Goal: Task Accomplishment & Management: Use online tool/utility

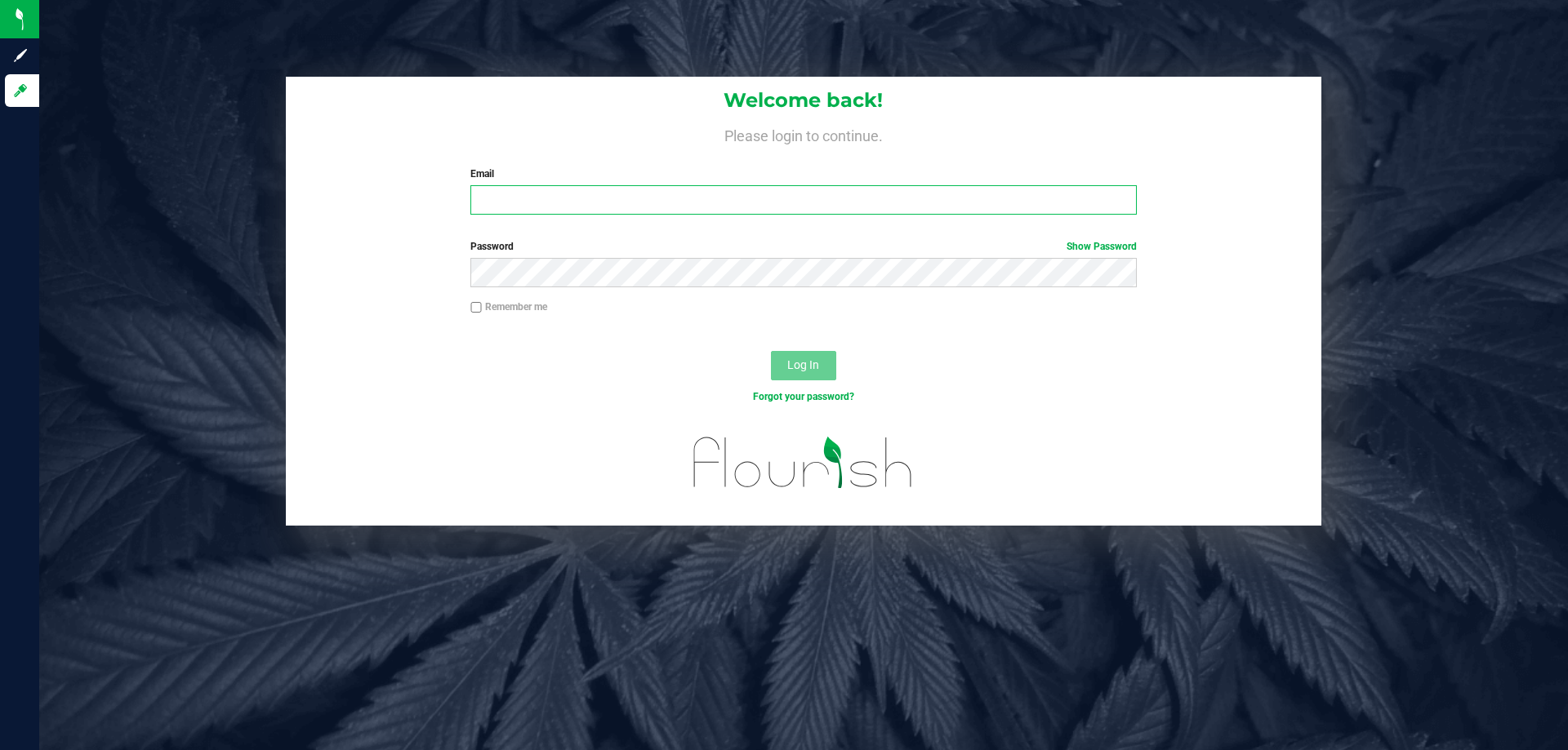
click at [721, 188] on input "Email" at bounding box center [803, 200] width 666 height 29
type input "[EMAIL_ADDRESS][DOMAIN_NAME]"
click at [771, 351] on button "Log In" at bounding box center [804, 365] width 65 height 29
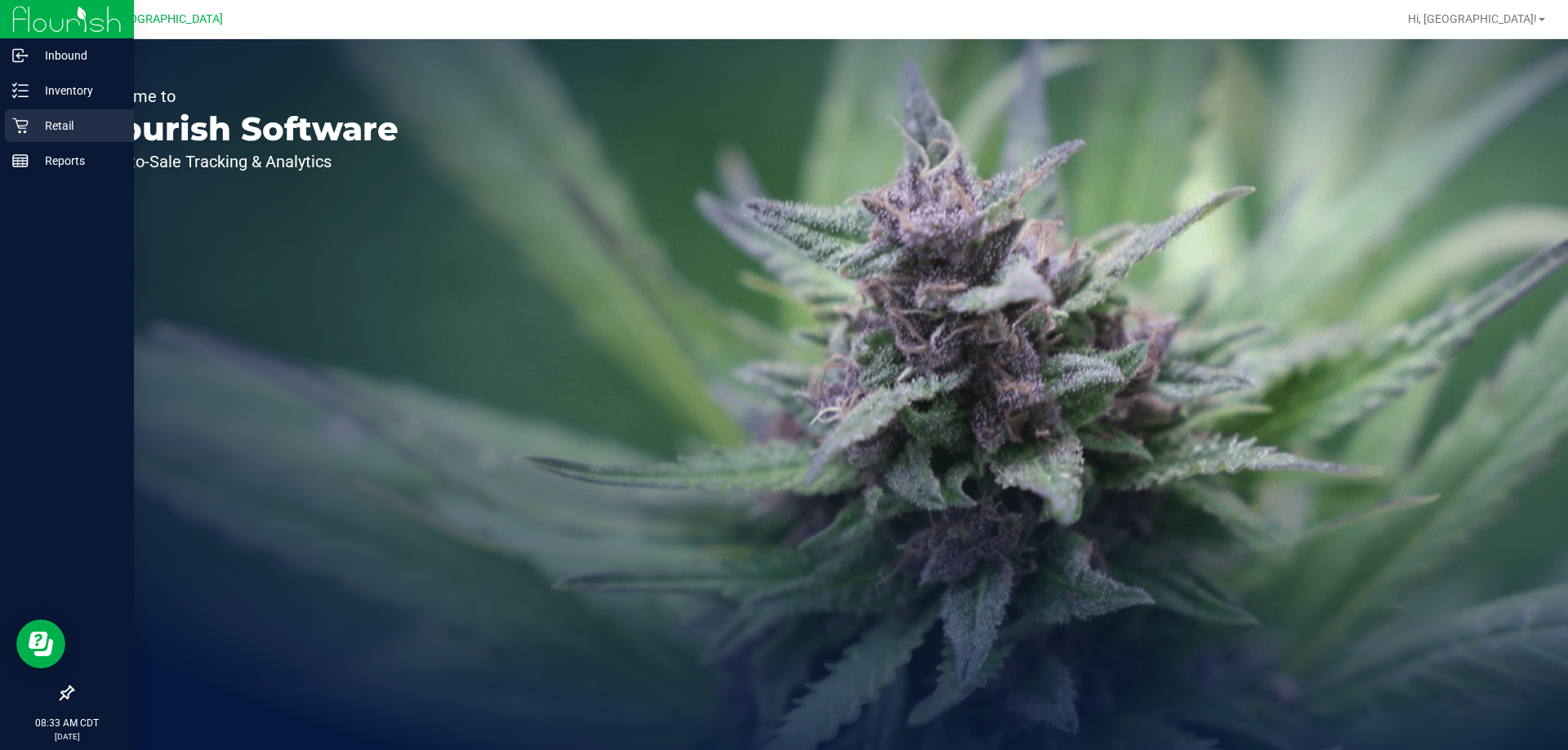
click at [18, 119] on icon at bounding box center [21, 126] width 17 height 17
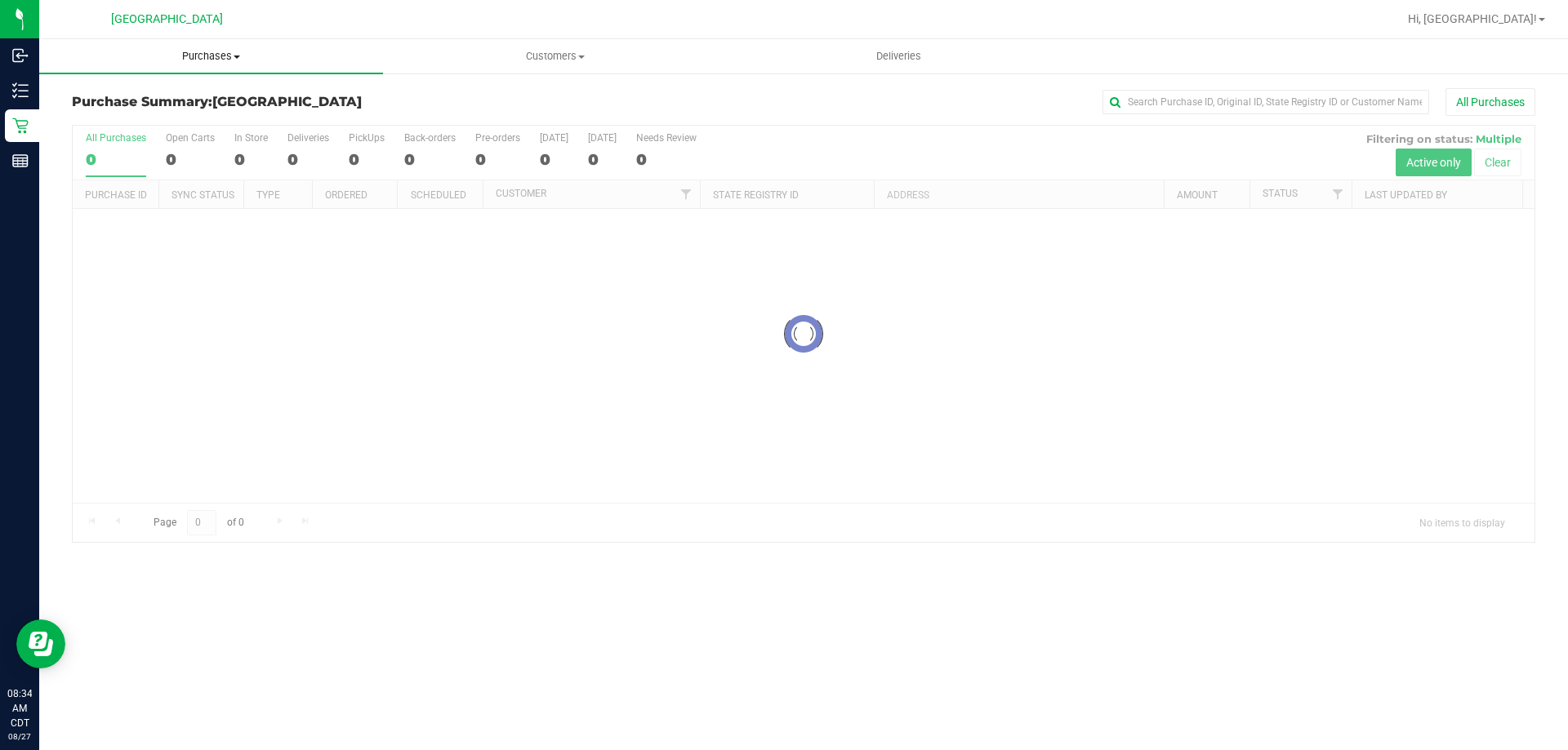
click at [204, 48] on uib-tab-heading "Purchases Summary of purchases Fulfillment All purchases" at bounding box center [211, 56] width 344 height 34
click at [160, 111] on li "Fulfillment" at bounding box center [211, 118] width 344 height 19
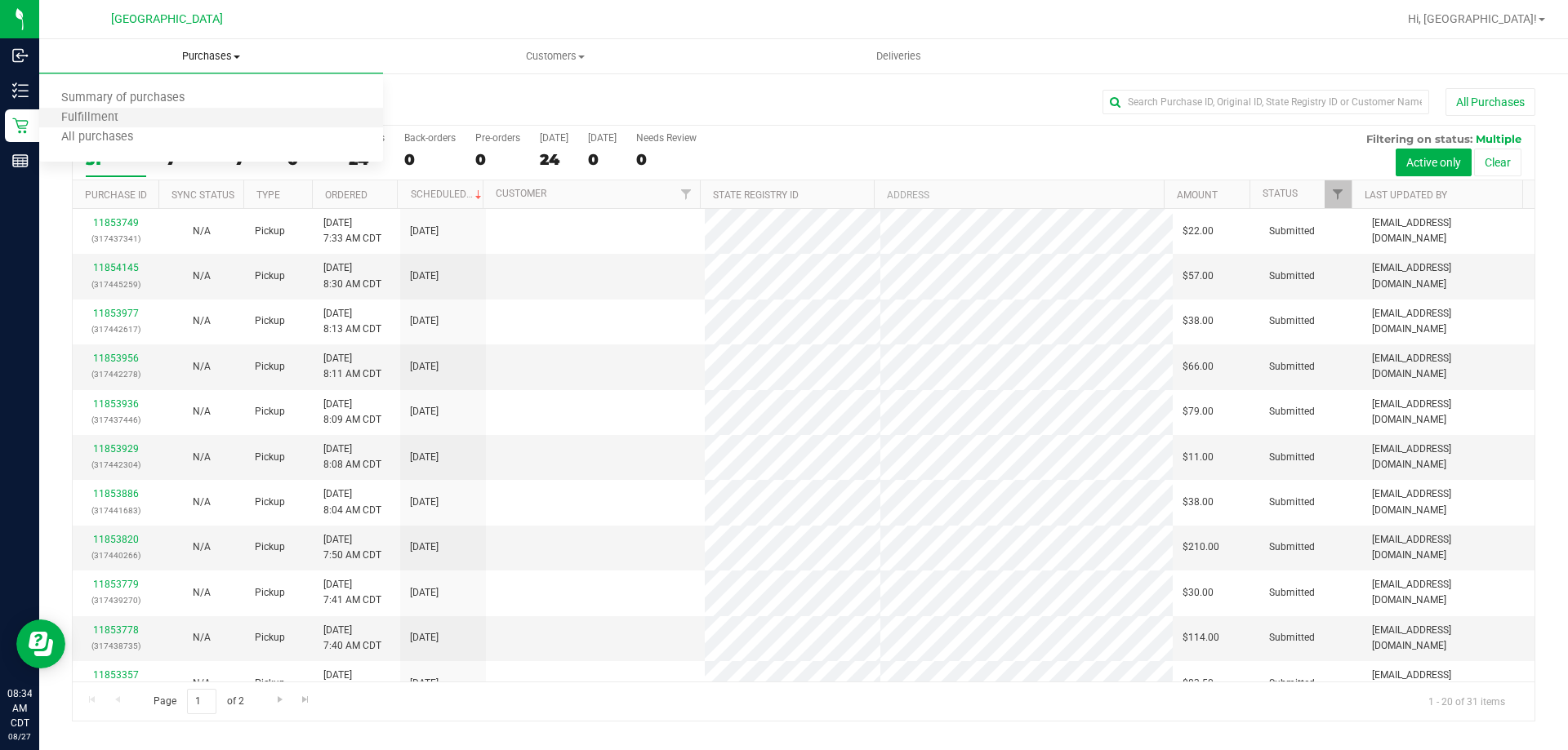
click at [179, 119] on li "Fulfillment" at bounding box center [211, 118] width 344 height 19
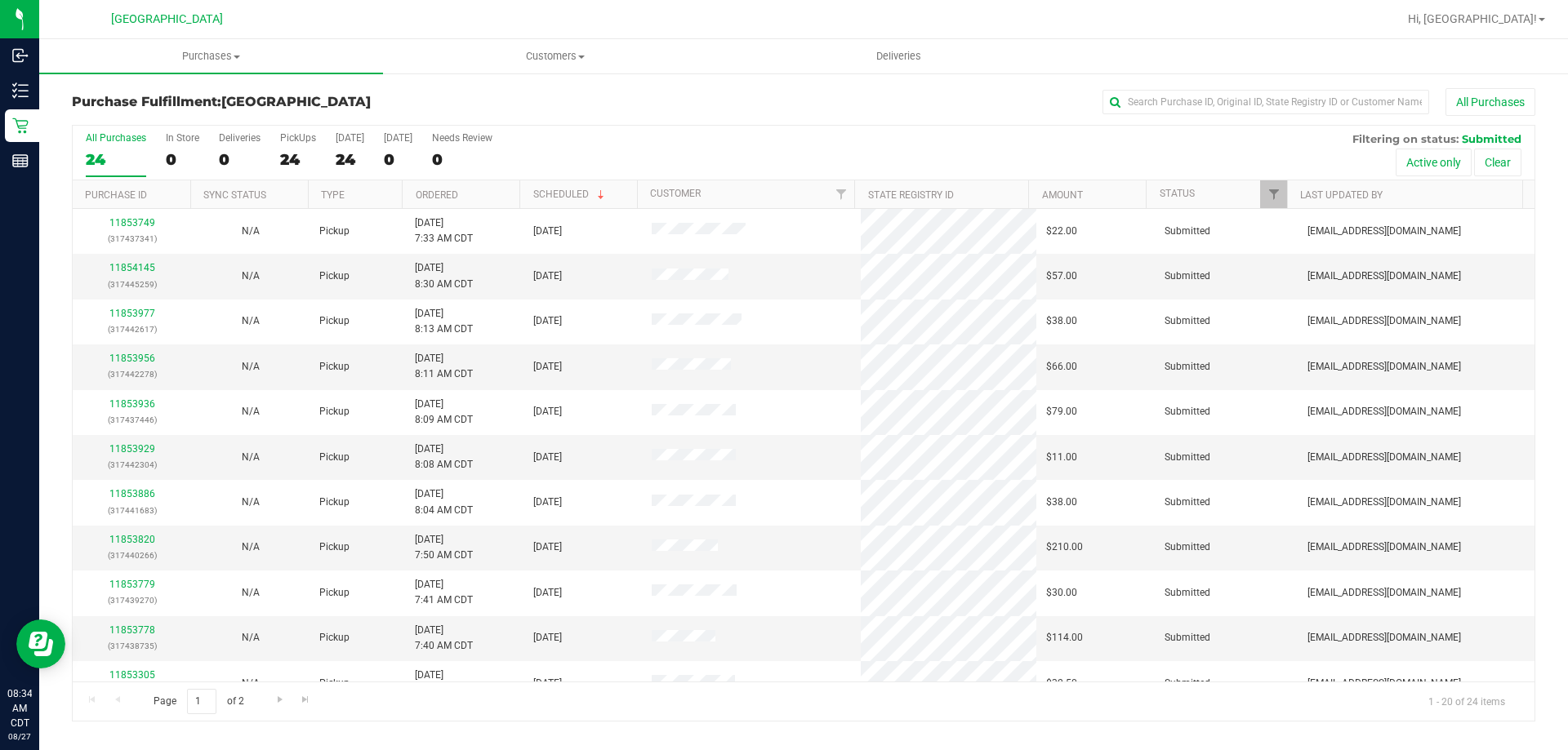
click at [478, 192] on th "Ordered" at bounding box center [460, 195] width 118 height 28
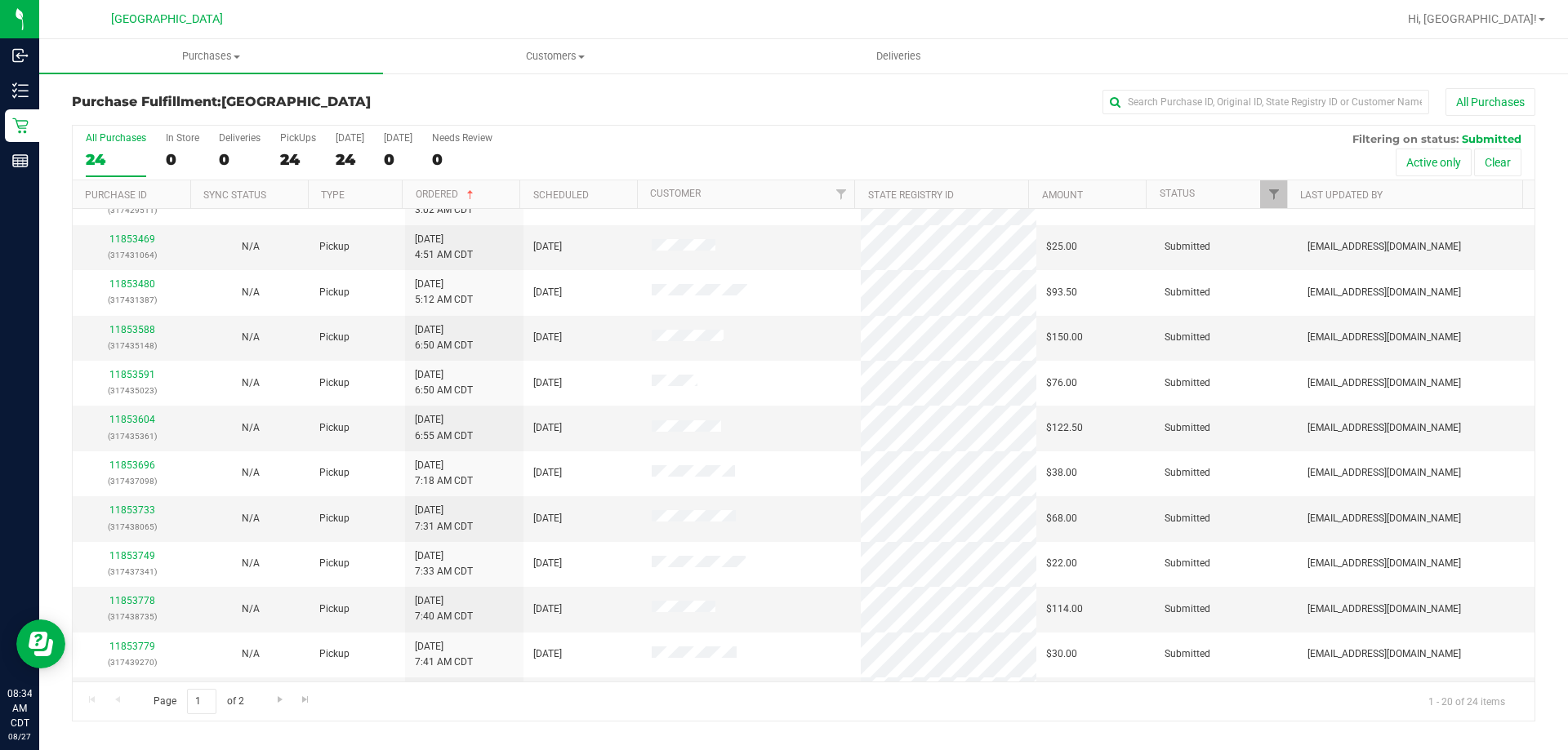
scroll to position [431, 0]
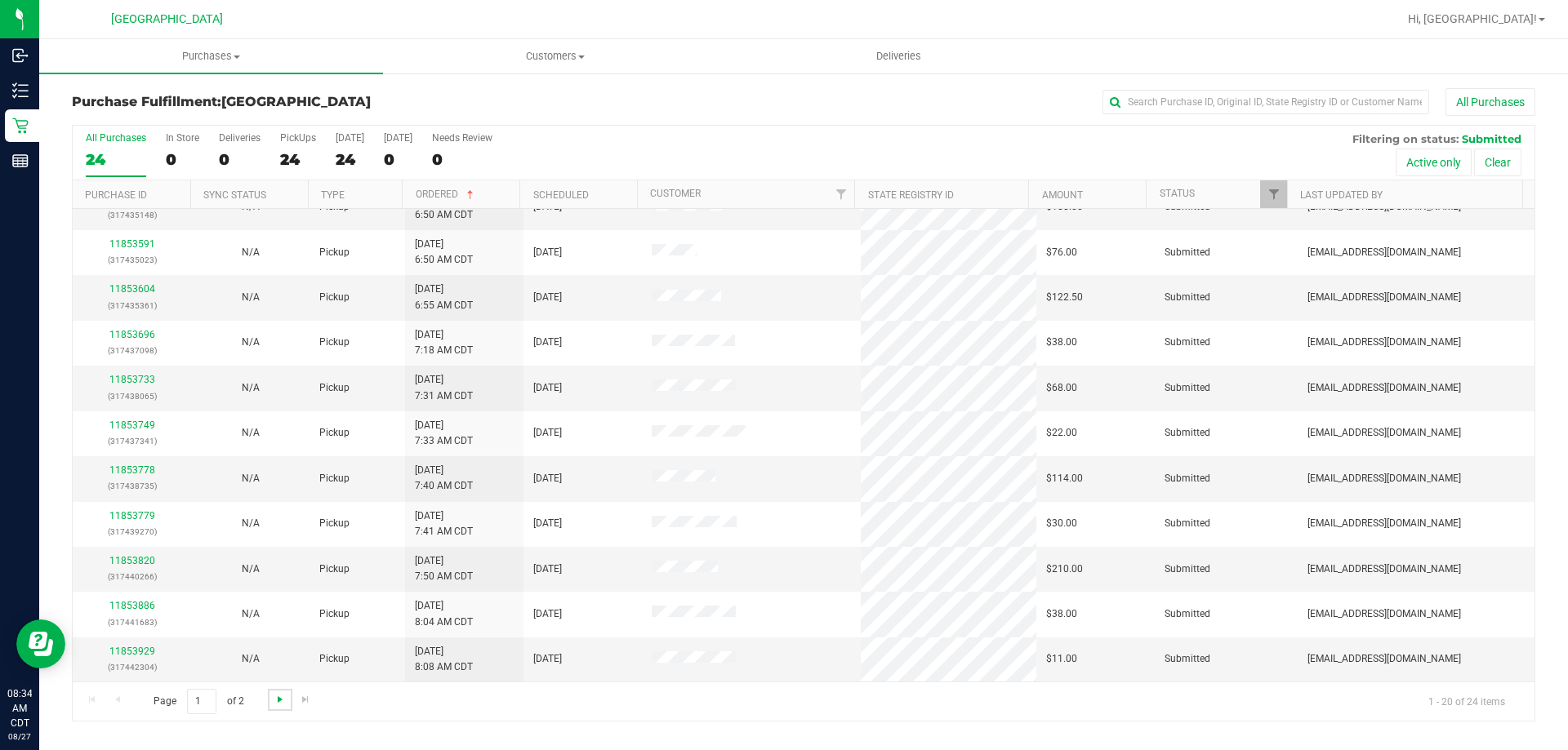
click at [281, 695] on span "Go to the next page" at bounding box center [280, 700] width 13 height 13
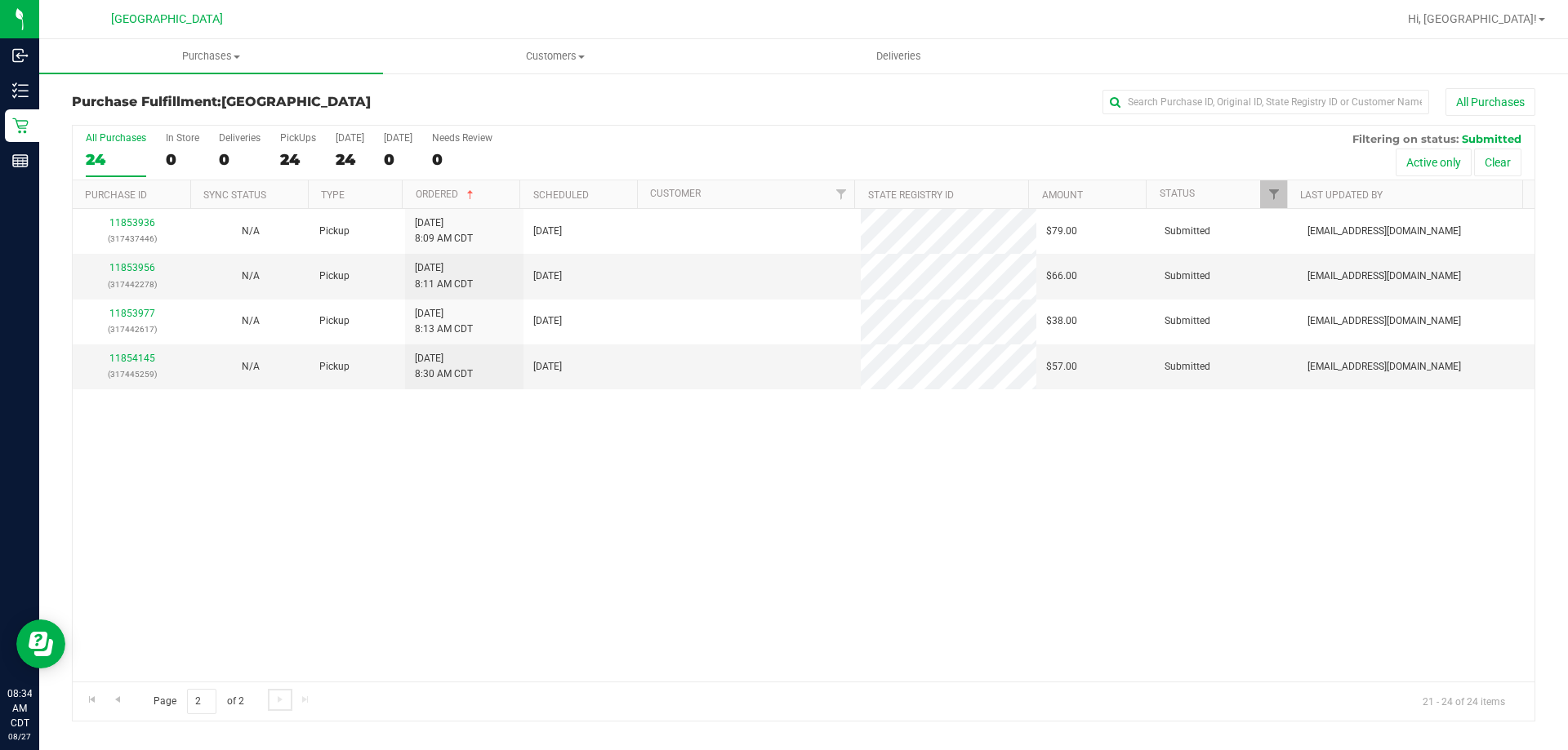
scroll to position [0, 0]
click at [120, 702] on span "Go to the previous page" at bounding box center [118, 700] width 13 height 13
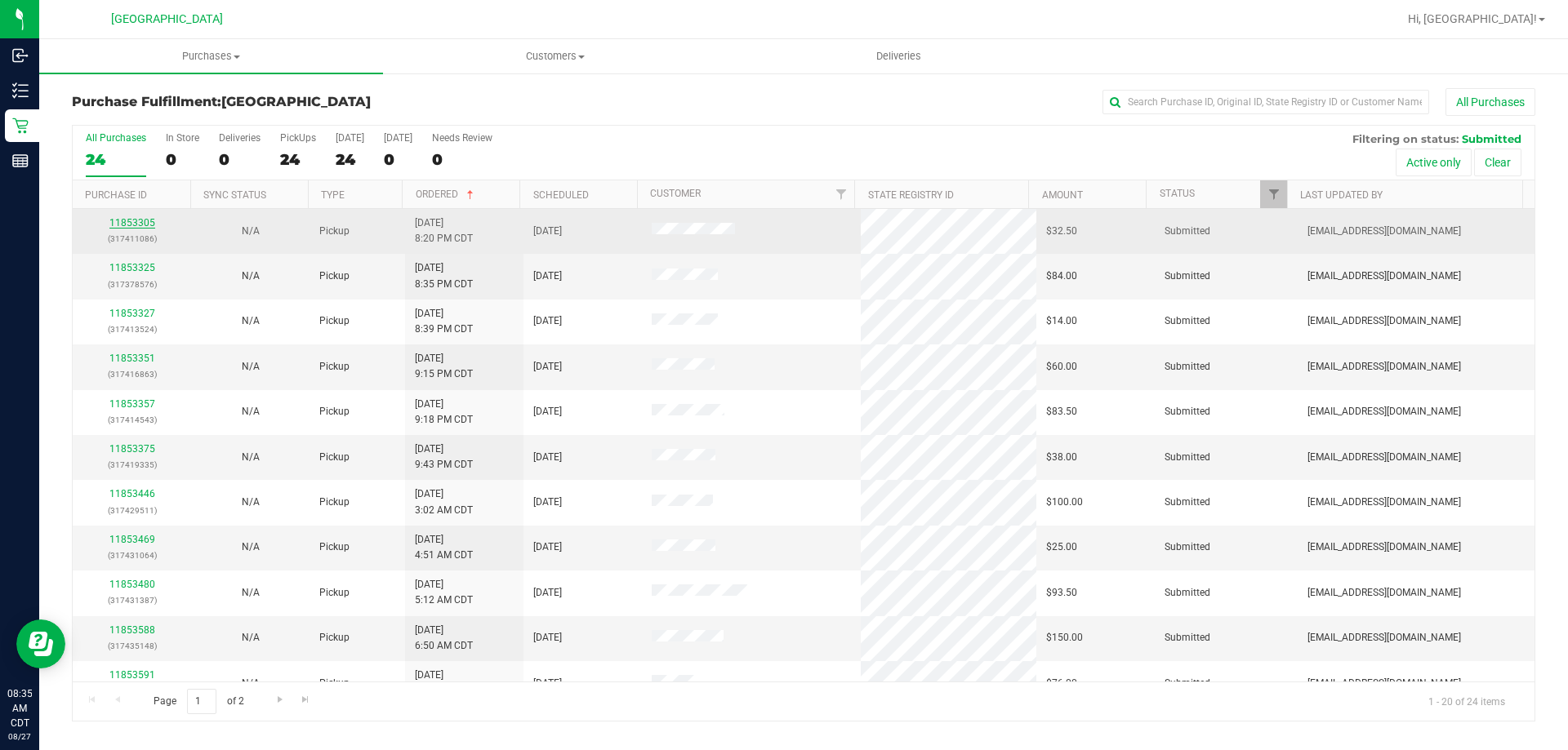
click at [145, 224] on link "11853305" at bounding box center [132, 223] width 46 height 12
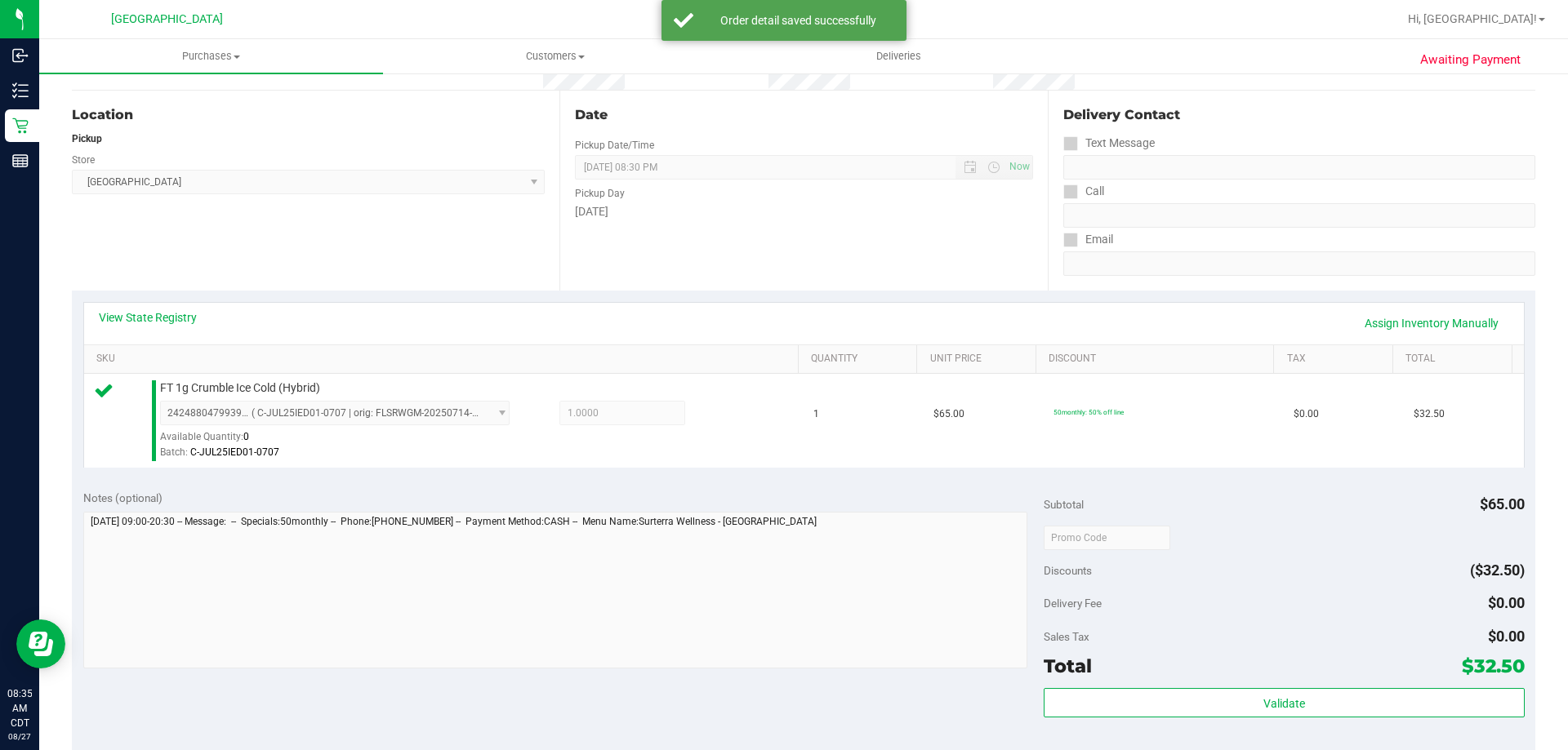
scroll to position [163, 0]
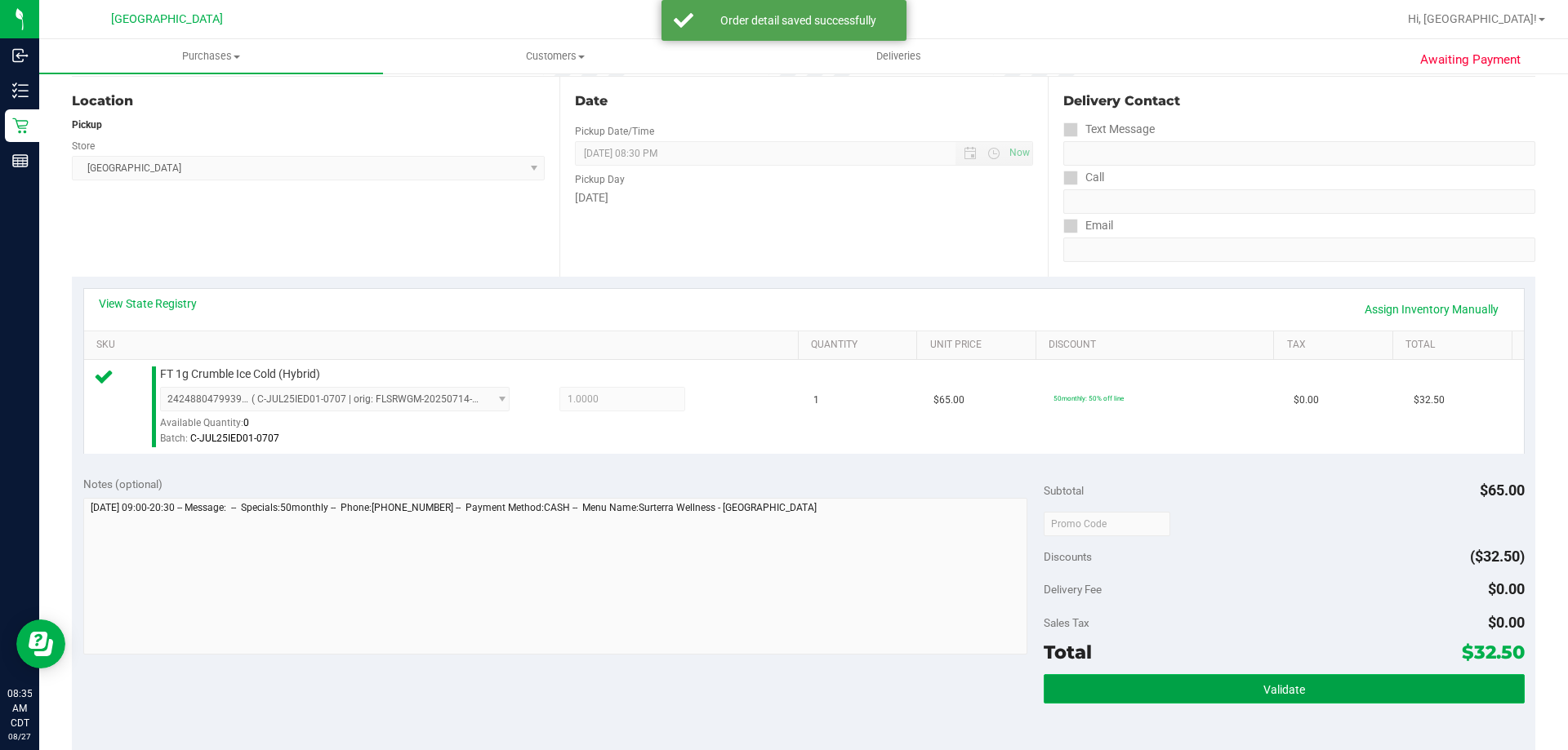
click at [1139, 681] on button "Validate" at bounding box center [1284, 688] width 480 height 29
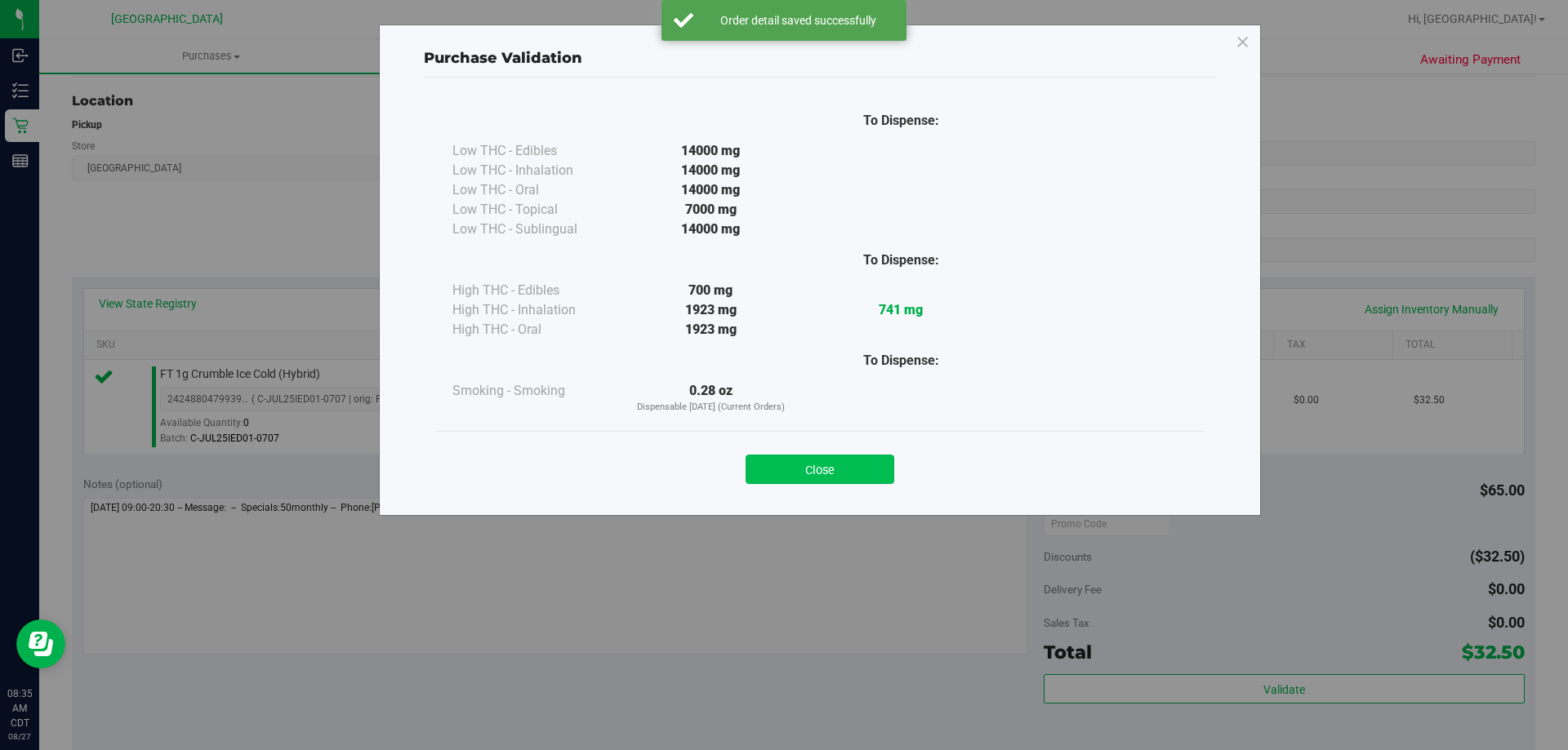
click at [835, 477] on button "Close" at bounding box center [820, 469] width 149 height 29
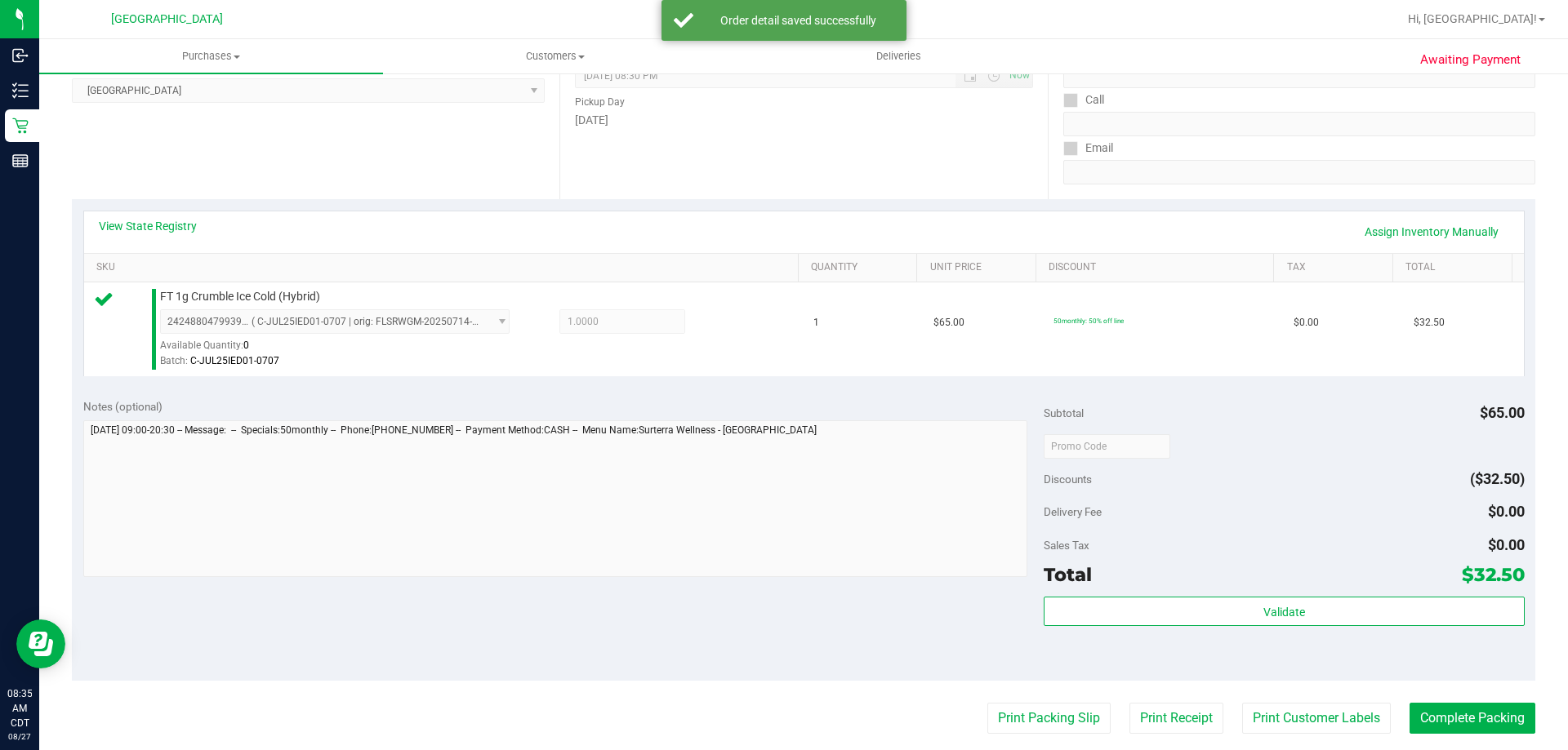
scroll to position [327, 0]
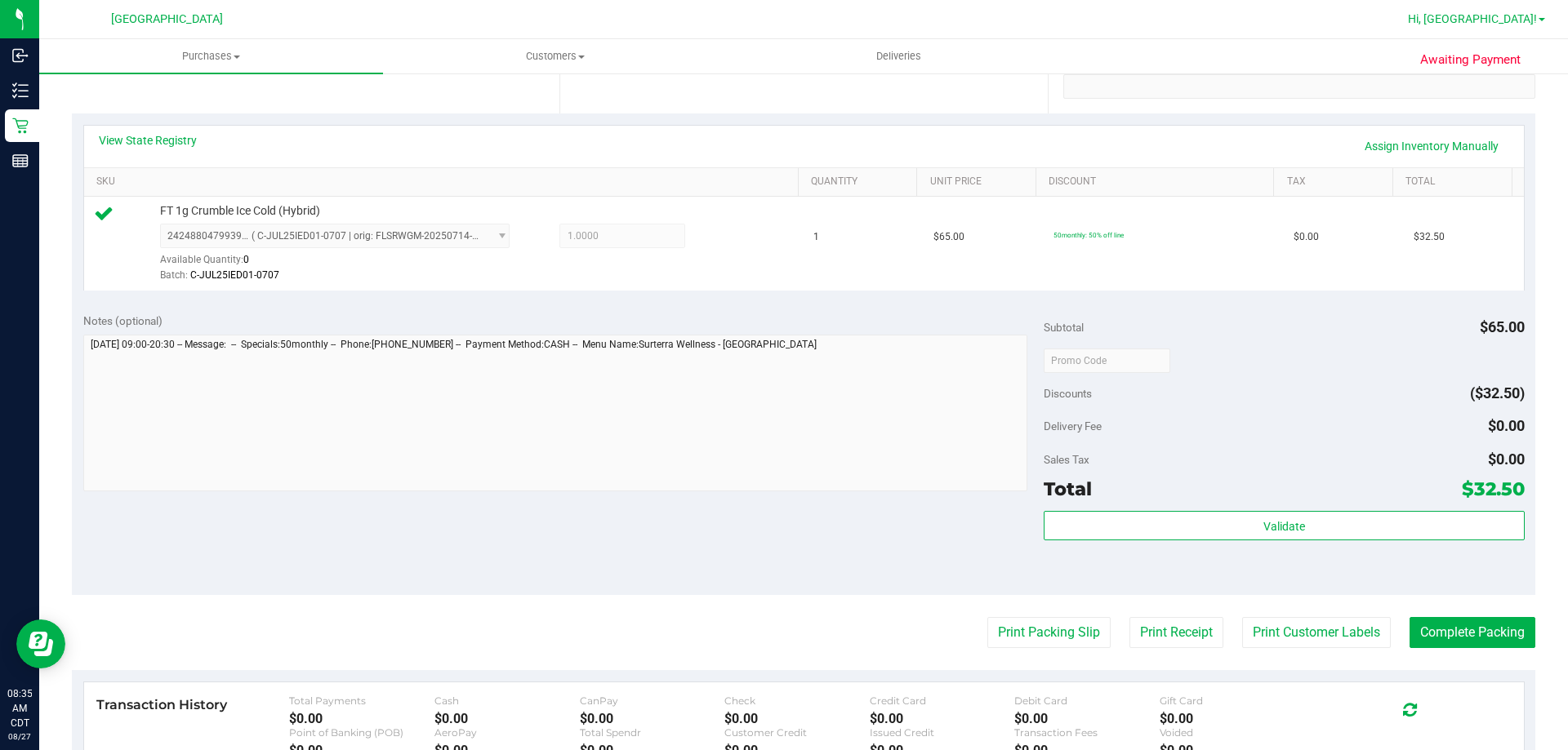
click at [1492, 24] on span "Hi, [GEOGRAPHIC_DATA]!" at bounding box center [1472, 19] width 129 height 13
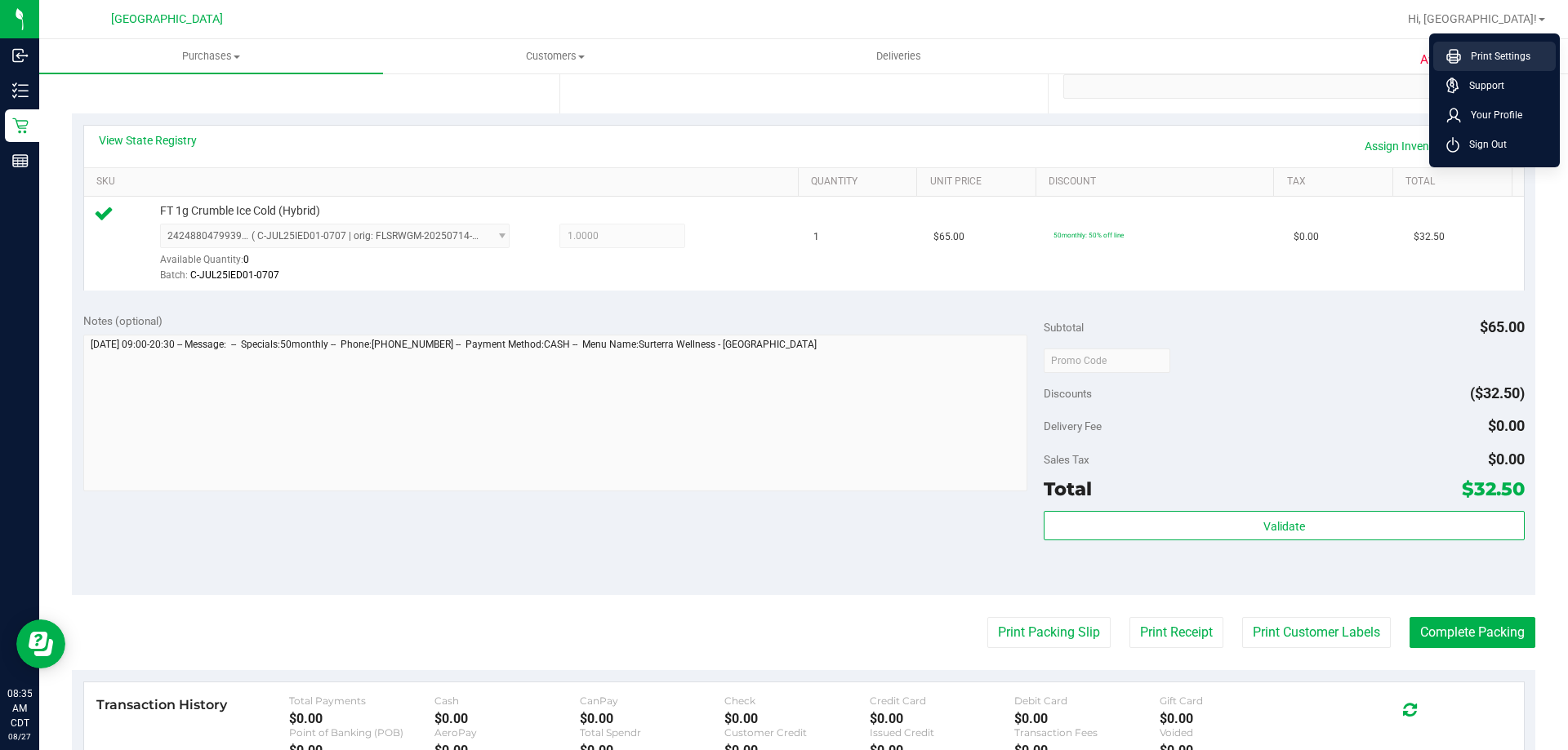
click at [1491, 52] on span "Print Settings" at bounding box center [1495, 57] width 69 height 17
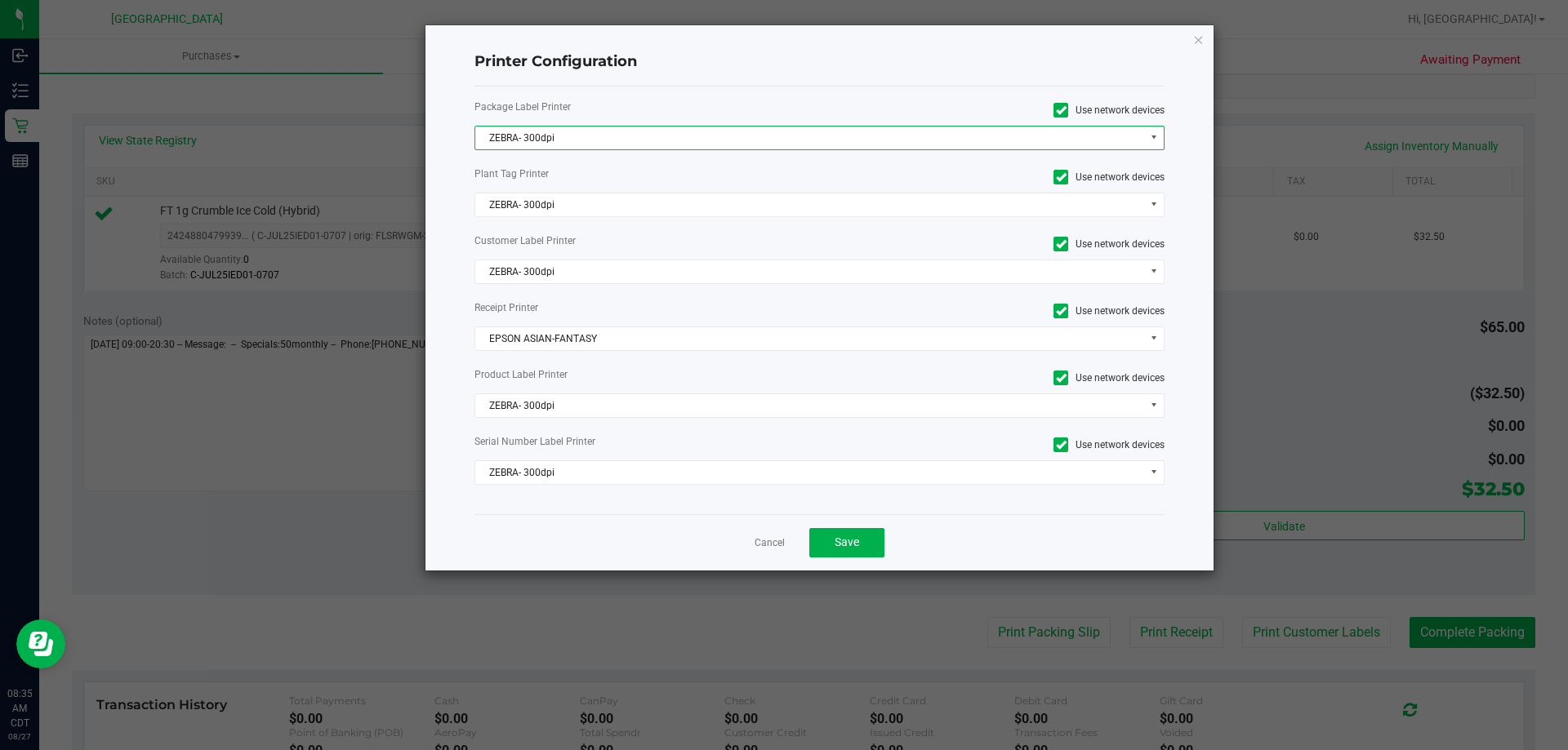
click at [672, 135] on span "ZEBRA- 300dpi" at bounding box center [810, 137] width 669 height 23
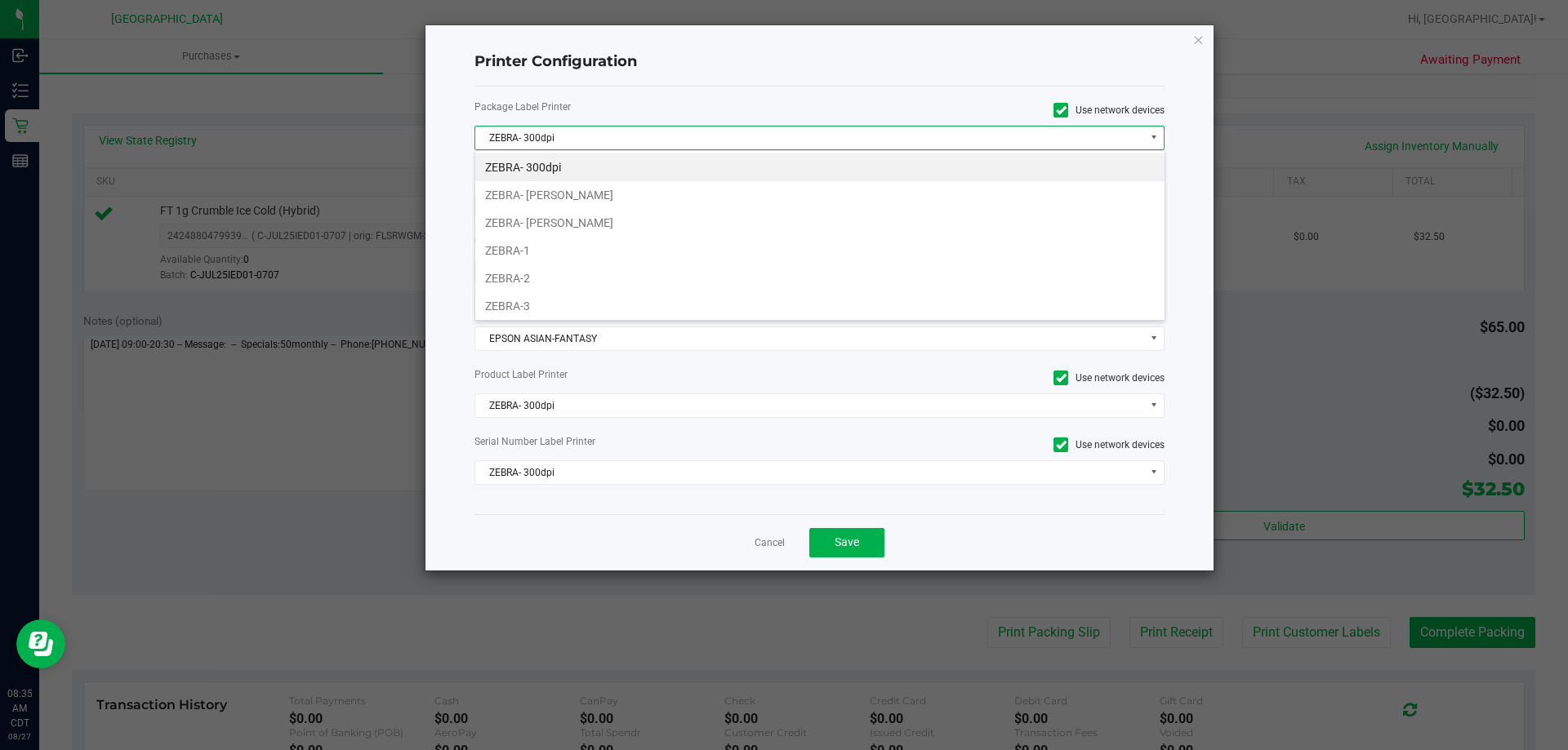
scroll to position [24, 690]
click at [604, 267] on li "ZEBRA-2" at bounding box center [820, 278] width 689 height 28
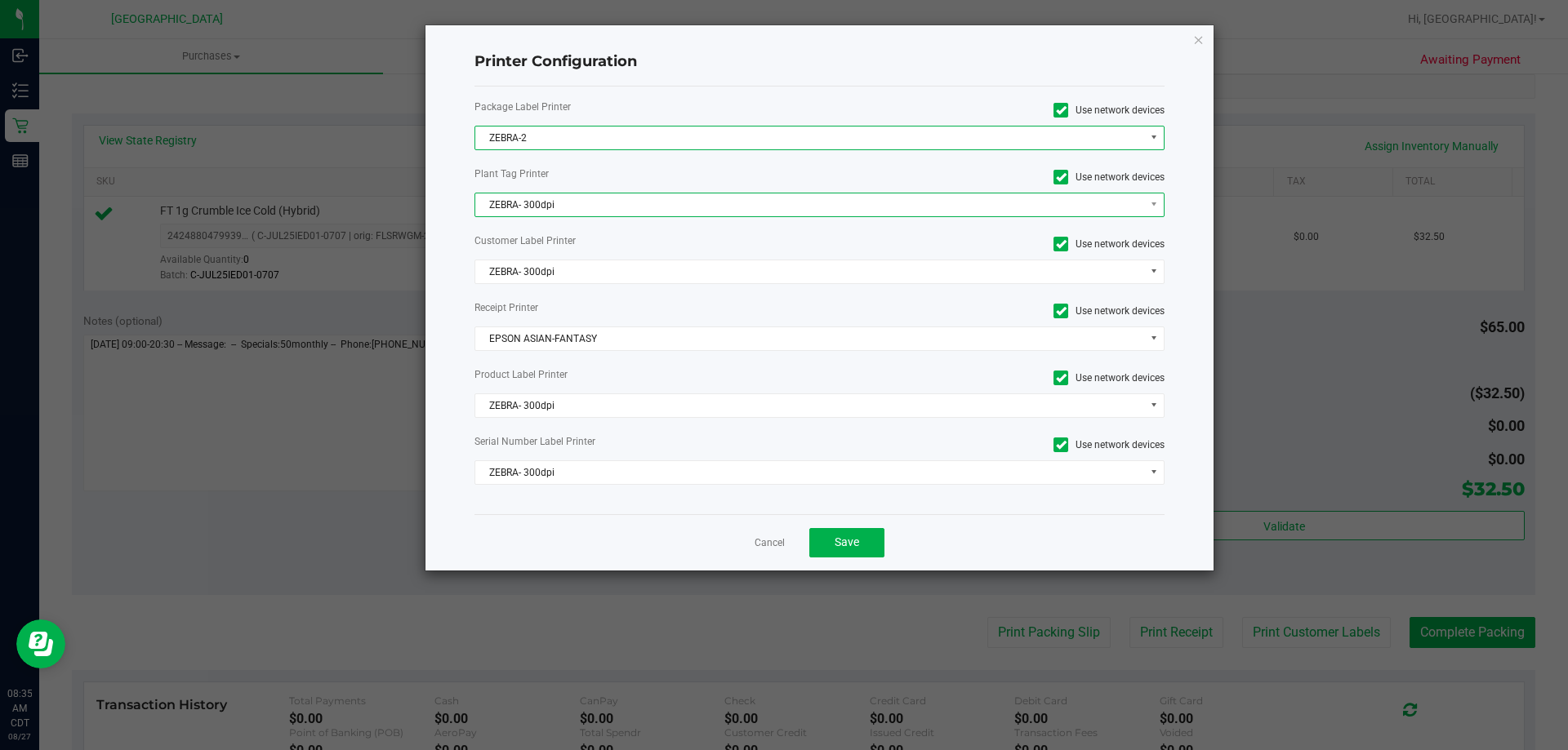
click at [610, 212] on span "ZEBRA- 300dpi" at bounding box center [810, 204] width 669 height 23
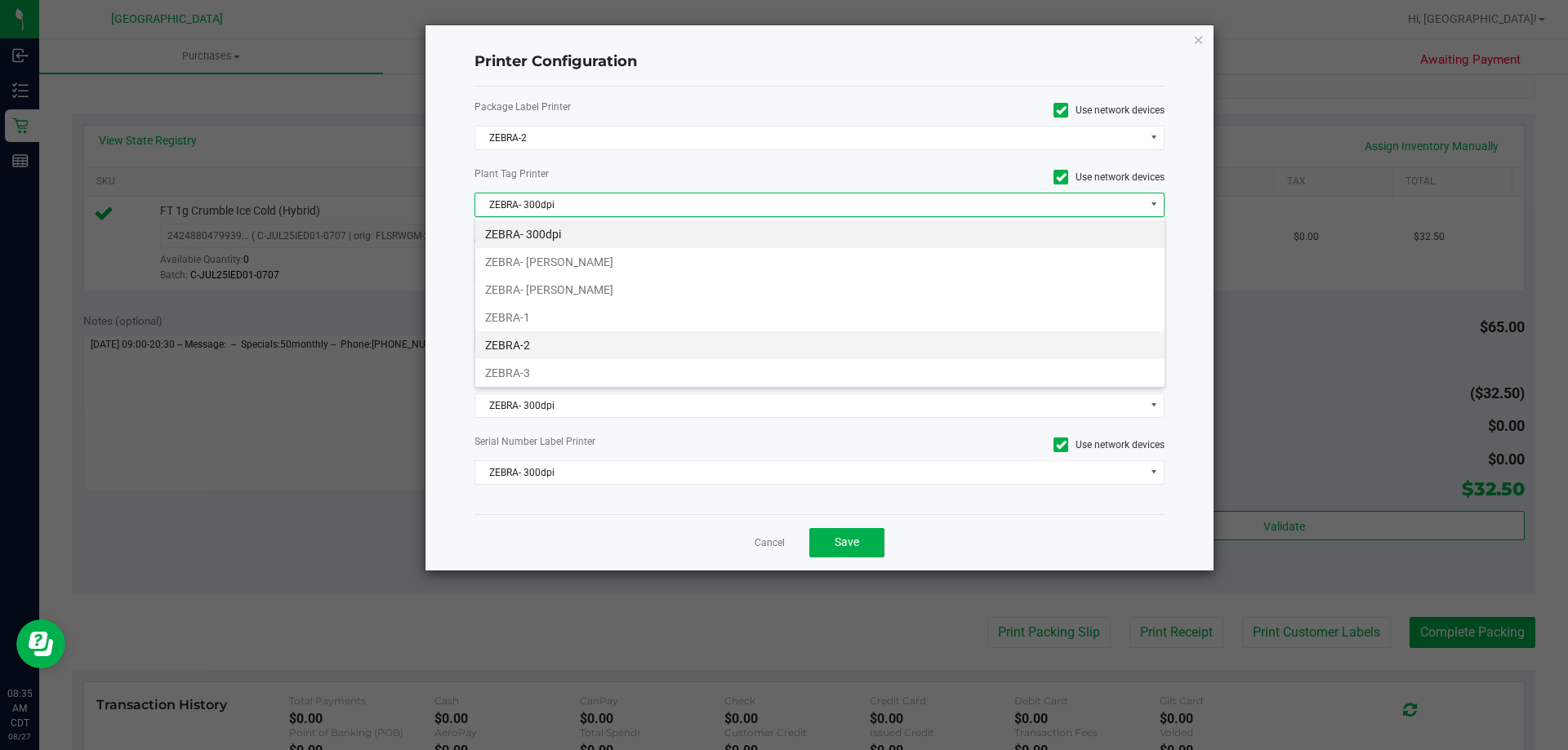
click at [533, 337] on li "ZEBRA-2" at bounding box center [820, 344] width 689 height 28
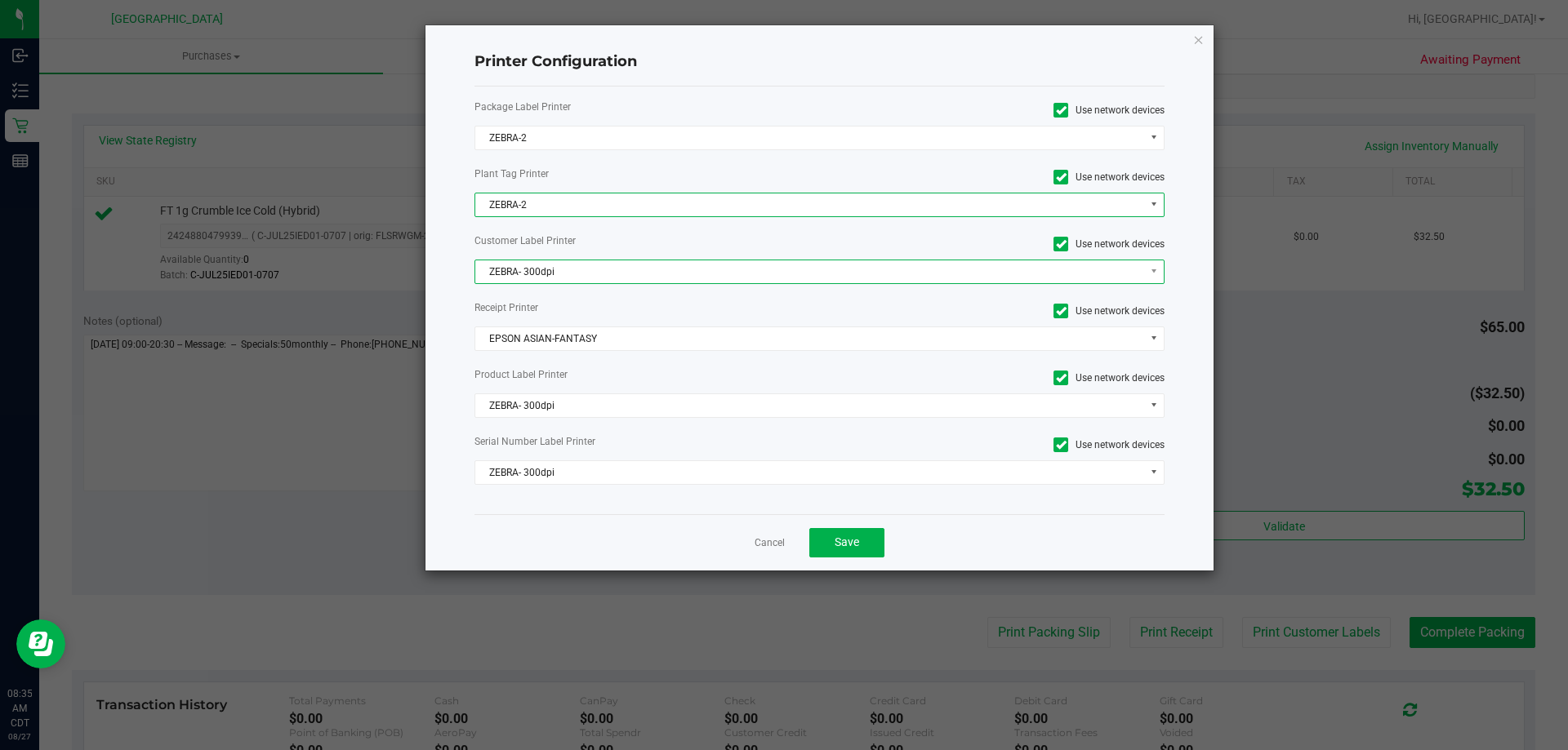
click at [559, 269] on span "ZEBRA- 300dpi" at bounding box center [810, 271] width 669 height 23
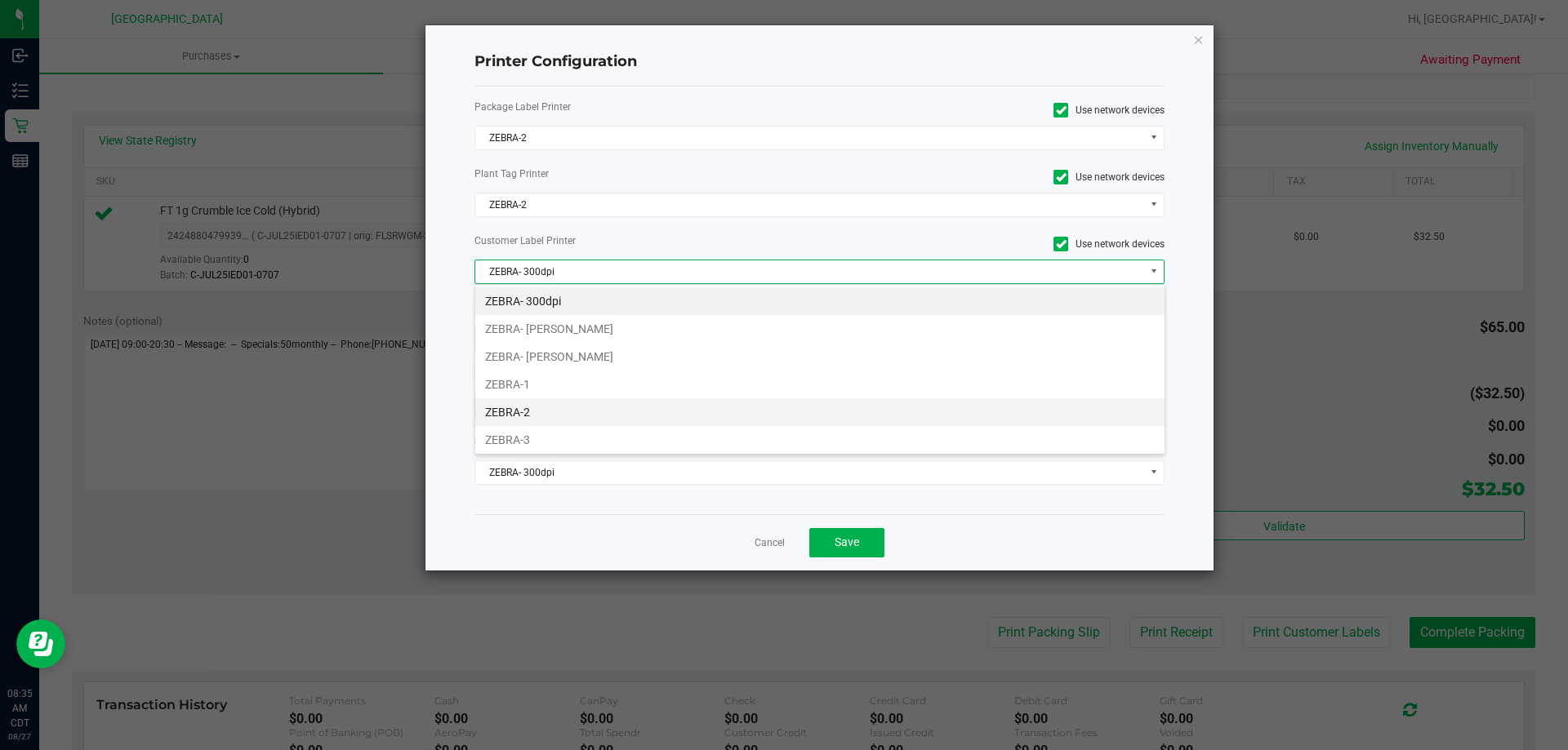
click at [549, 410] on li "ZEBRA-2" at bounding box center [820, 411] width 689 height 28
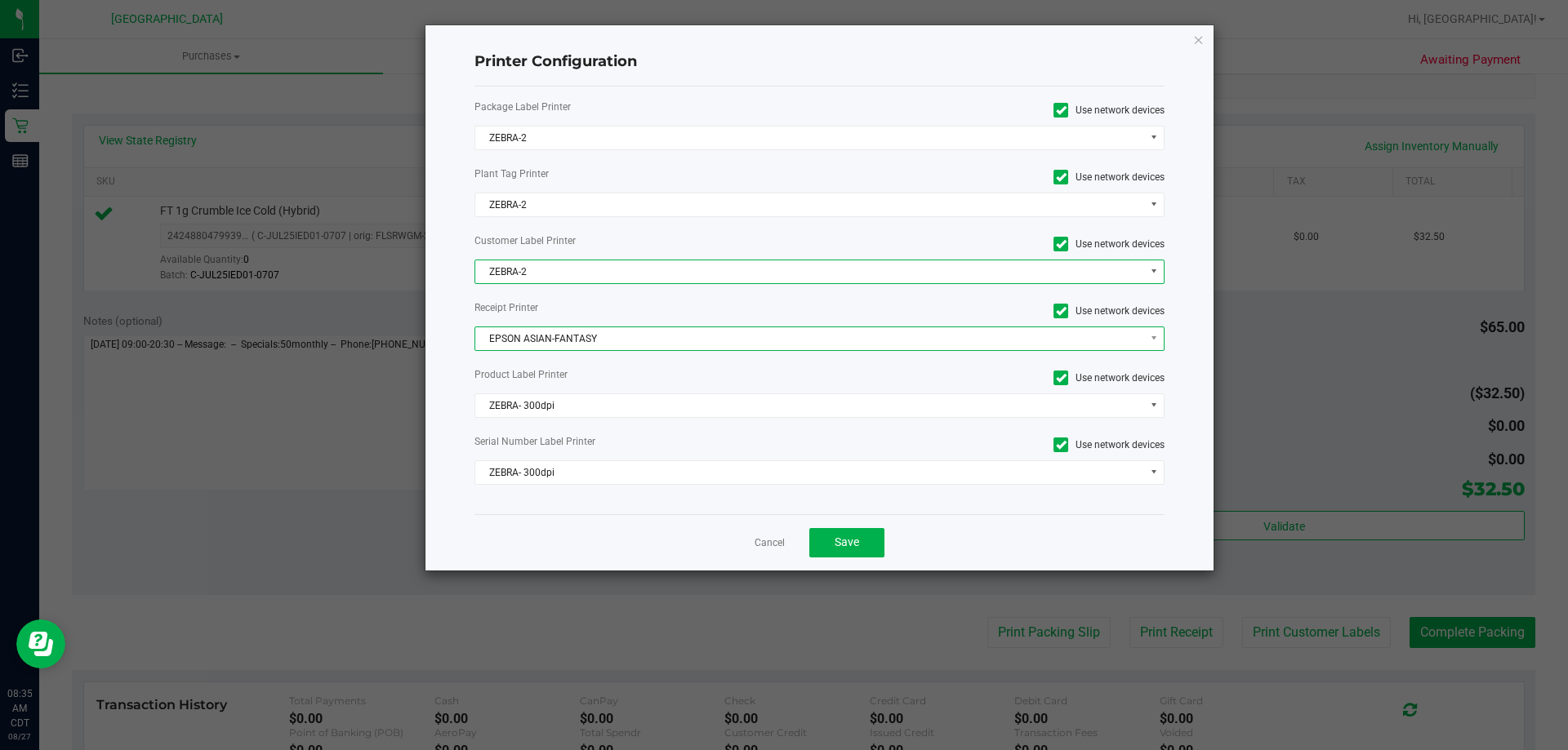
click at [573, 333] on span "EPSON ASIAN-FANTASY" at bounding box center [810, 339] width 669 height 23
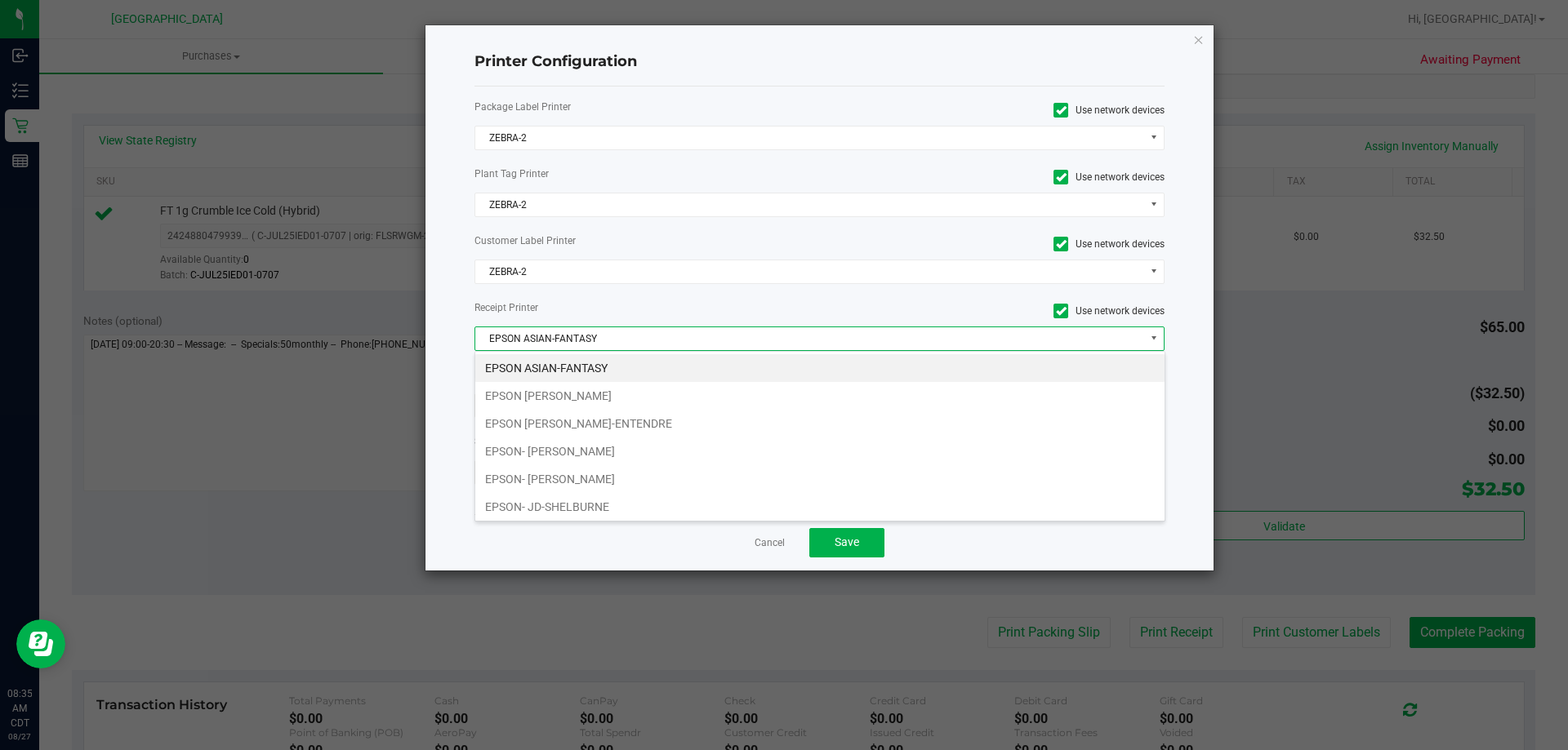
click at [621, 373] on li "EPSON ASIAN-FANTASY" at bounding box center [820, 368] width 689 height 28
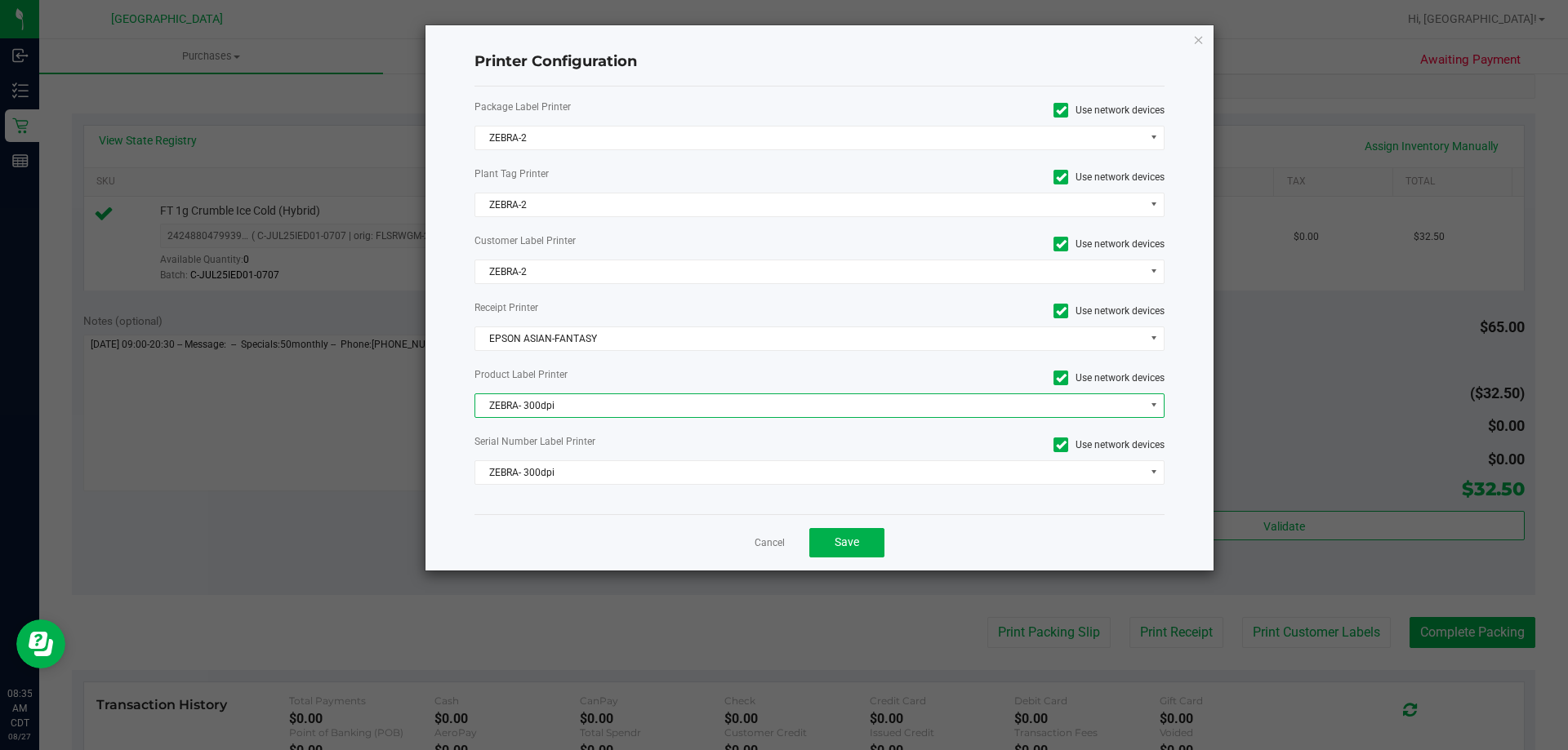
click at [609, 412] on span "ZEBRA- 300dpi" at bounding box center [810, 406] width 669 height 23
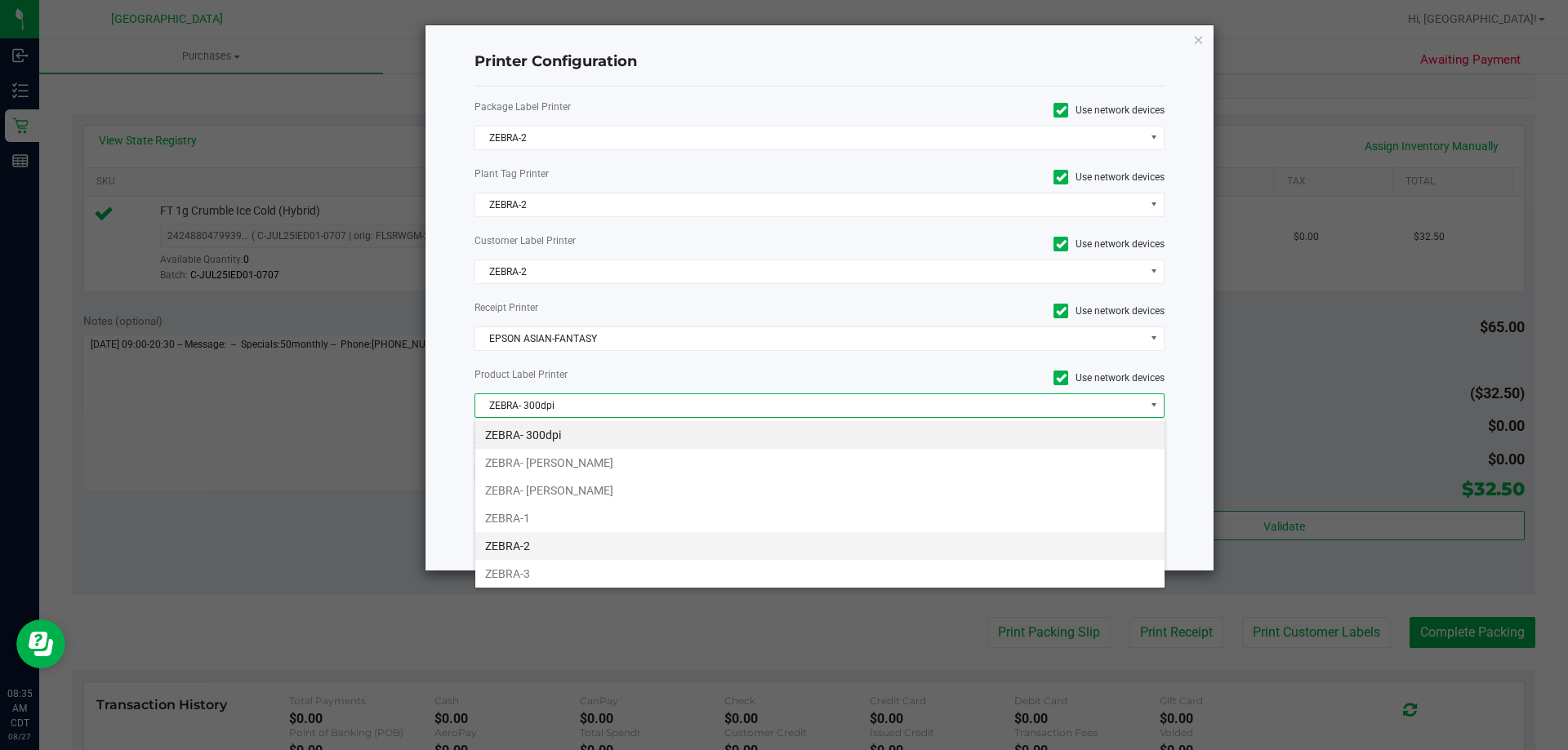
click at [590, 543] on li "ZEBRA-2" at bounding box center [820, 546] width 689 height 28
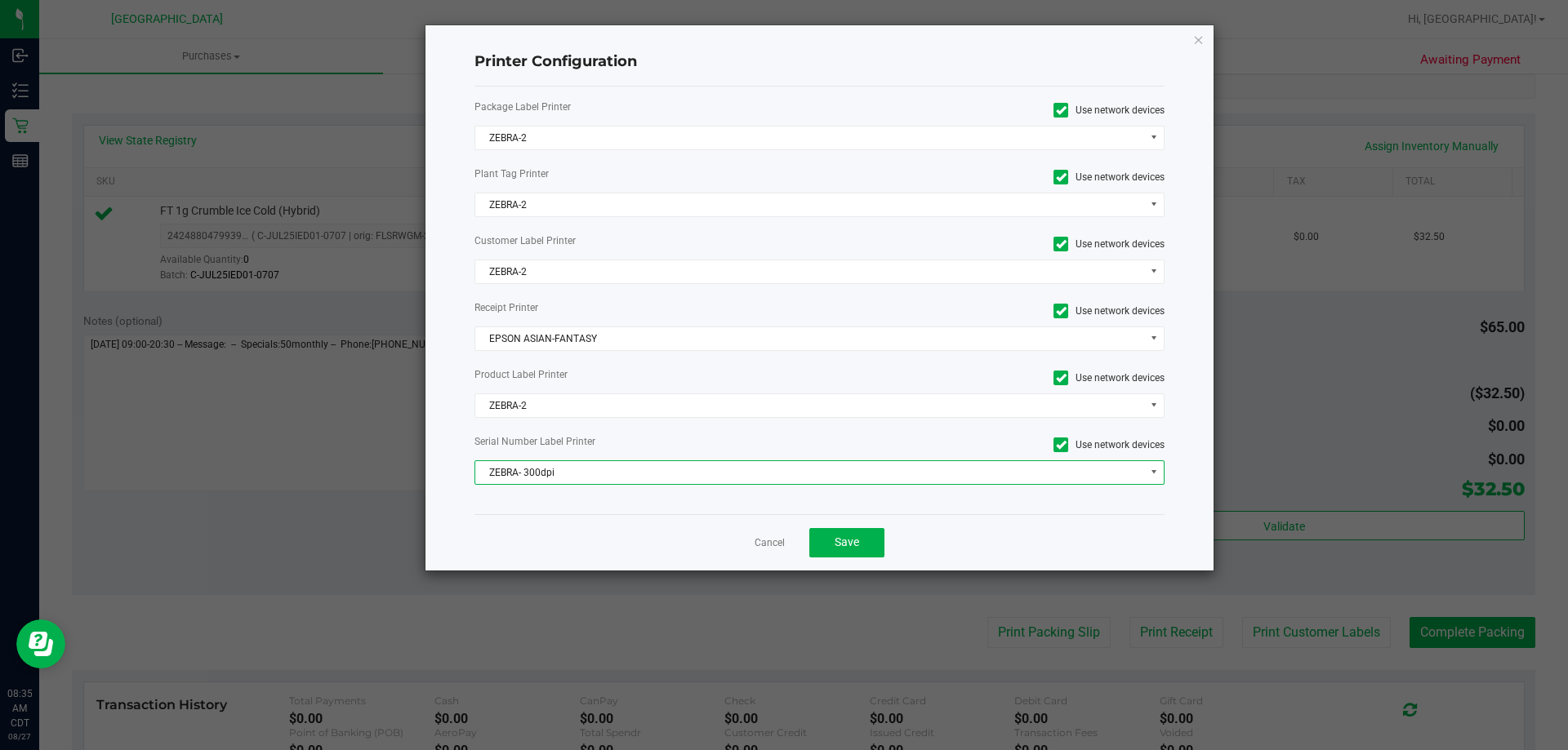
click at [597, 482] on span "ZEBRA- 300dpi" at bounding box center [810, 472] width 669 height 23
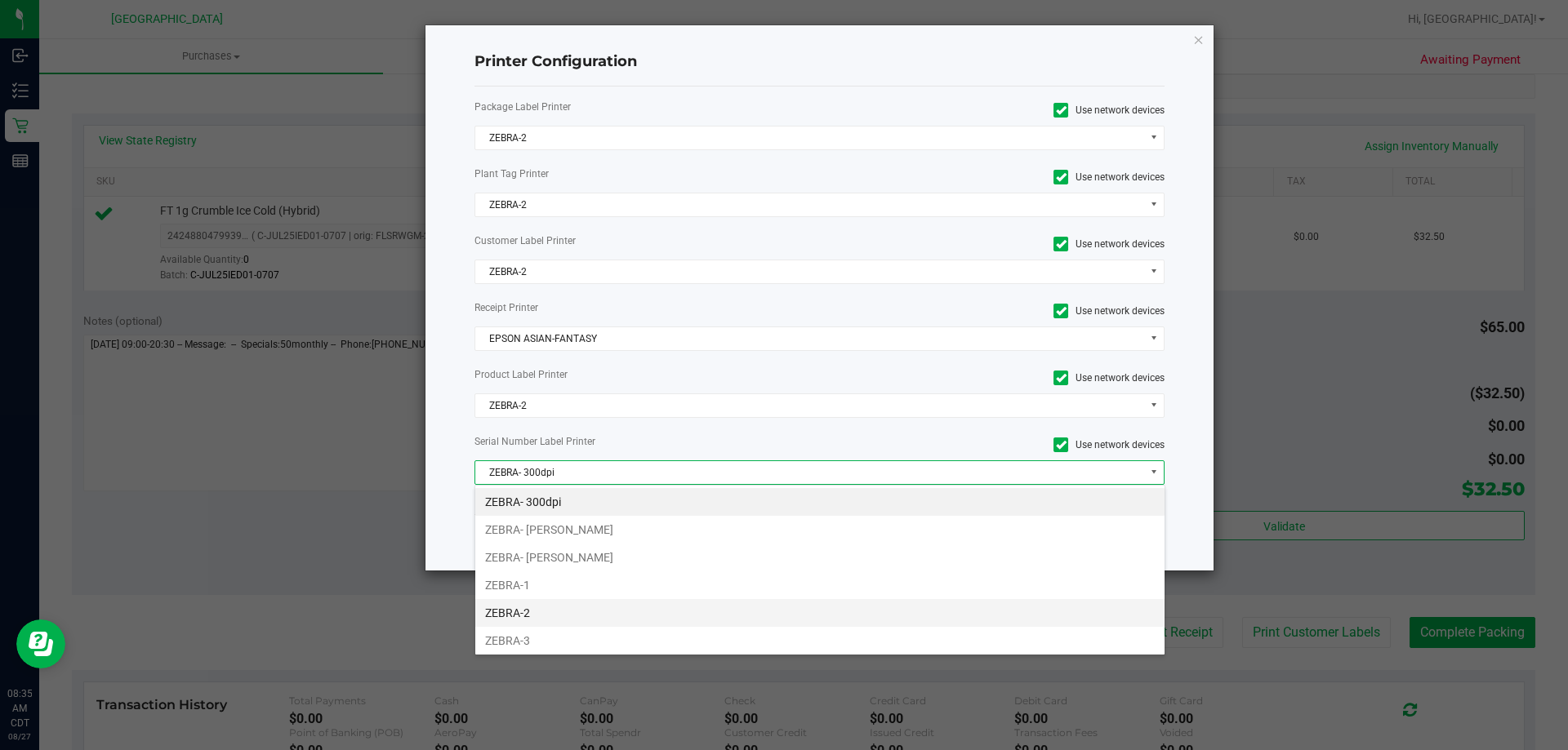
click at [580, 606] on li "ZEBRA-2" at bounding box center [820, 613] width 689 height 28
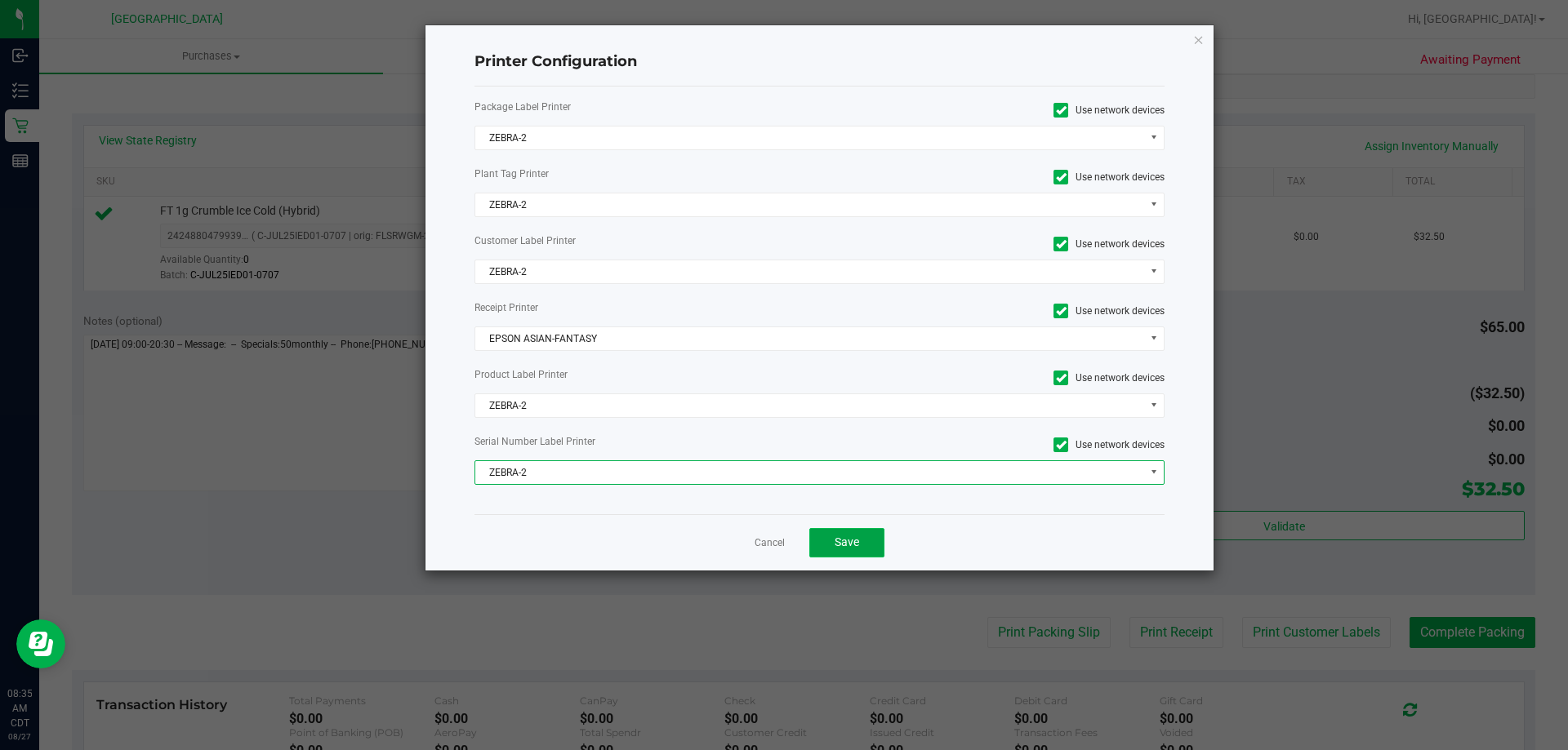
click at [858, 533] on button "Save" at bounding box center [847, 543] width 75 height 29
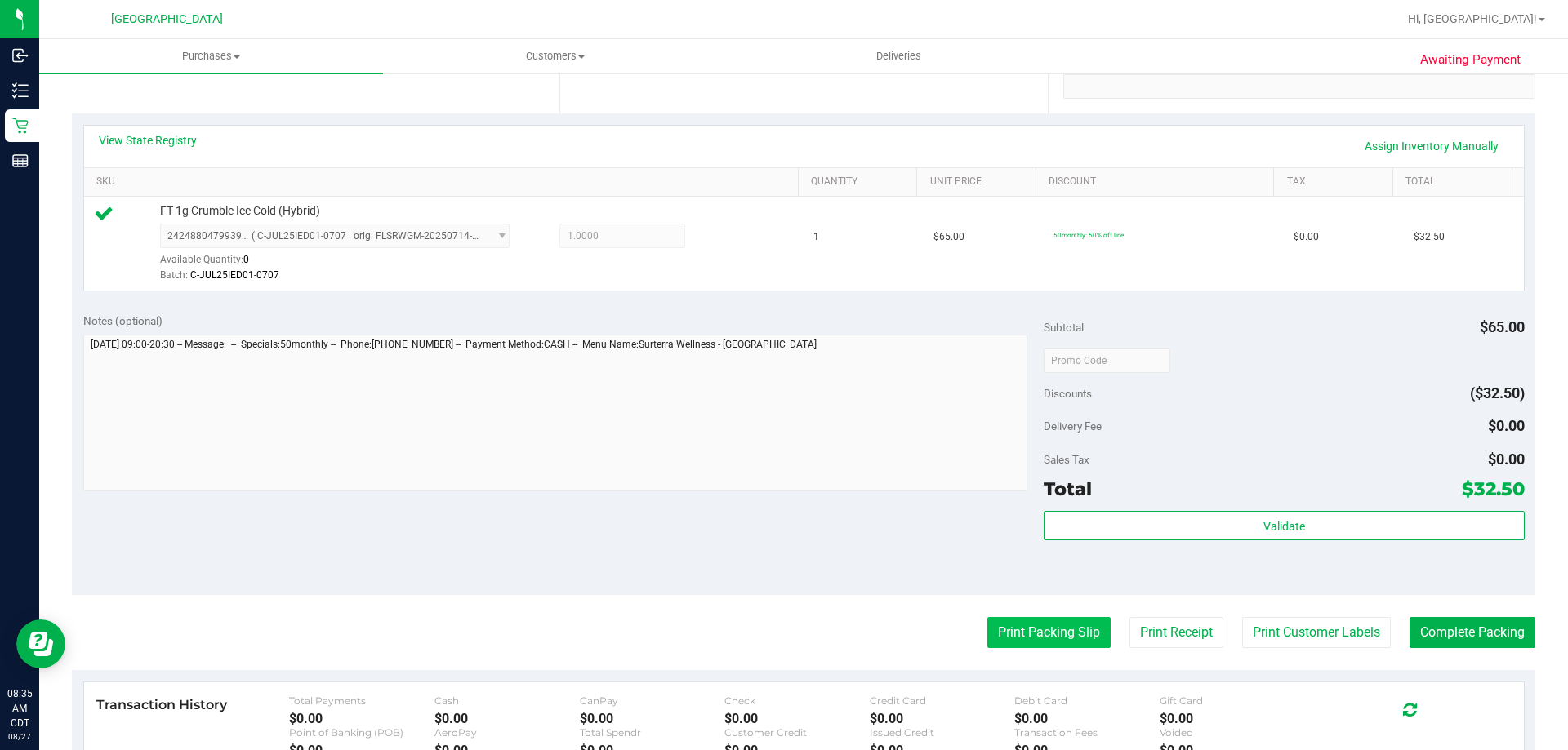
click at [1058, 637] on button "Print Packing Slip" at bounding box center [1048, 632] width 123 height 31
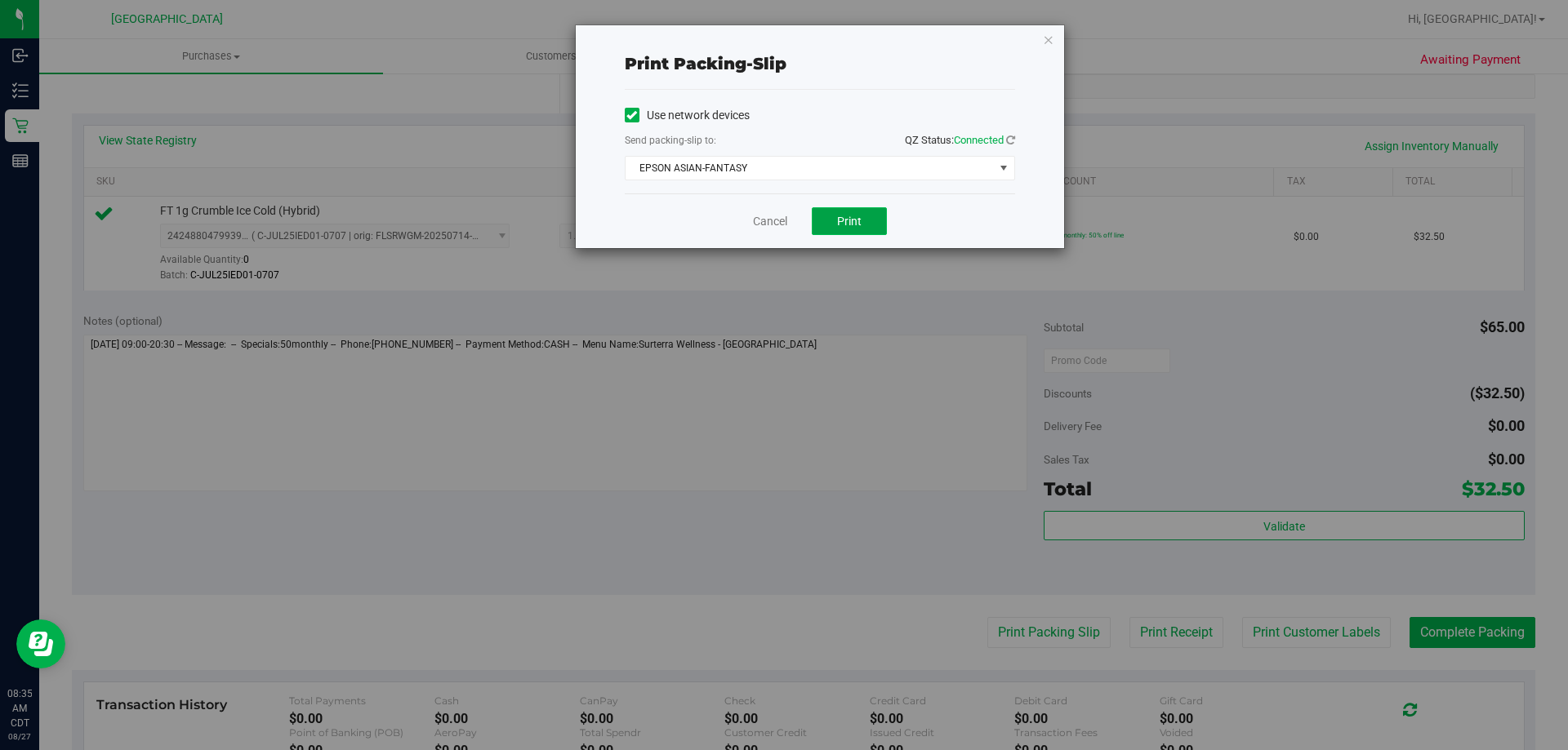
click at [868, 222] on button "Print" at bounding box center [849, 221] width 75 height 28
click at [775, 222] on link "Cancel" at bounding box center [769, 222] width 34 height 18
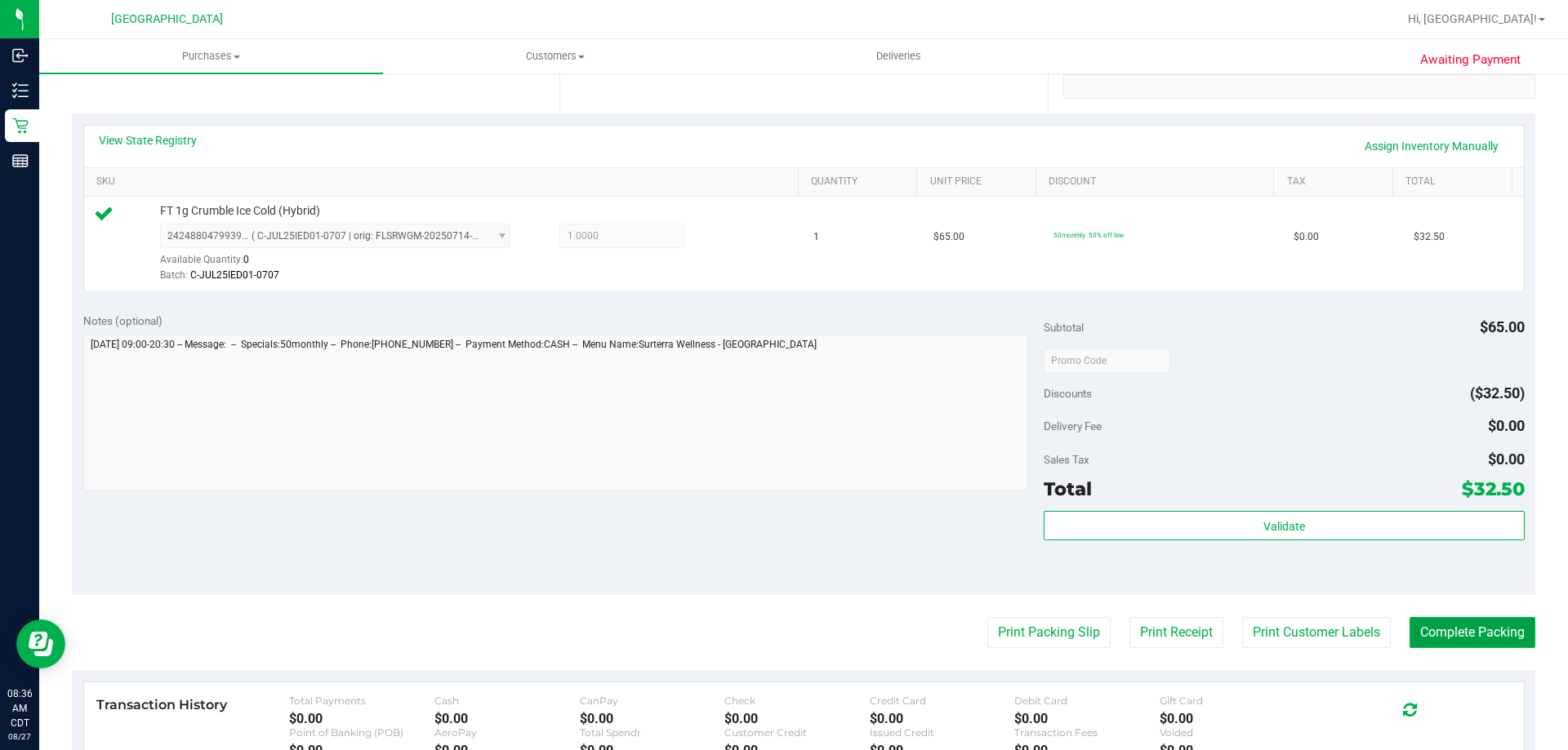
click at [1466, 637] on button "Complete Packing" at bounding box center [1472, 632] width 125 height 31
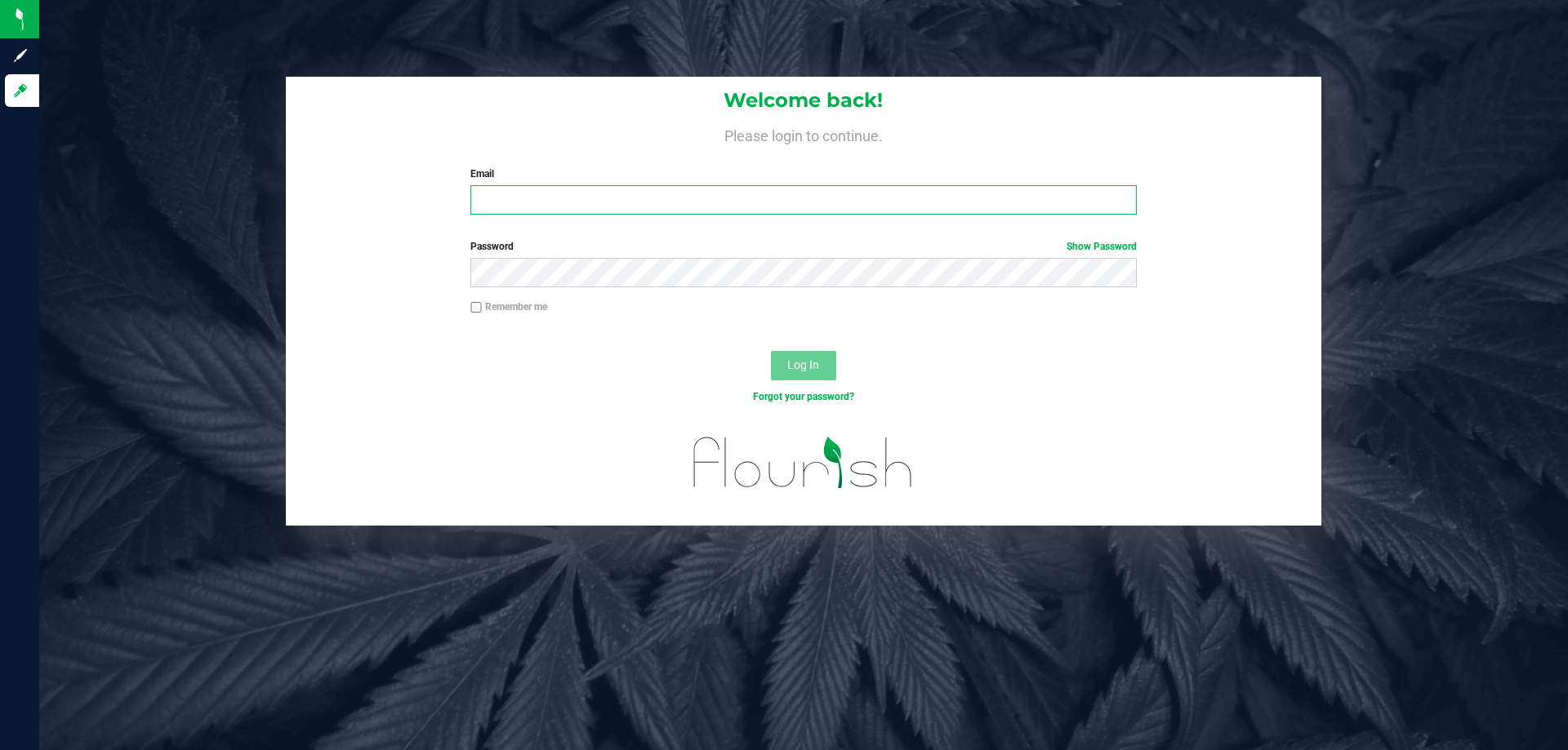
click at [513, 214] on input "Email" at bounding box center [803, 200] width 666 height 29
type input "[EMAIL_ADDRESS][DOMAIN_NAME]"
click at [771, 351] on button "Log In" at bounding box center [804, 365] width 65 height 29
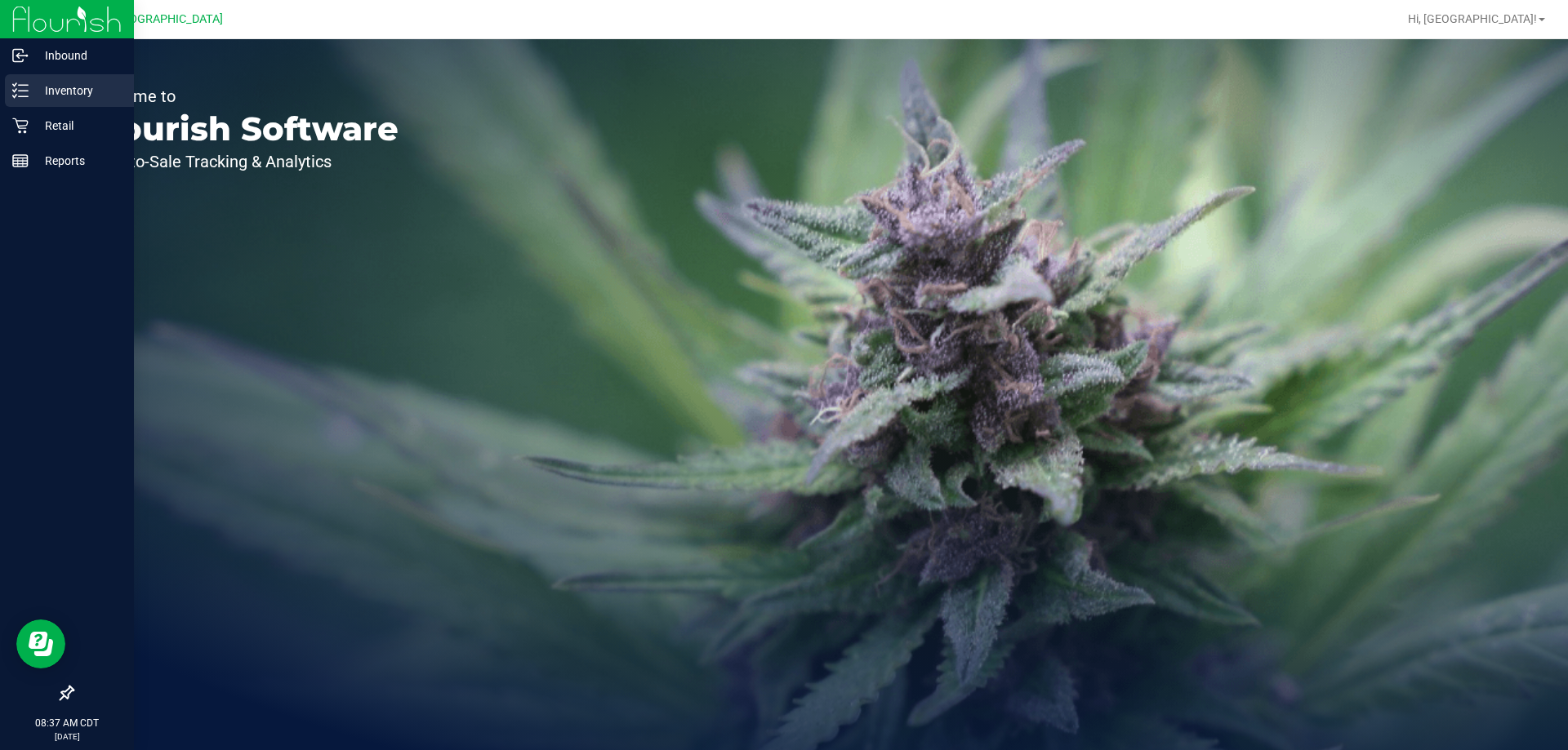
click at [59, 82] on p "Inventory" at bounding box center [77, 90] width 98 height 19
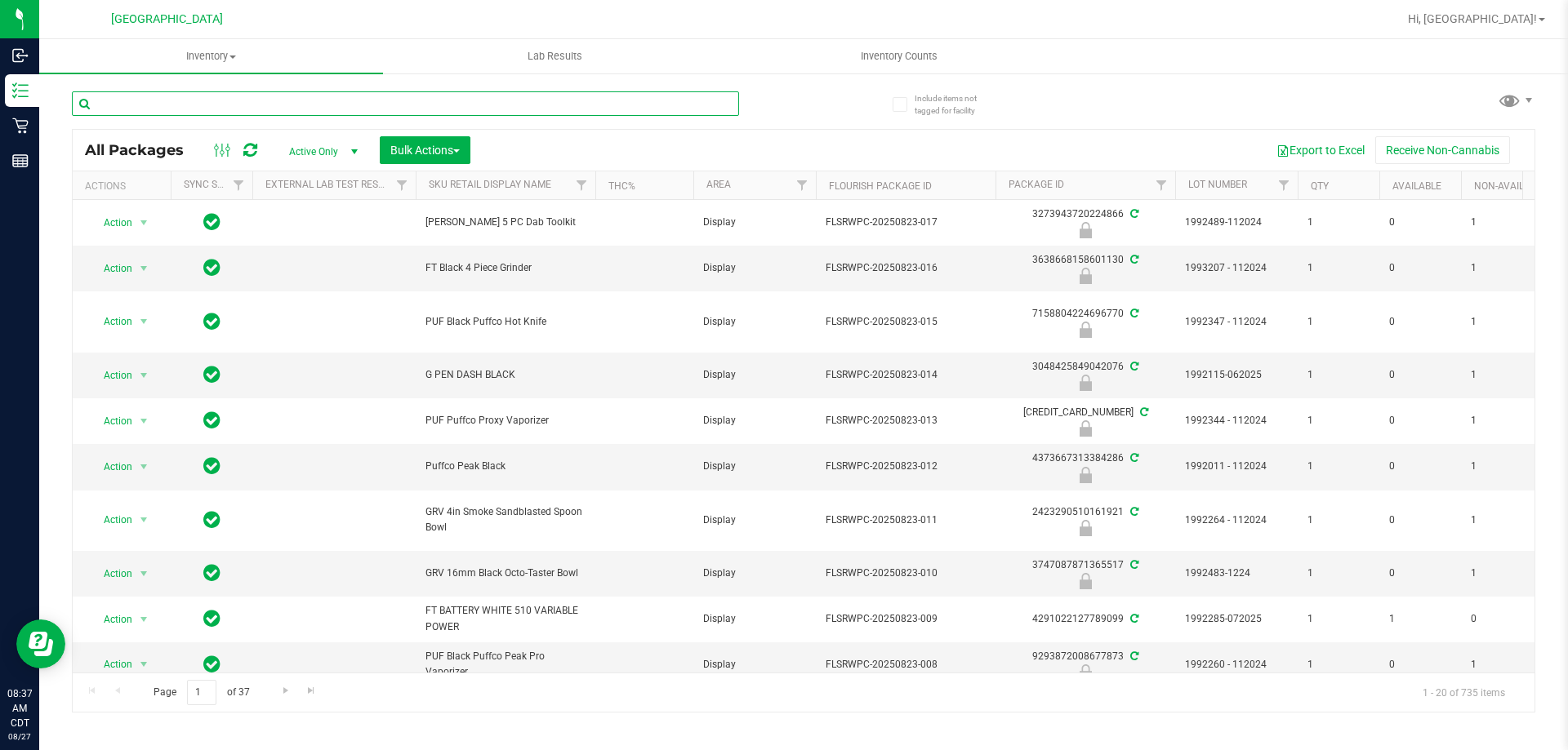
click at [277, 99] on input "text" at bounding box center [406, 103] width 667 height 24
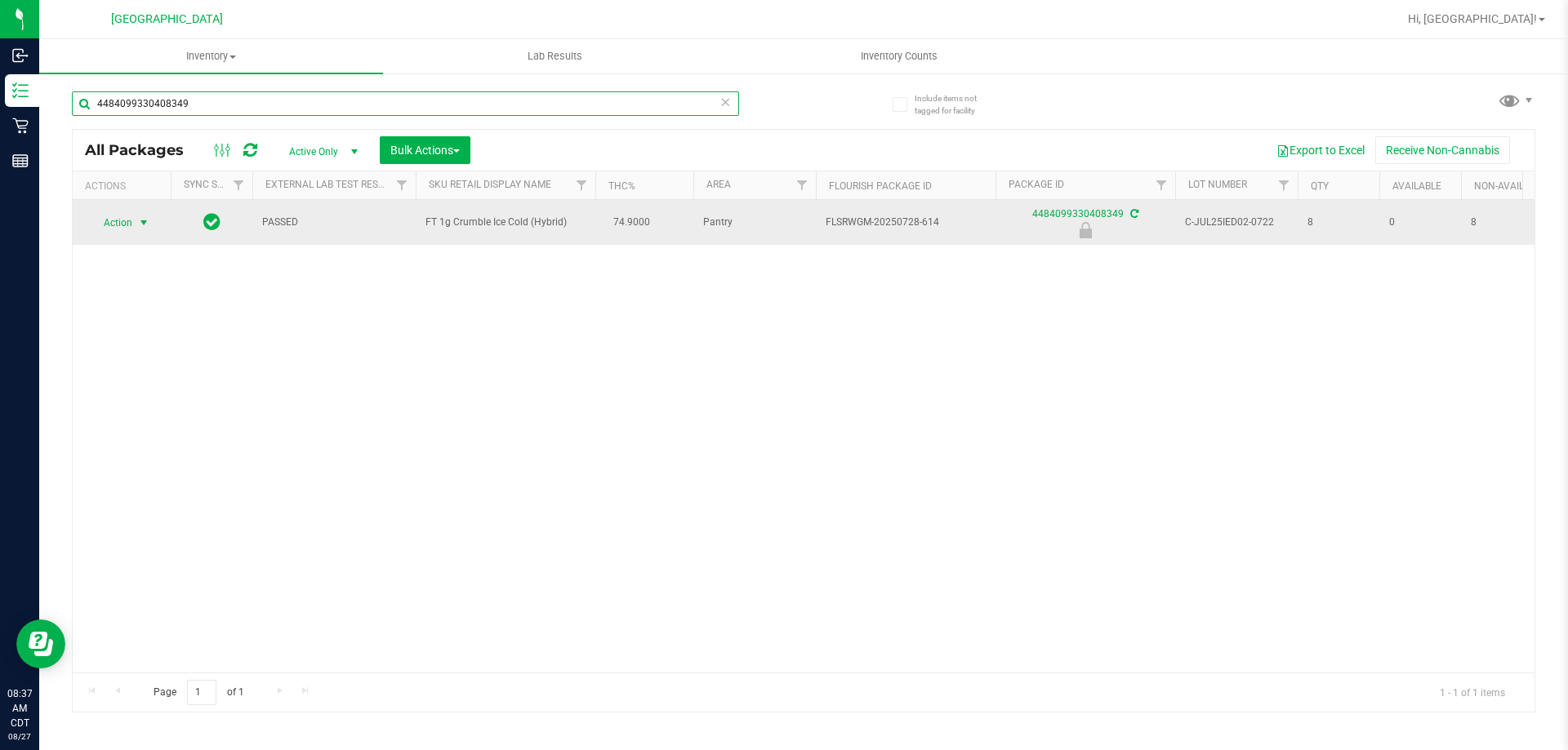
type input "4484099330408349"
click at [120, 214] on span "Action" at bounding box center [110, 222] width 44 height 23
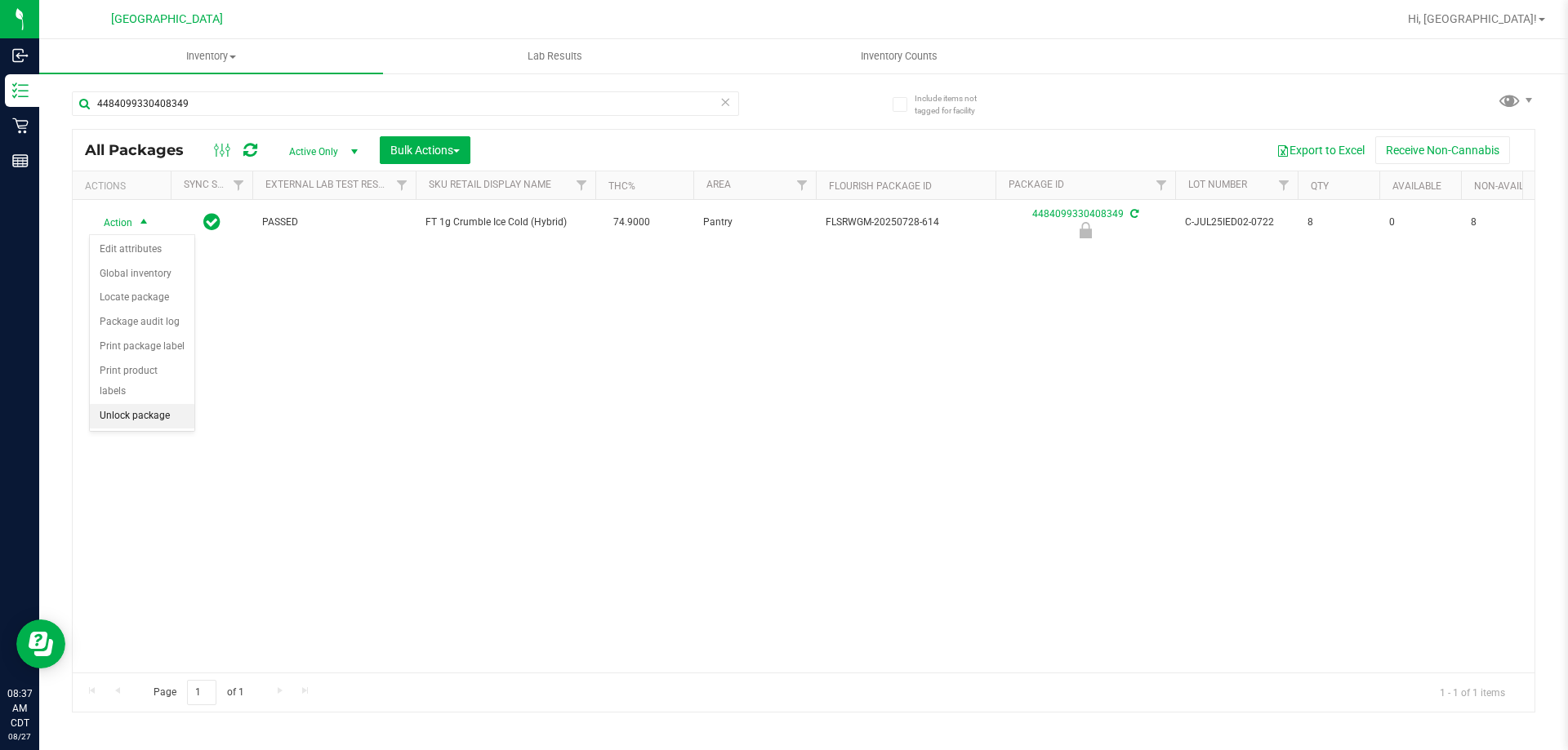
click at [119, 404] on li "Unlock package" at bounding box center [141, 416] width 105 height 24
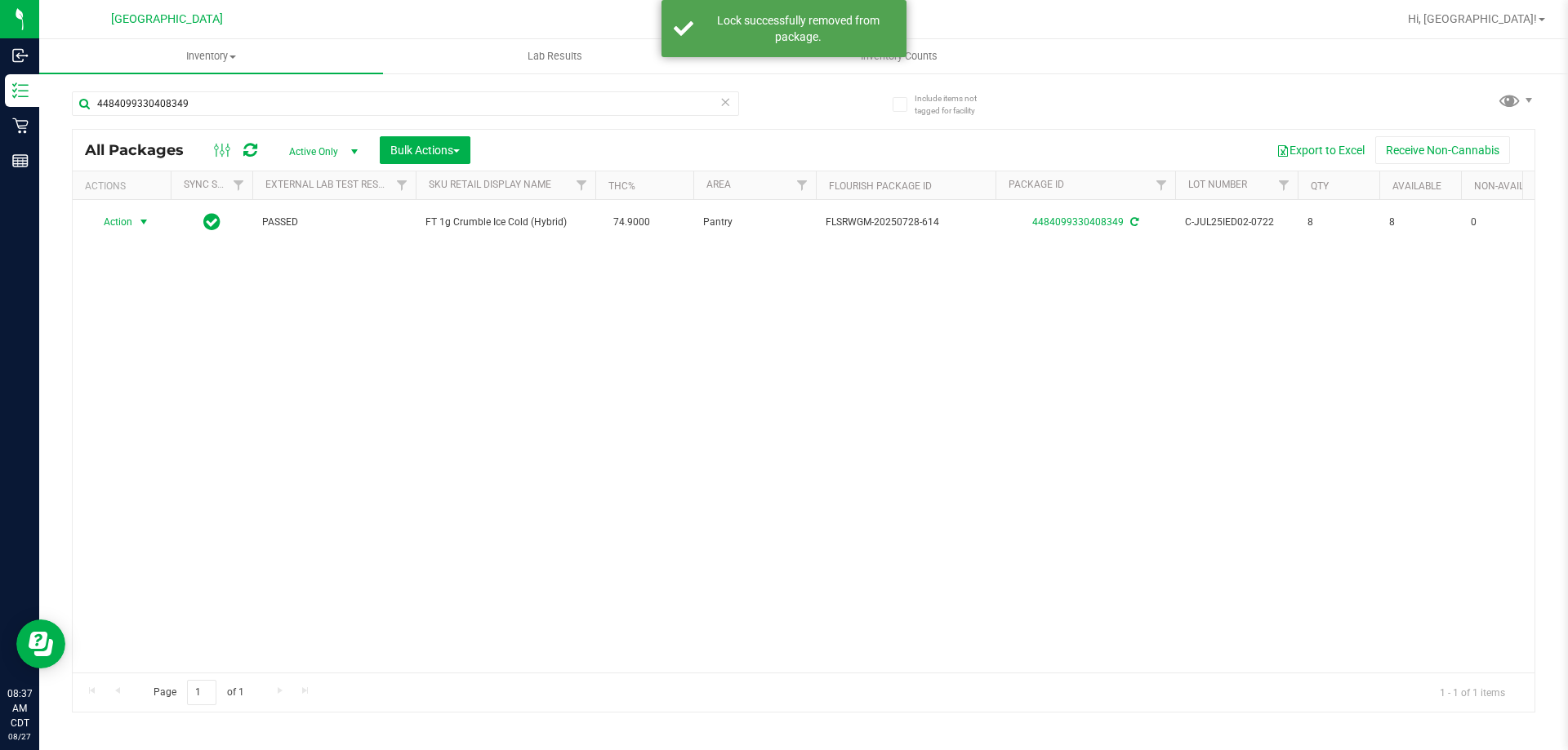
click at [129, 227] on span "Action" at bounding box center [110, 222] width 44 height 23
click at [146, 395] on li "Print package label" at bounding box center [152, 395] width 126 height 24
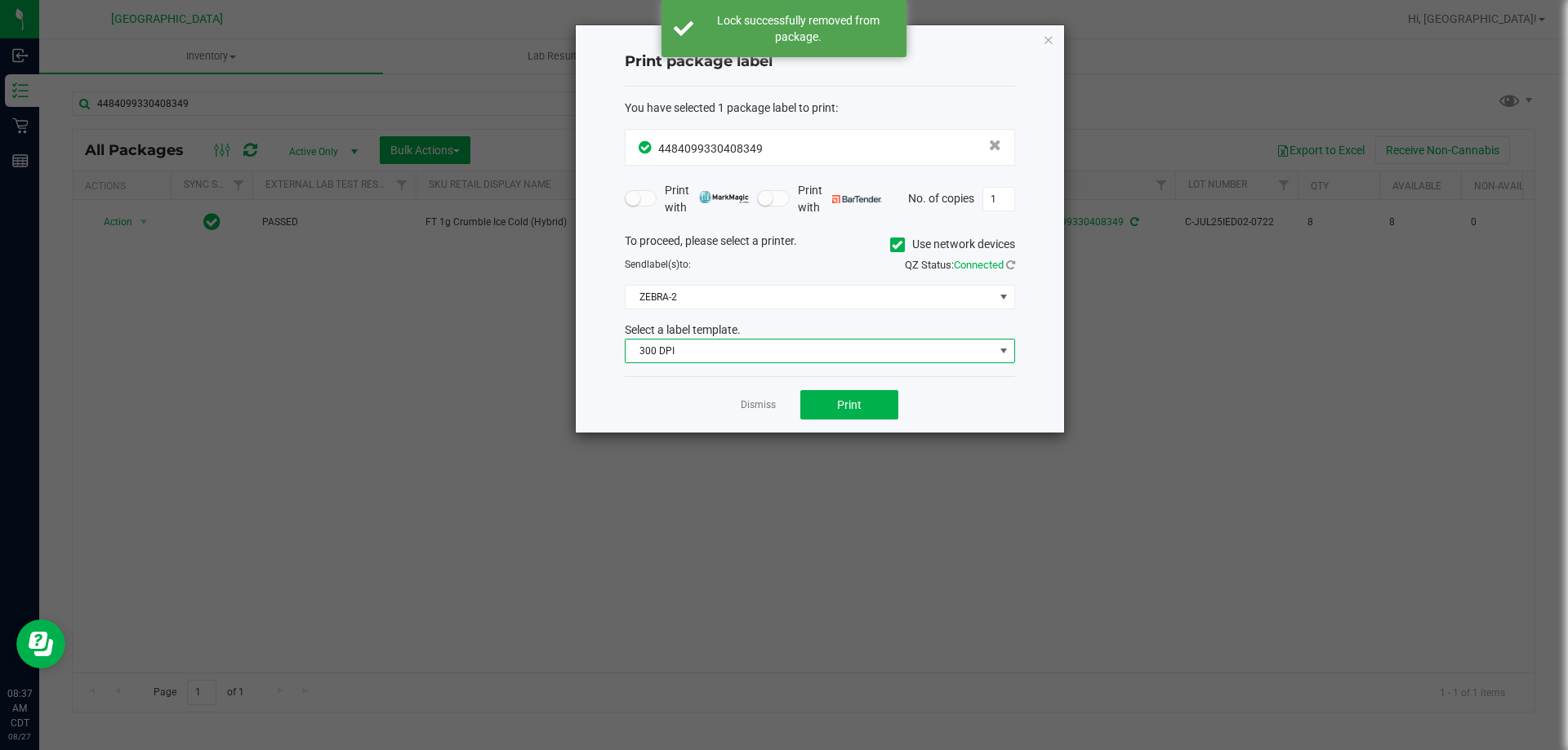
click at [786, 345] on span "300 DPI" at bounding box center [810, 350] width 368 height 23
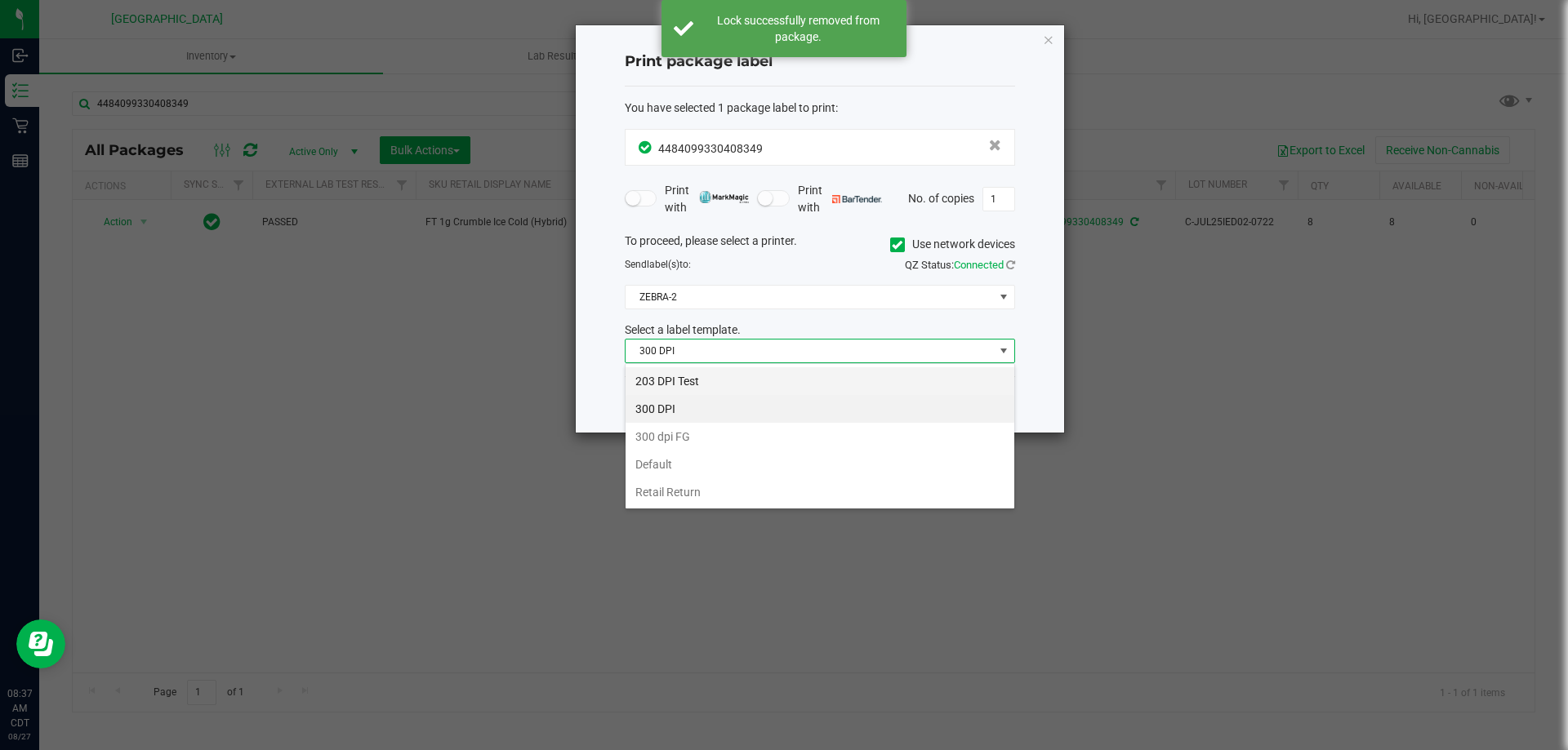
scroll to position [24, 391]
click at [678, 374] on li "203 DPI Test" at bounding box center [820, 380] width 389 height 28
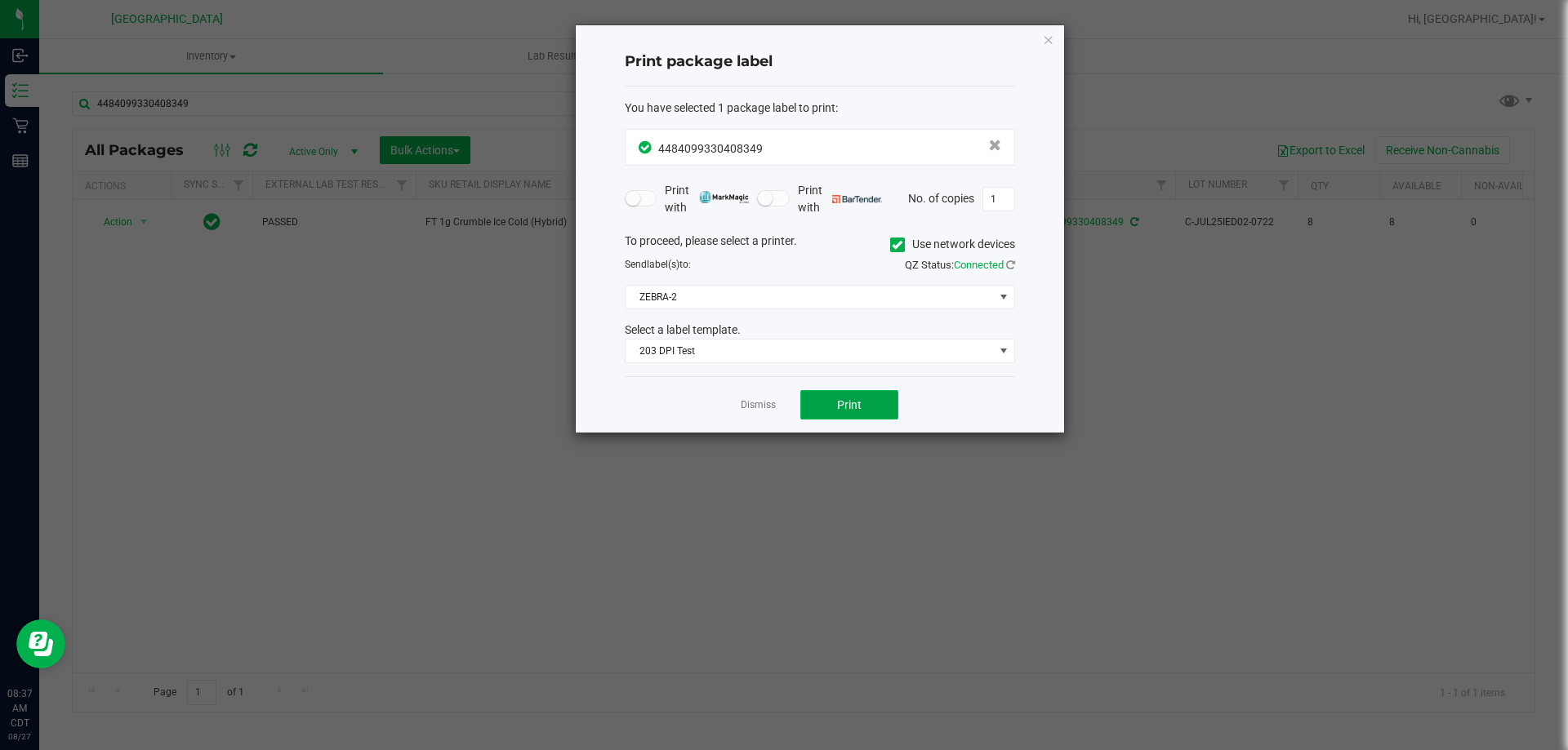
click at [866, 411] on button "Print" at bounding box center [849, 405] width 98 height 29
click at [760, 409] on link "Dismiss" at bounding box center [758, 405] width 35 height 14
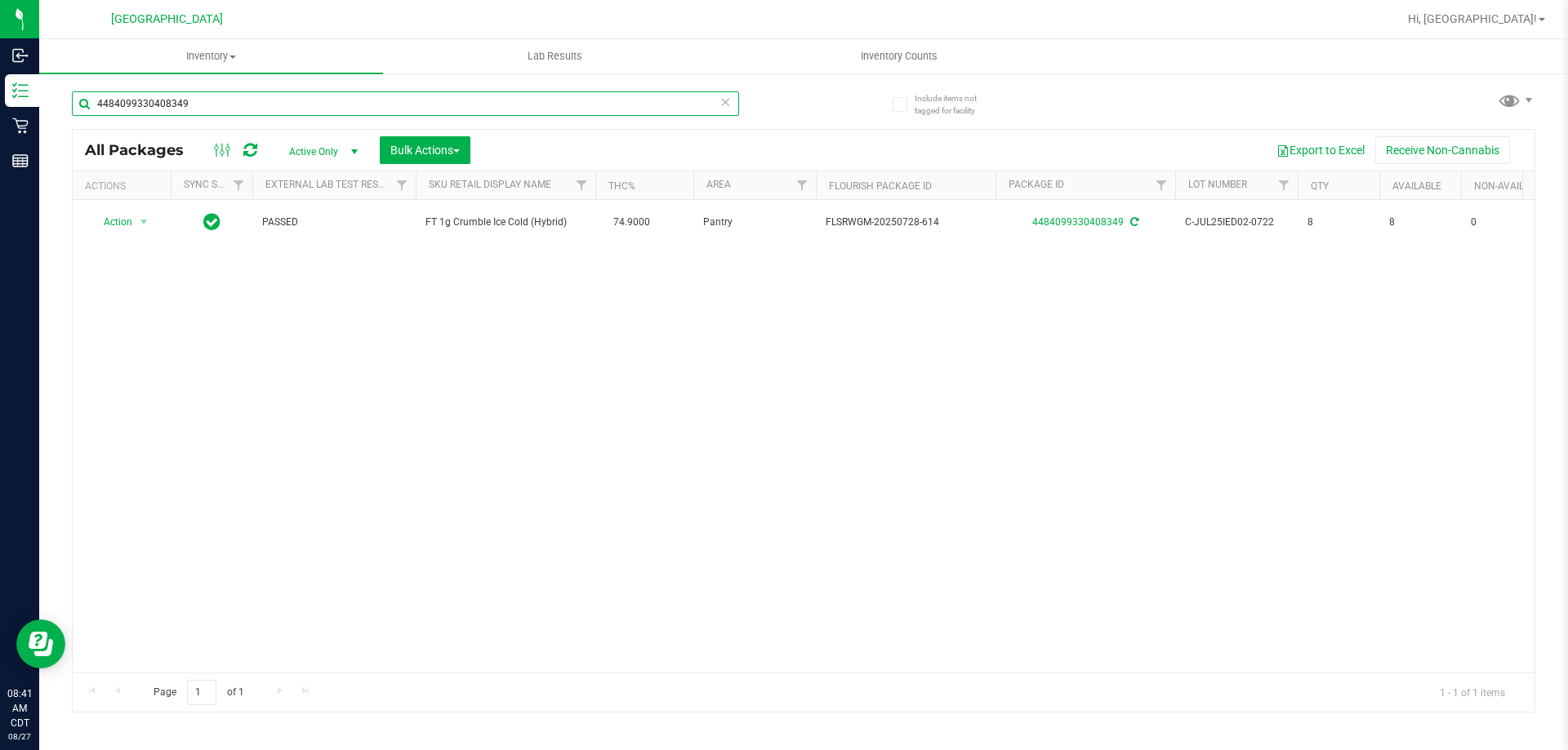
click at [477, 101] on input "4484099330408349" at bounding box center [406, 103] width 667 height 24
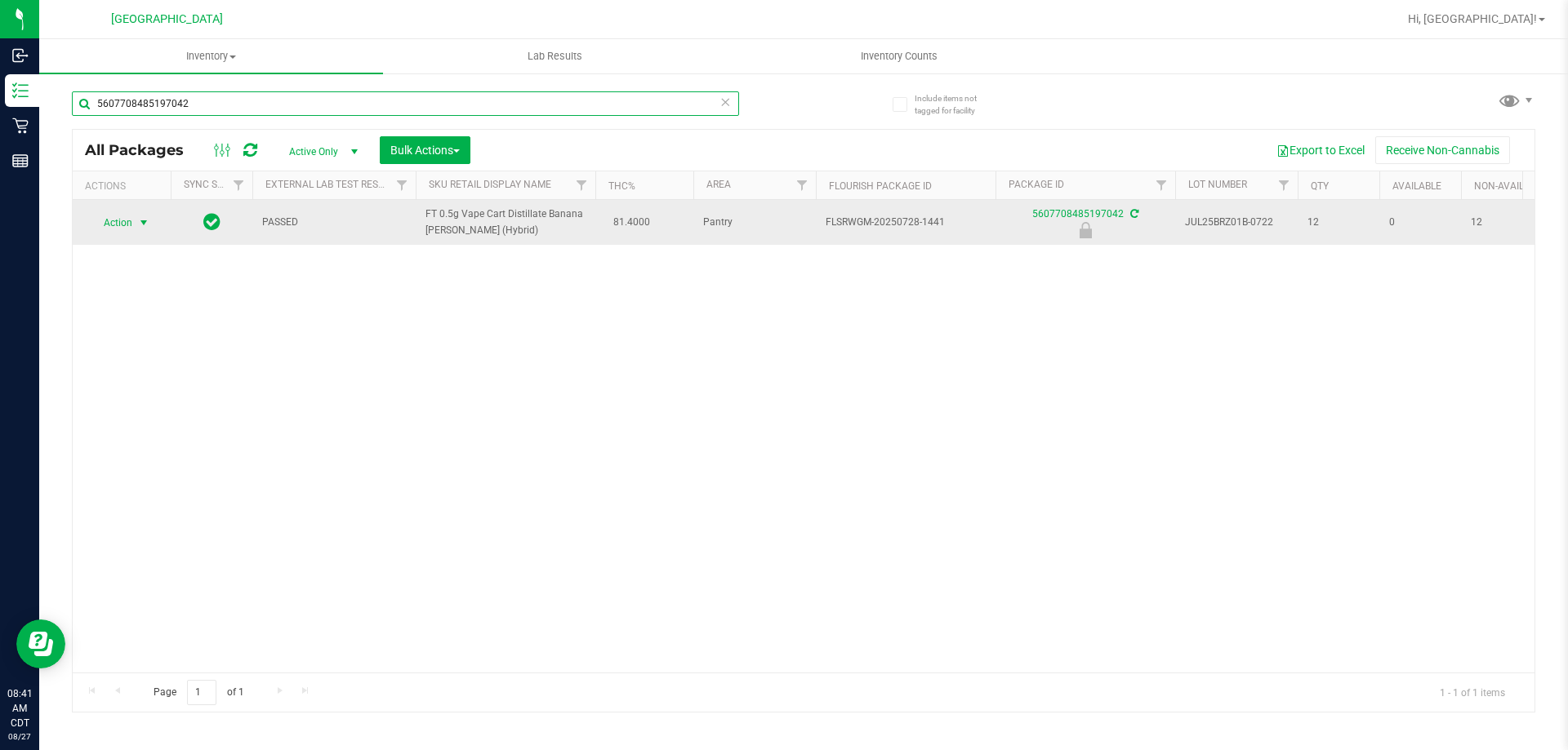
type input "5607708485197042"
click at [121, 227] on span "Action" at bounding box center [110, 222] width 44 height 23
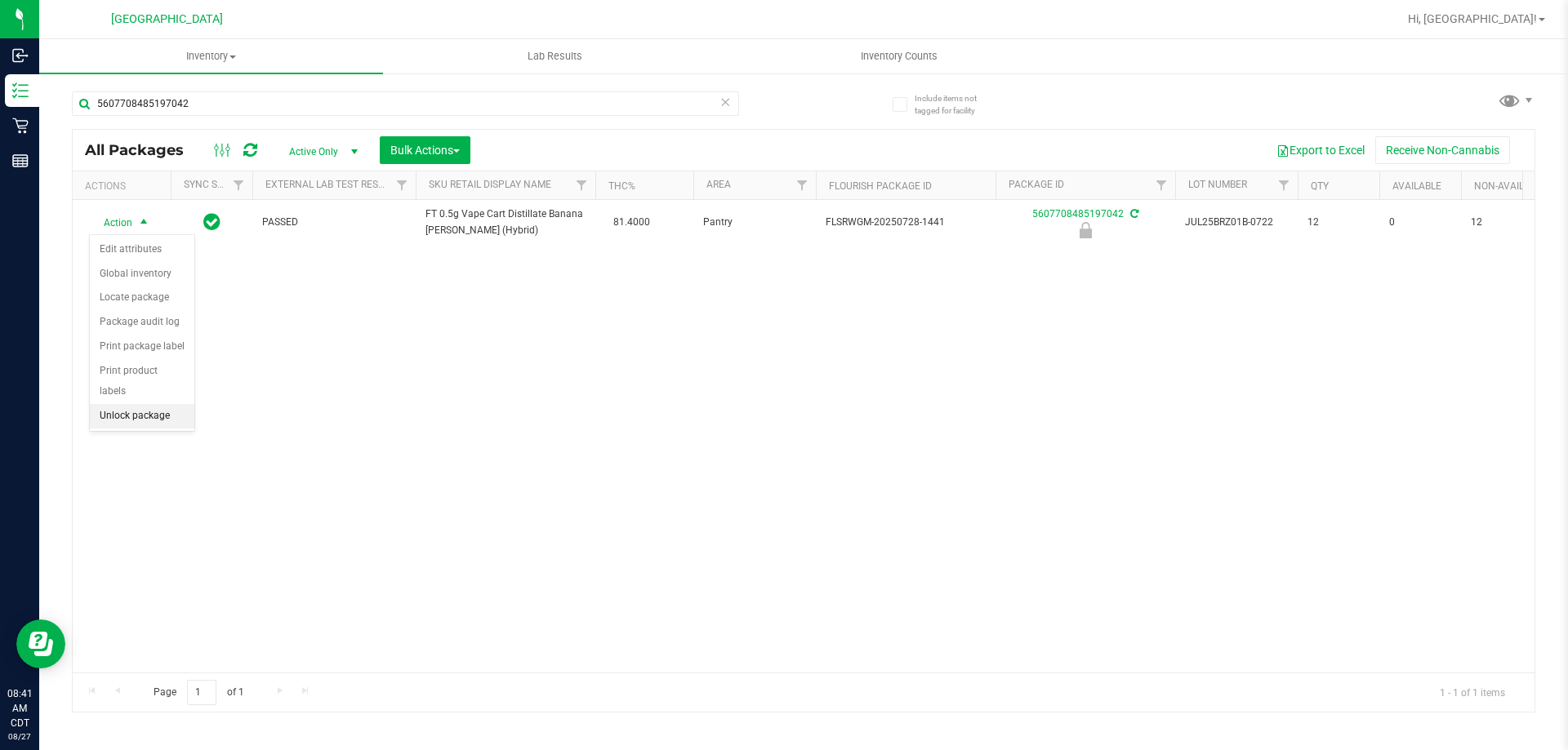
click at [122, 404] on li "Unlock package" at bounding box center [141, 416] width 105 height 24
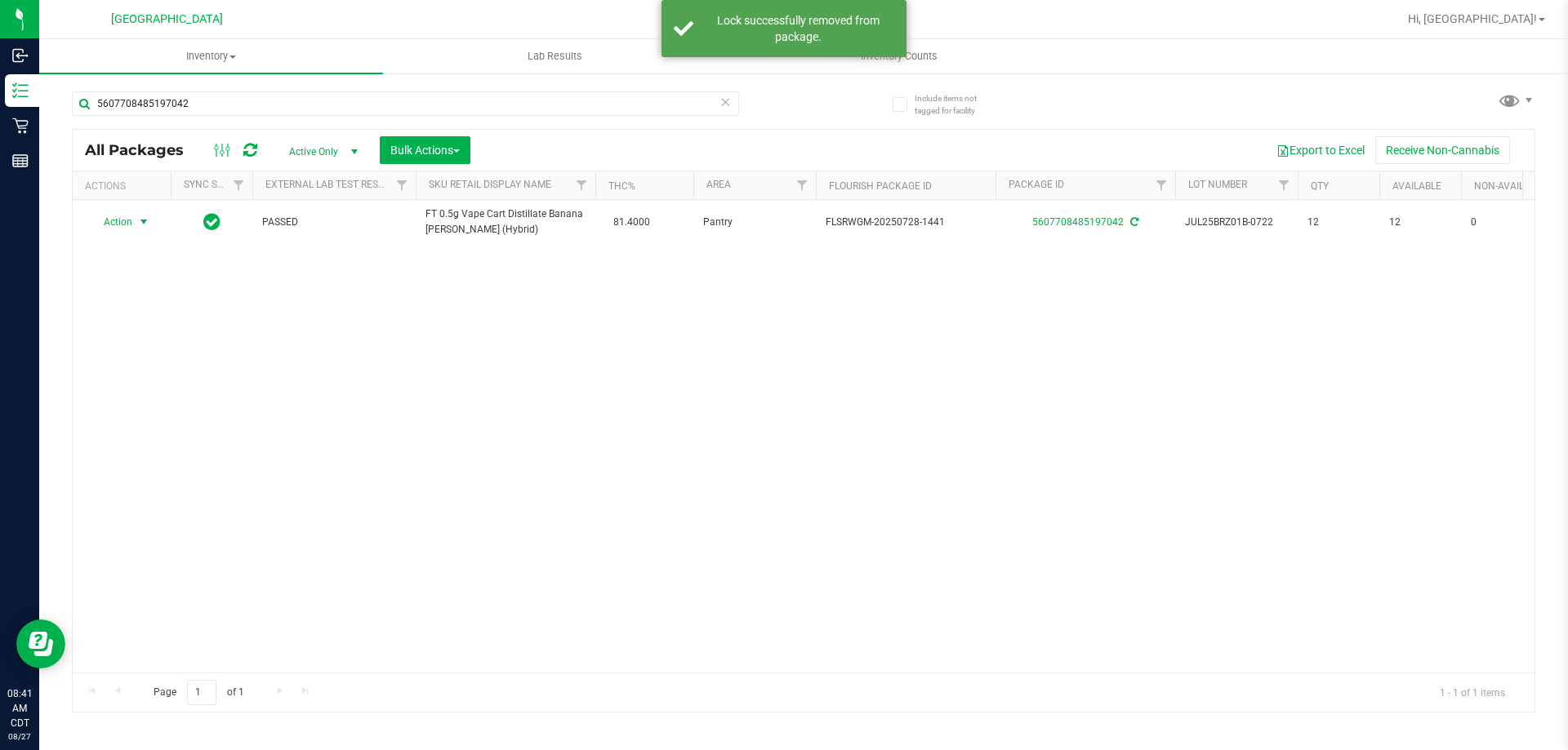
click at [142, 224] on span "select" at bounding box center [144, 222] width 13 height 13
click at [151, 389] on li "Print package label" at bounding box center [152, 395] width 126 height 24
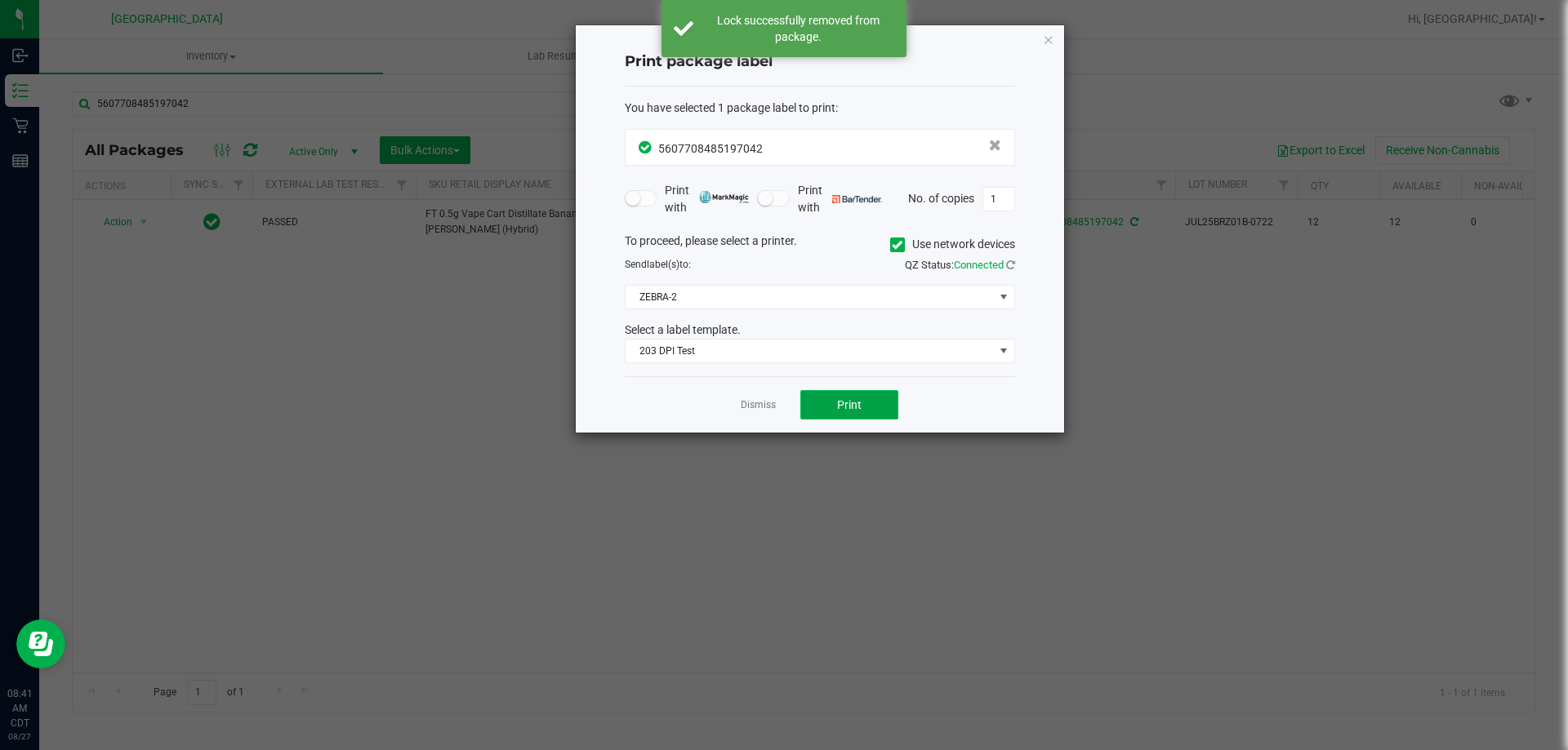
click at [816, 396] on button "Print" at bounding box center [849, 405] width 98 height 29
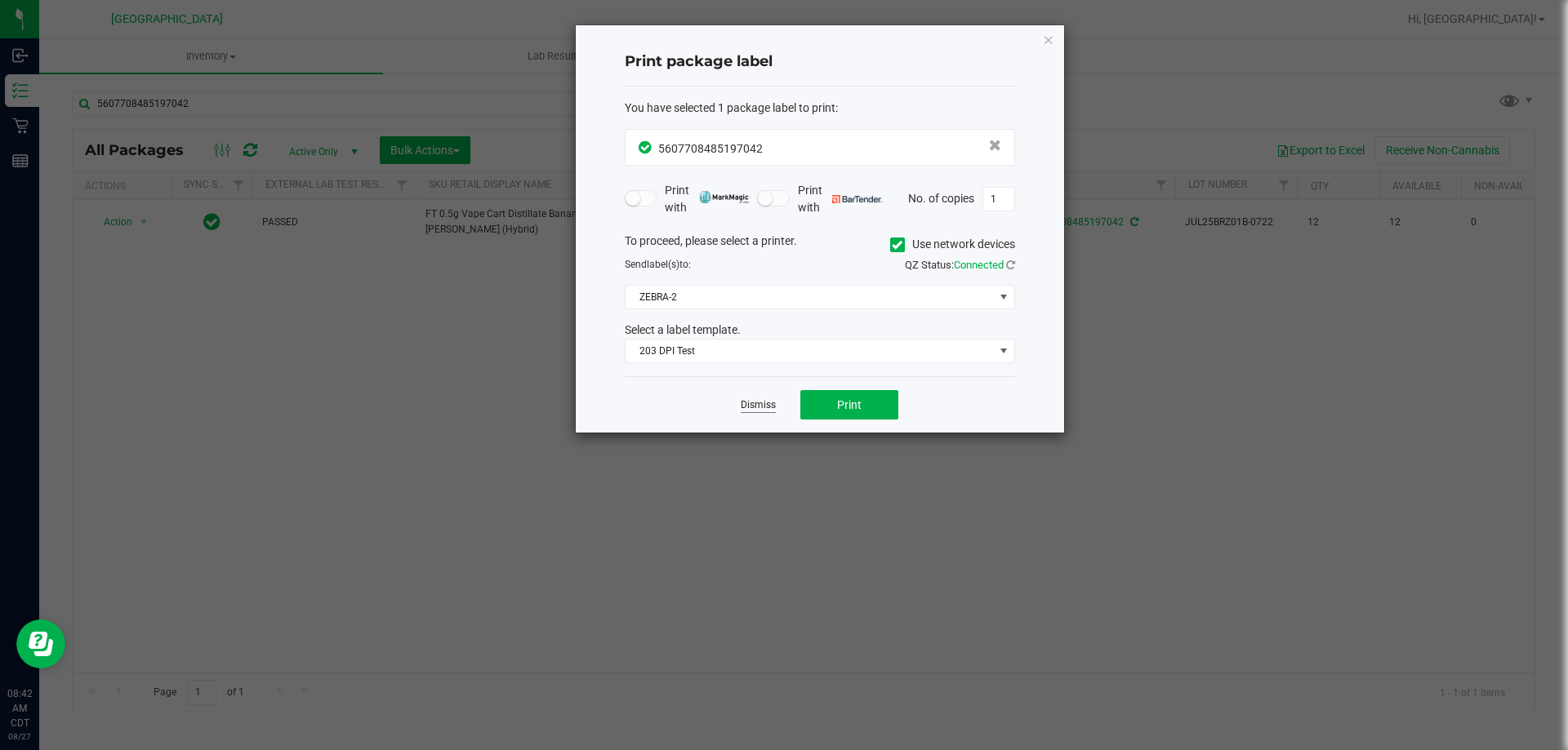
click at [748, 412] on link "Dismiss" at bounding box center [758, 405] width 35 height 14
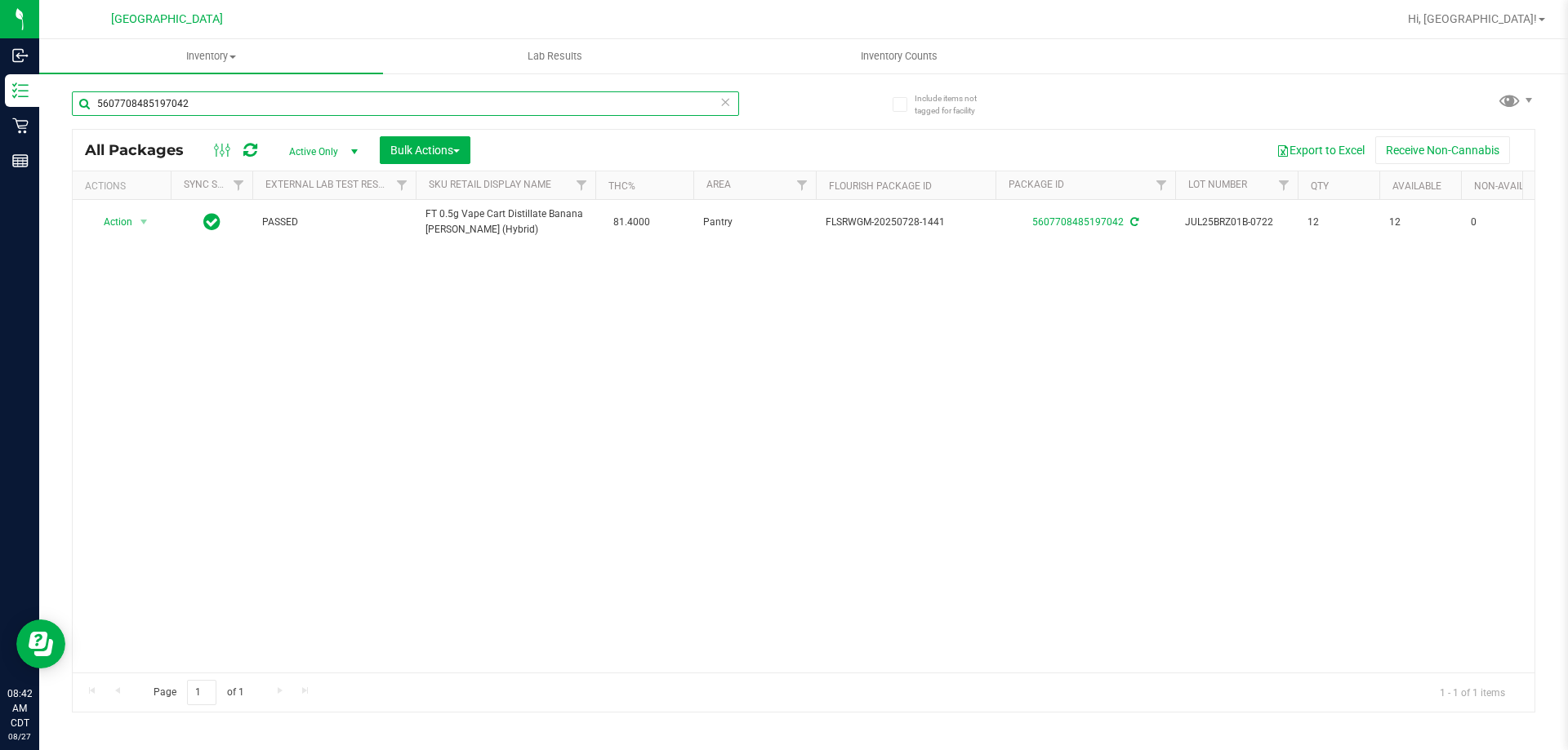
click at [406, 95] on input "5607708485197042" at bounding box center [406, 103] width 667 height 24
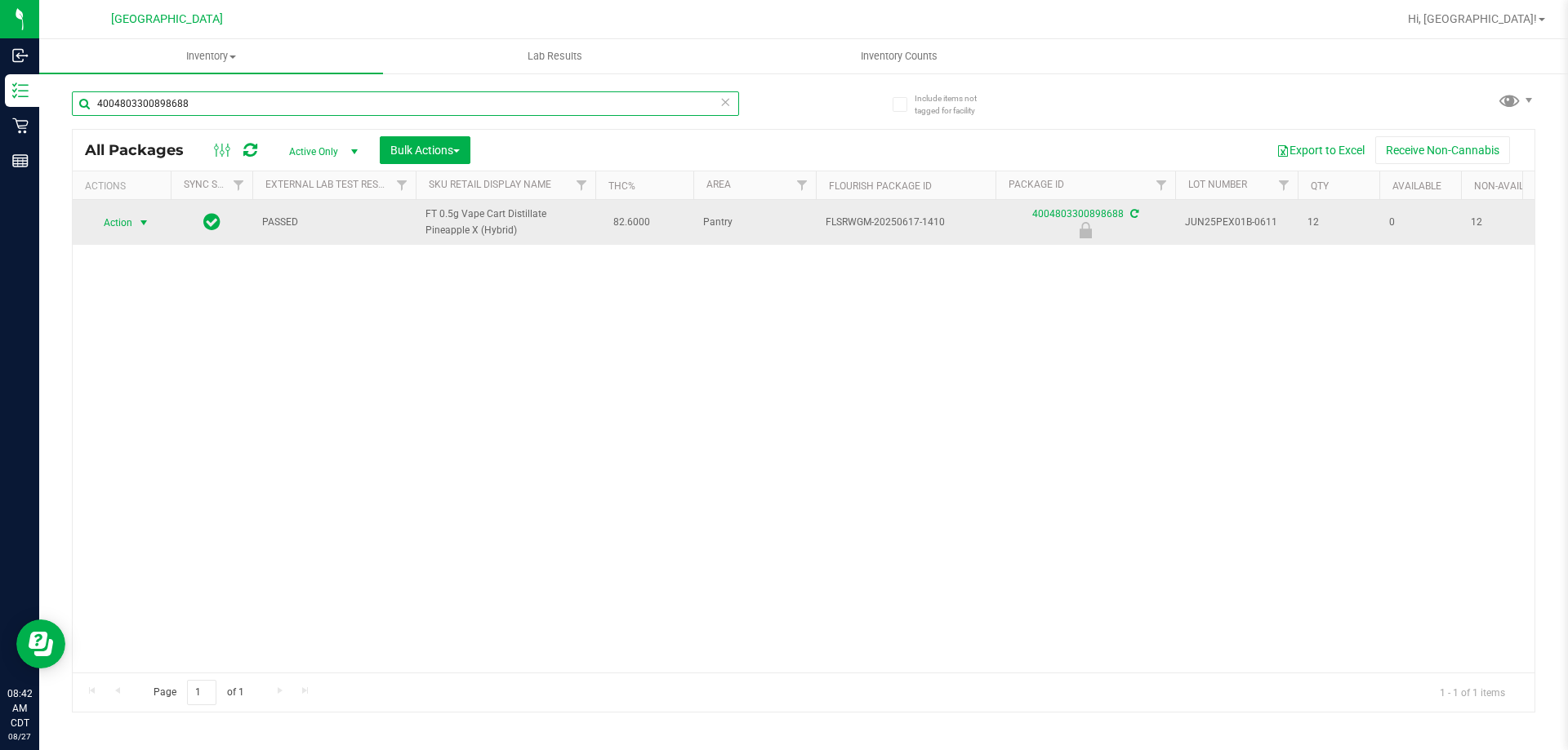
type input "4004803300898688"
click at [131, 224] on span "Action" at bounding box center [110, 222] width 44 height 23
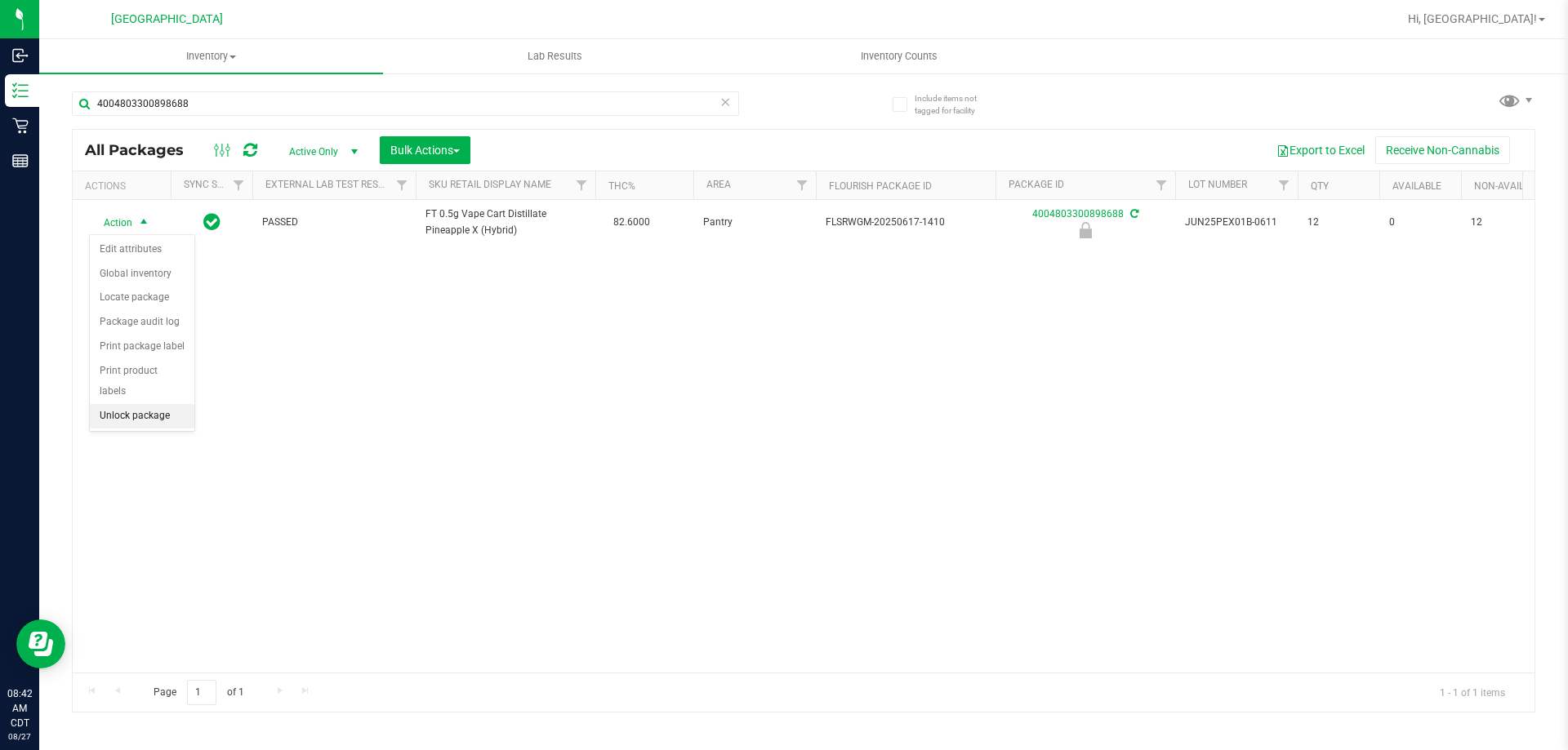
click at [153, 404] on li "Unlock package" at bounding box center [141, 416] width 105 height 24
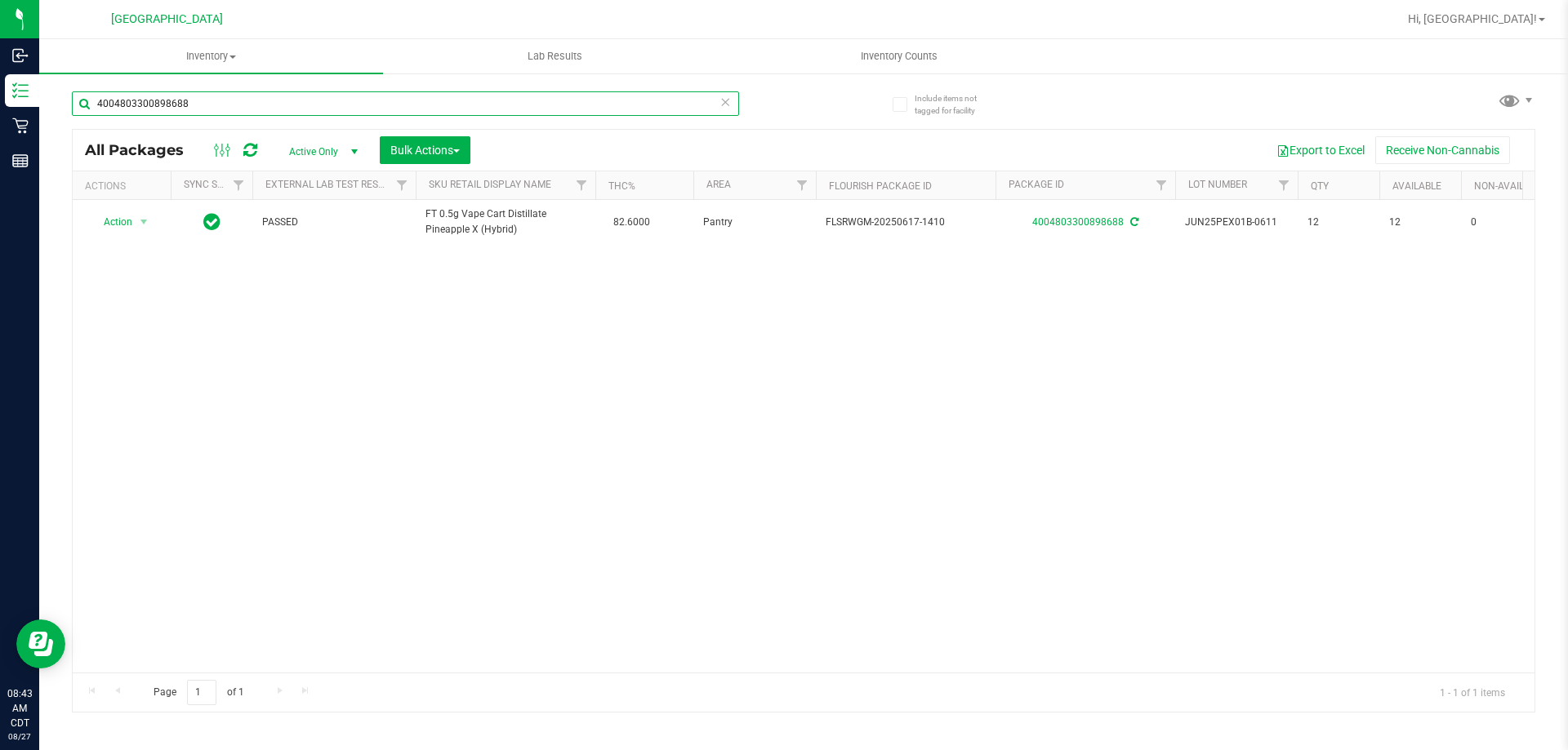
click at [208, 113] on input "4004803300898688" at bounding box center [406, 103] width 667 height 24
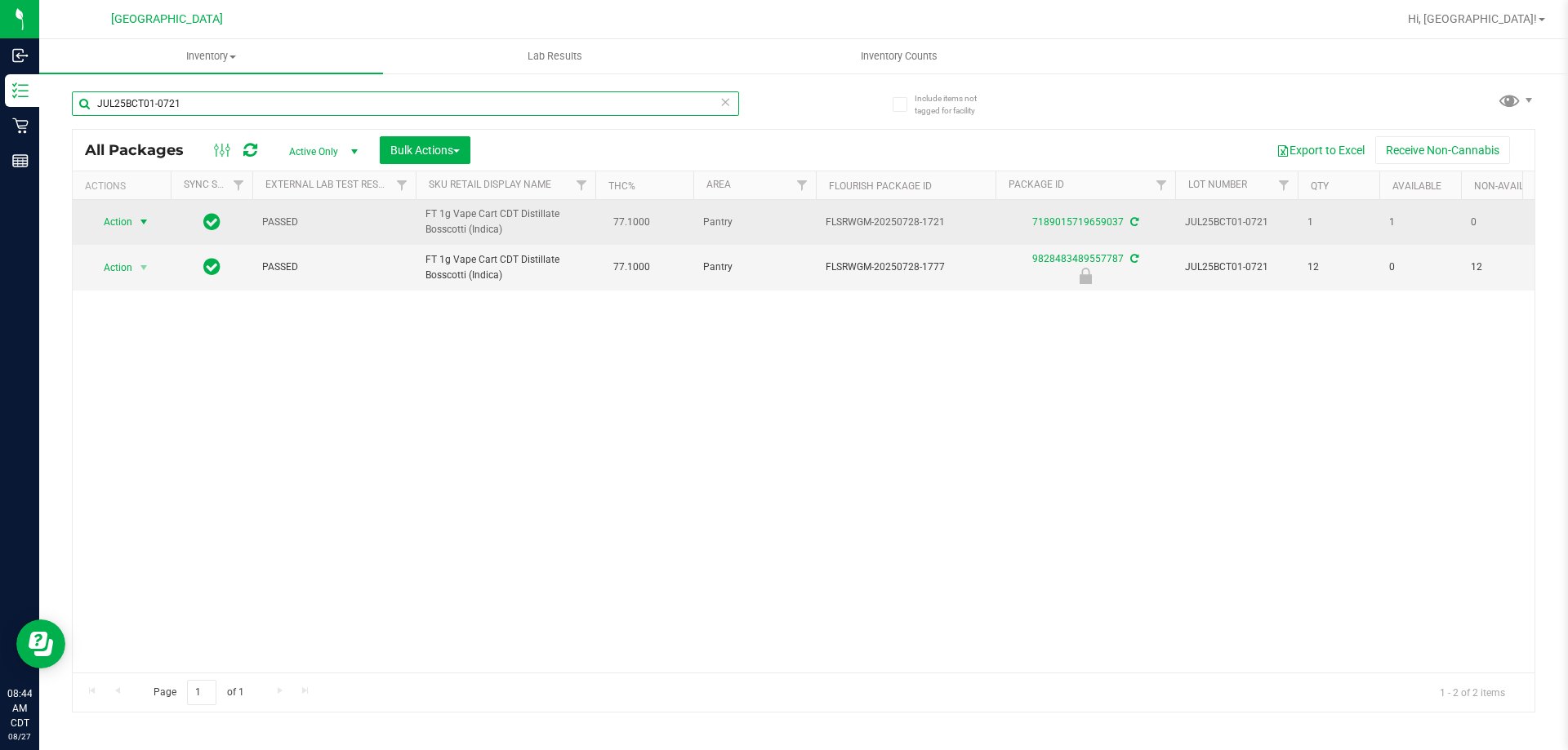
type input "JUL25BCT01-0721"
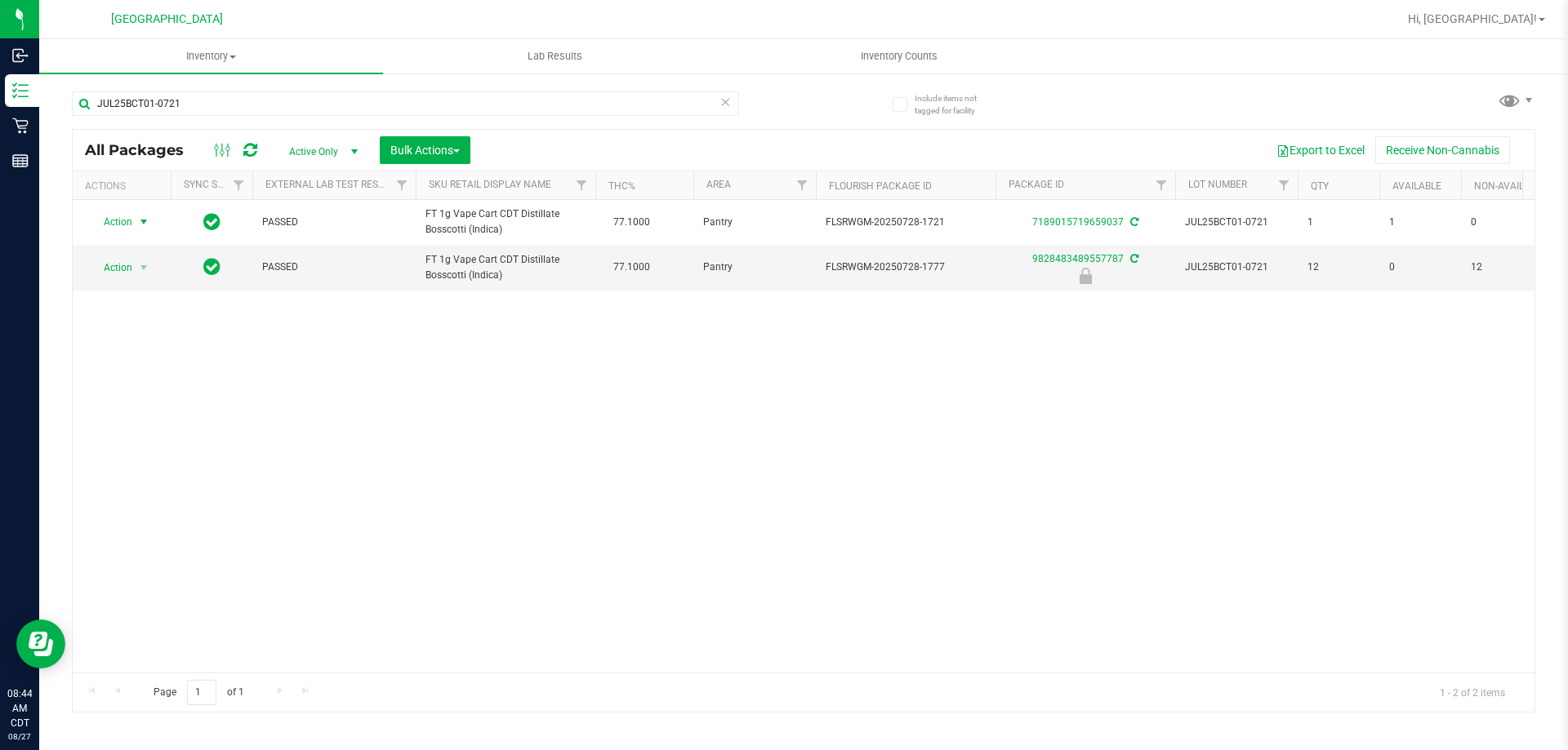
click at [130, 233] on span "Action" at bounding box center [110, 222] width 44 height 23
click at [180, 390] on li "Print package label" at bounding box center [152, 395] width 126 height 24
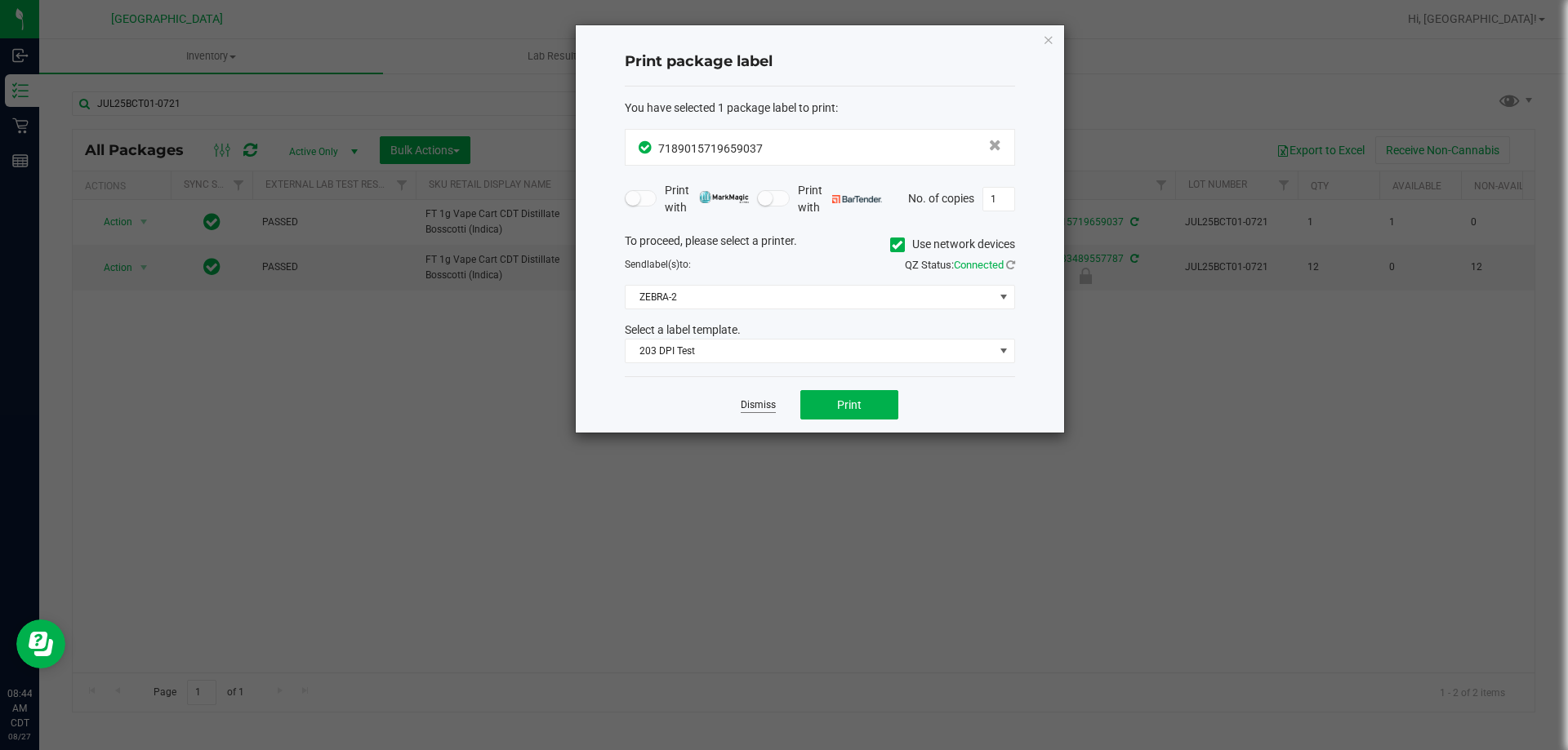
click at [759, 401] on link "Dismiss" at bounding box center [758, 405] width 35 height 14
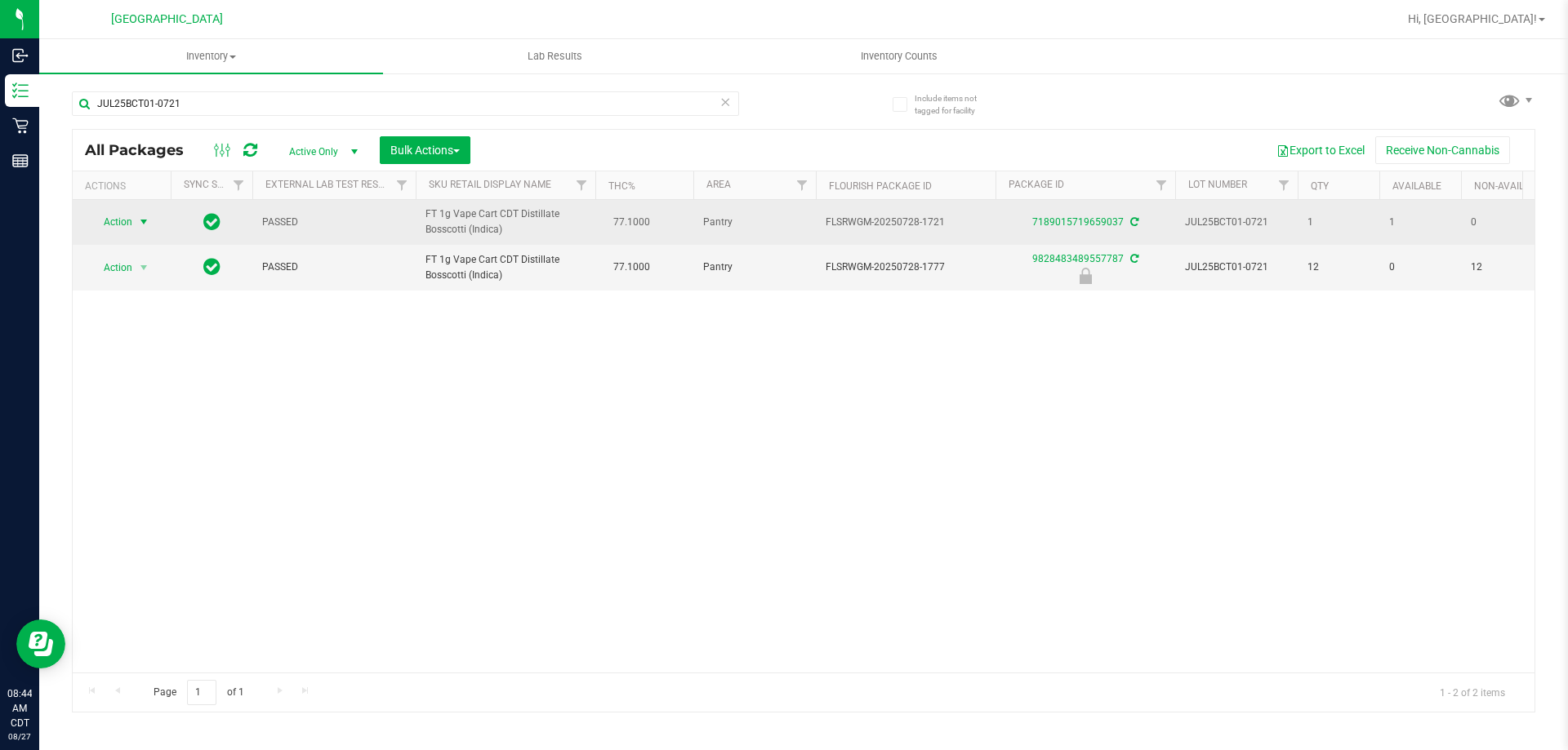
click at [146, 224] on span "select" at bounding box center [144, 222] width 13 height 13
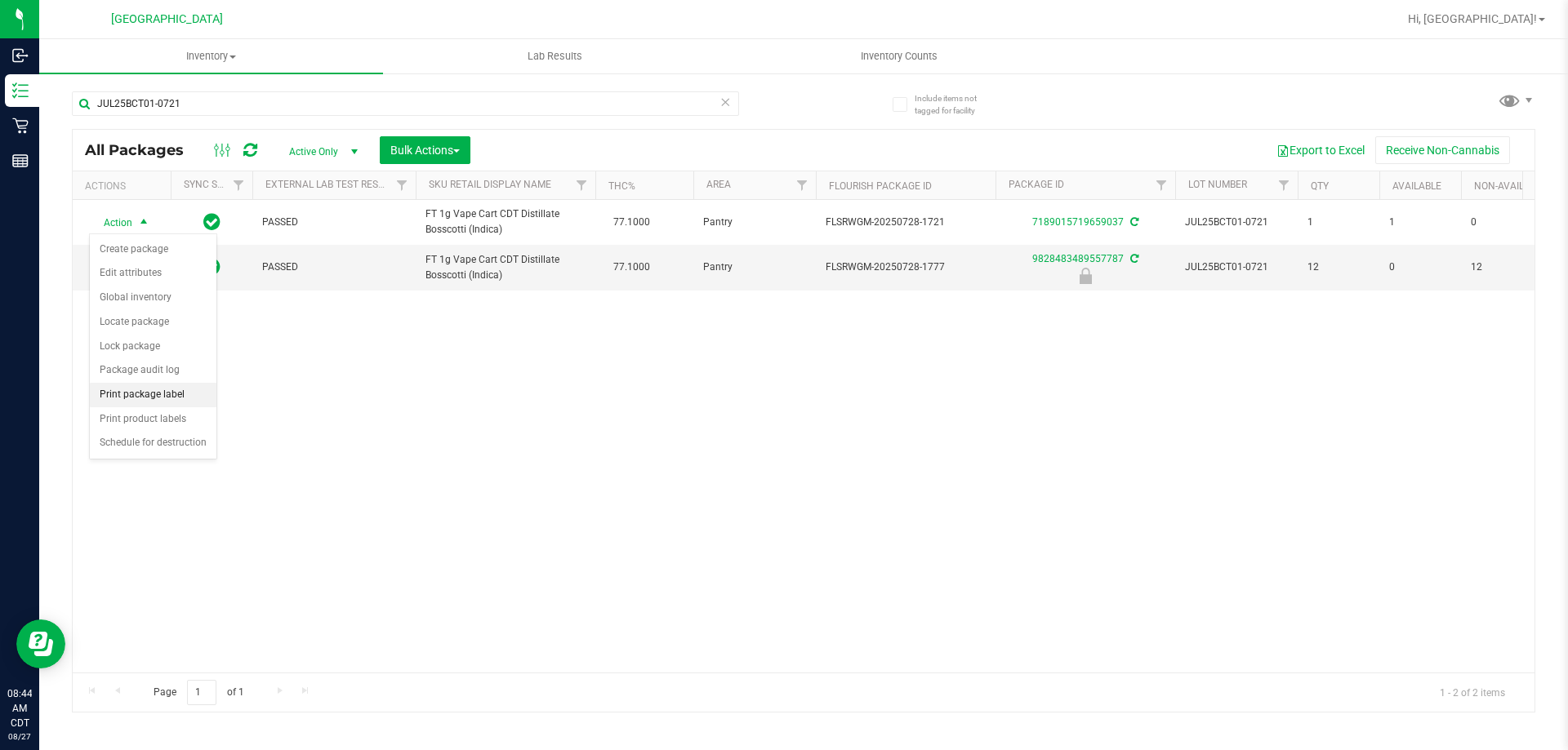
click at [164, 400] on li "Print package label" at bounding box center [152, 395] width 126 height 24
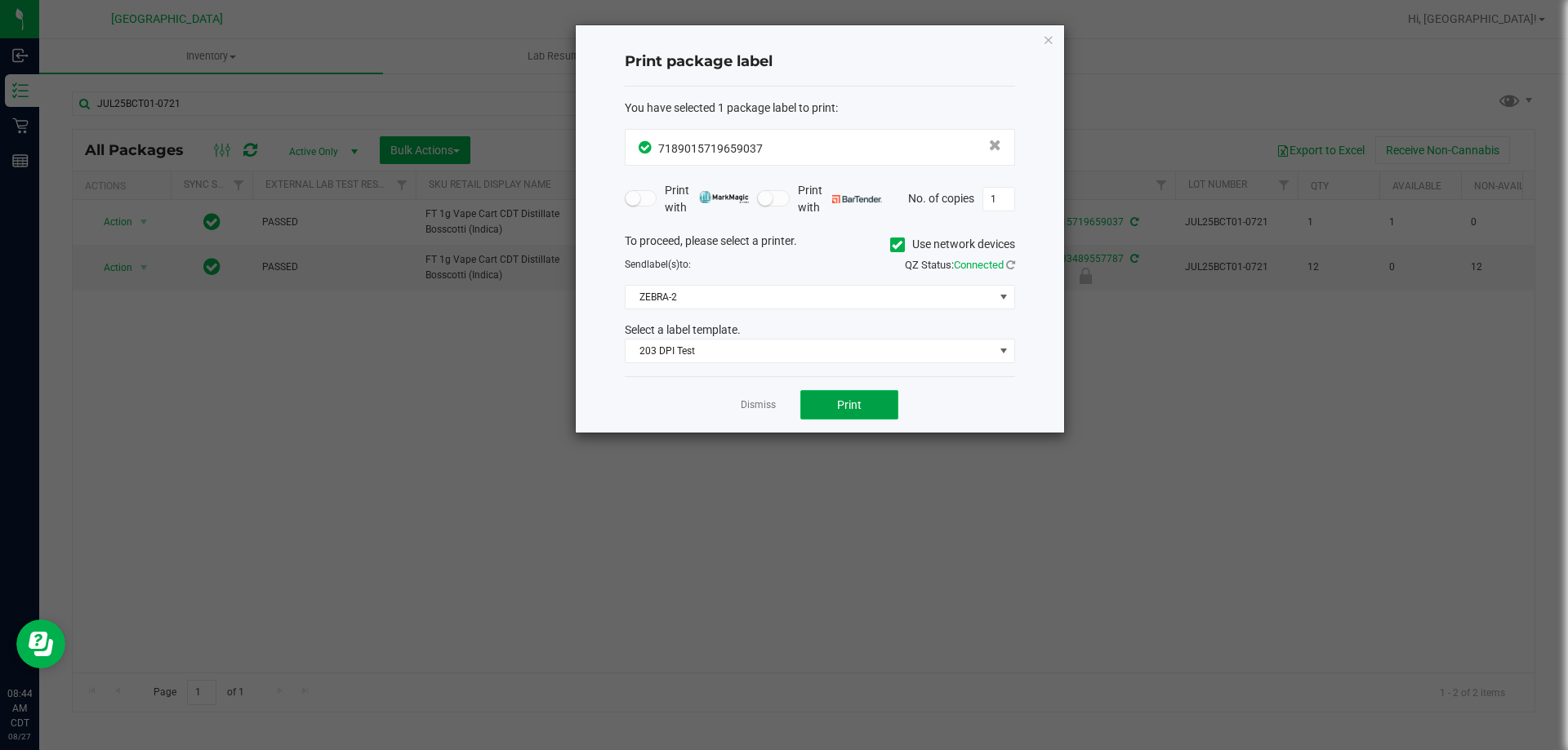
click at [830, 403] on button "Print" at bounding box center [849, 405] width 98 height 29
click at [753, 395] on div "Dismiss Print" at bounding box center [820, 404] width 391 height 56
drag, startPoint x: 753, startPoint y: 395, endPoint x: 756, endPoint y: 406, distance: 11.4
click at [756, 406] on div "Dismiss Print" at bounding box center [820, 404] width 391 height 56
click at [756, 406] on link "Dismiss" at bounding box center [758, 405] width 35 height 14
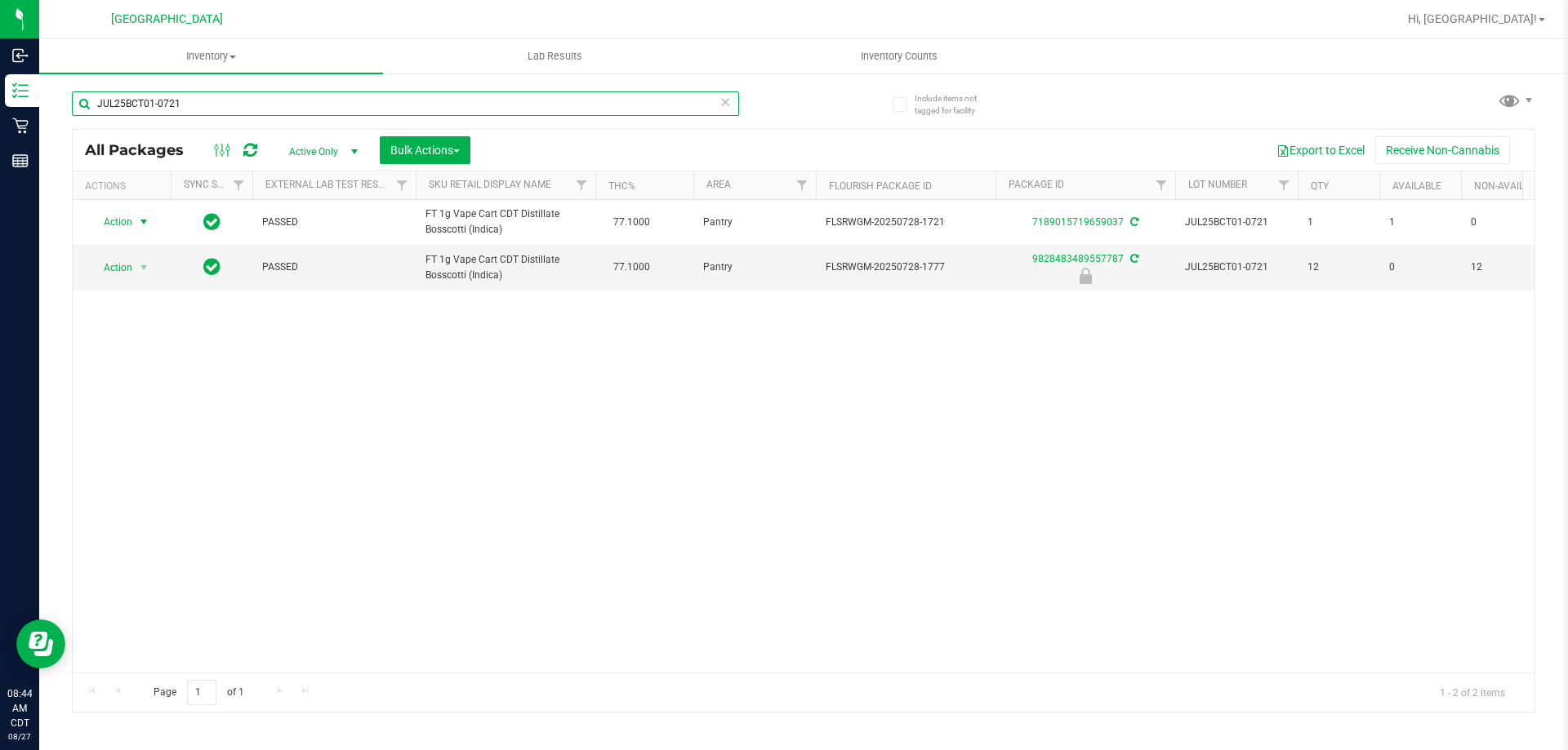
click at [299, 93] on input "JUL25BCT01-0721" at bounding box center [406, 103] width 667 height 24
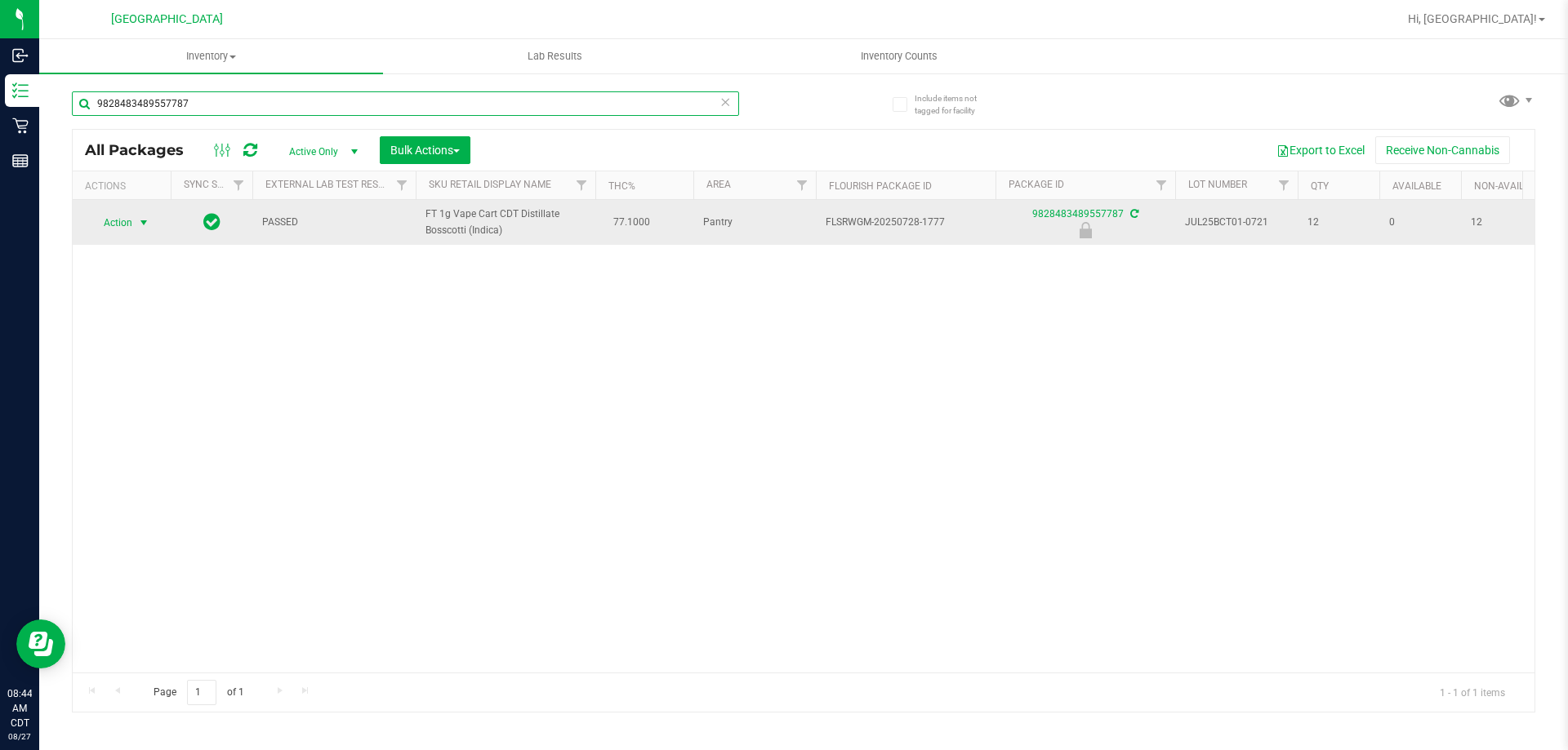
type input "9828483489557787"
click at [137, 226] on span "select" at bounding box center [144, 223] width 13 height 13
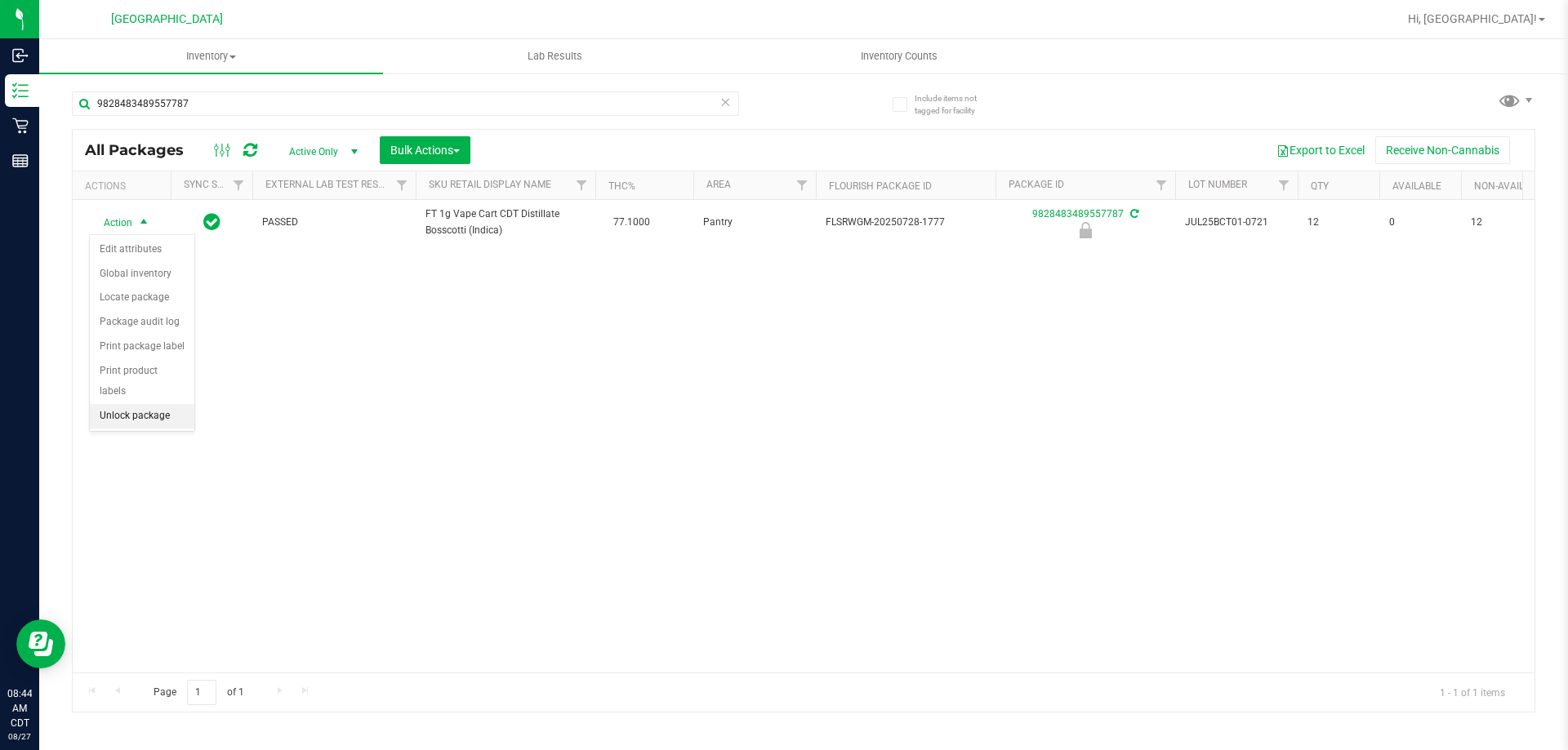
click at [130, 404] on li "Unlock package" at bounding box center [141, 416] width 105 height 24
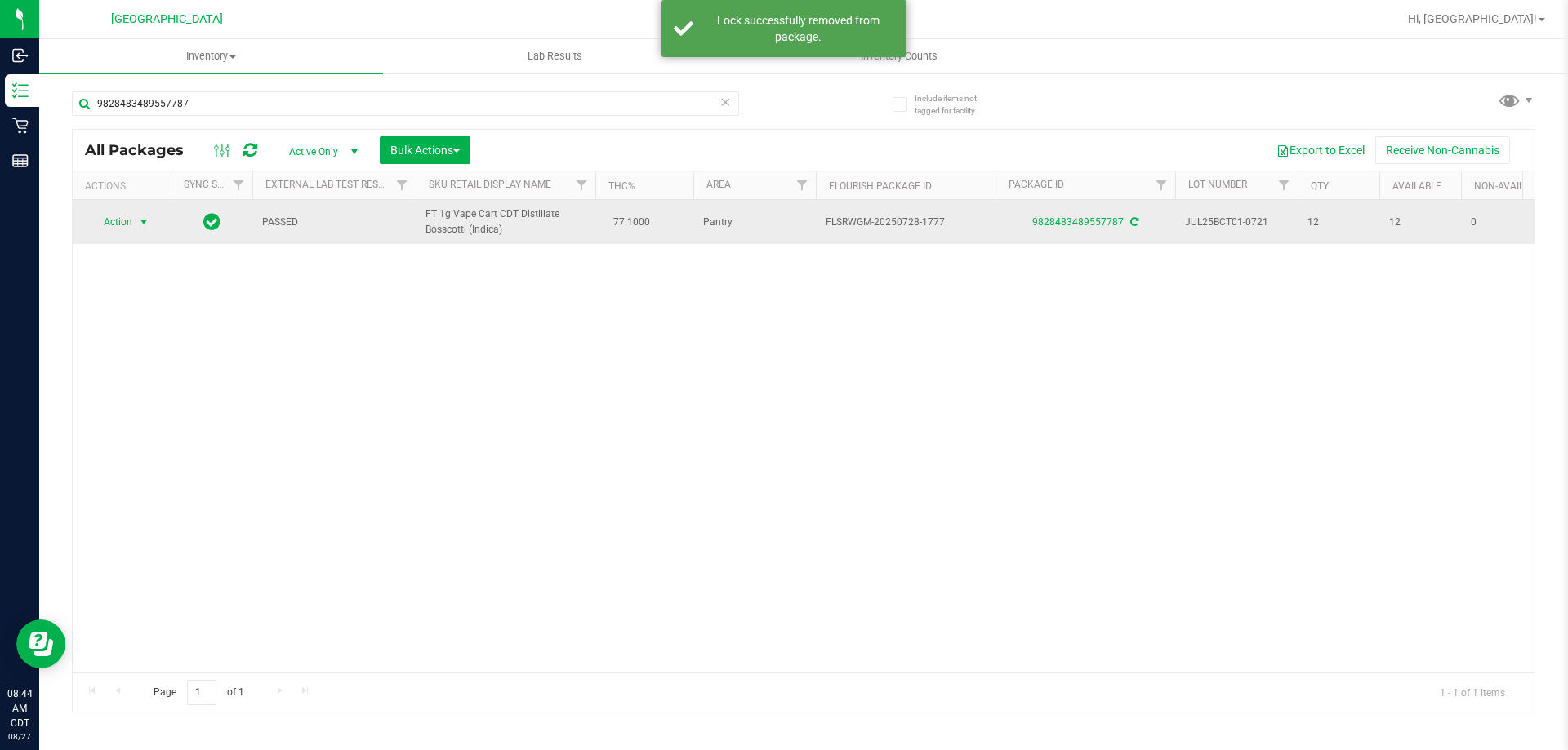
click at [138, 224] on span "select" at bounding box center [144, 222] width 13 height 13
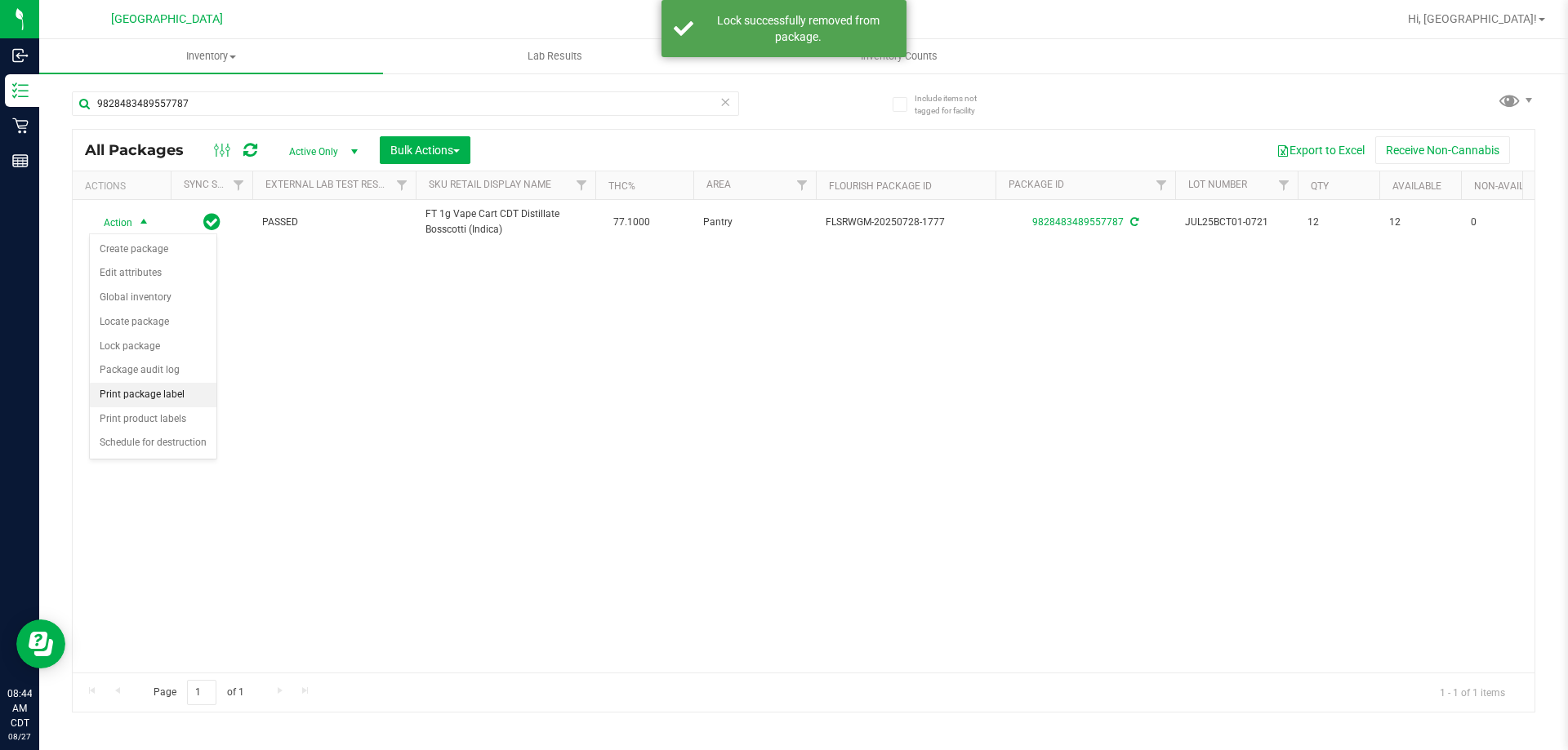
click at [159, 395] on li "Print package label" at bounding box center [152, 395] width 126 height 24
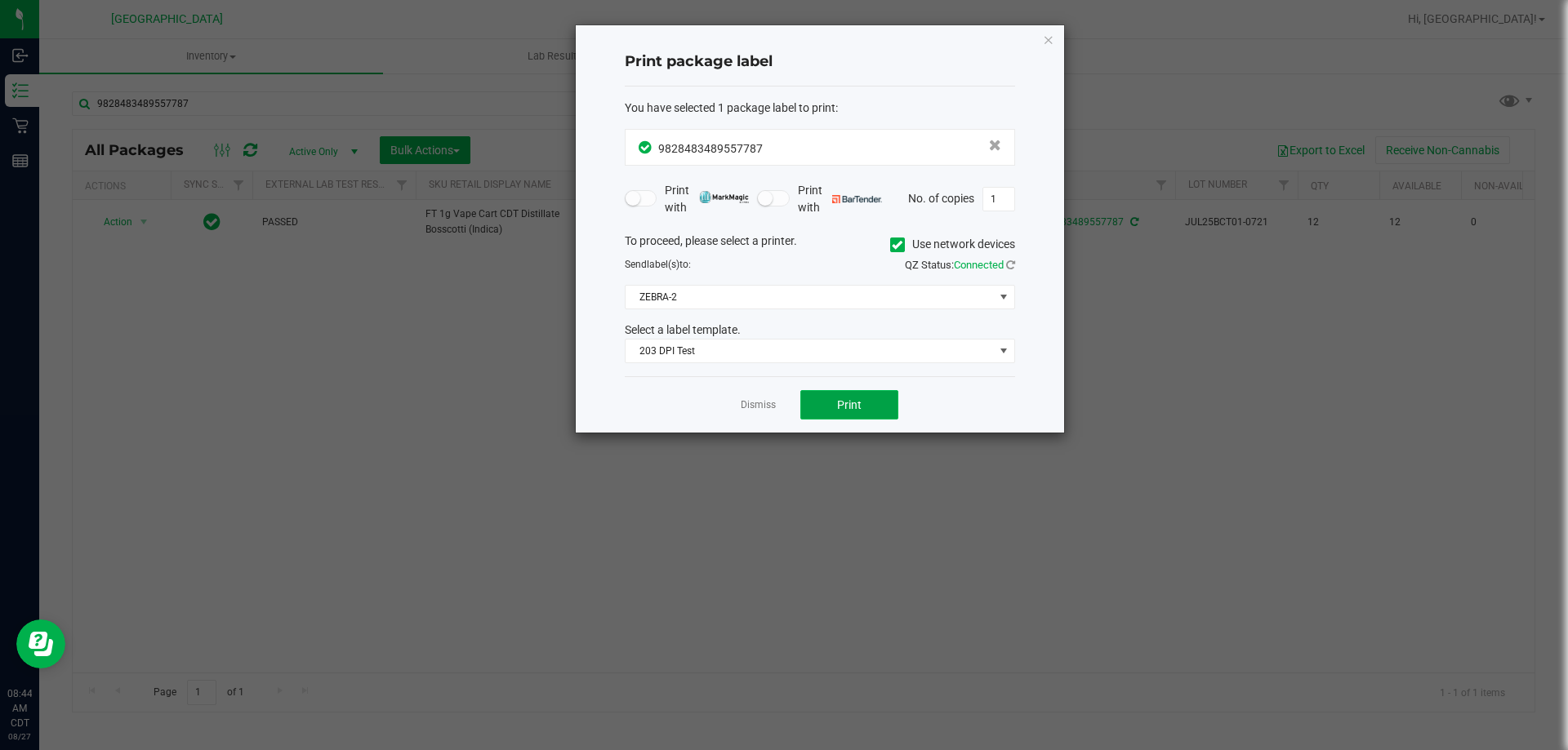
click at [861, 415] on button "Print" at bounding box center [849, 405] width 98 height 29
